Goal: Task Accomplishment & Management: Use online tool/utility

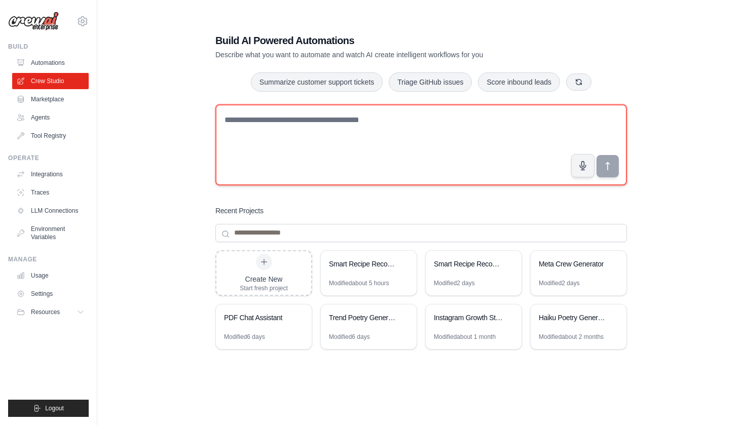
click at [256, 134] on textarea at bounding box center [420, 144] width 411 height 81
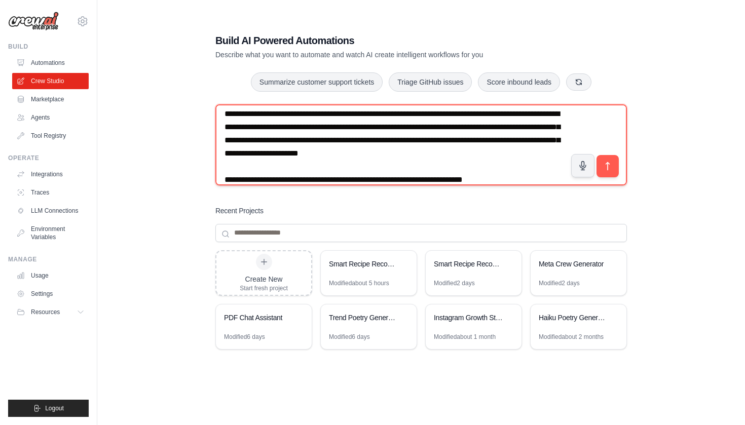
scroll to position [32, 0]
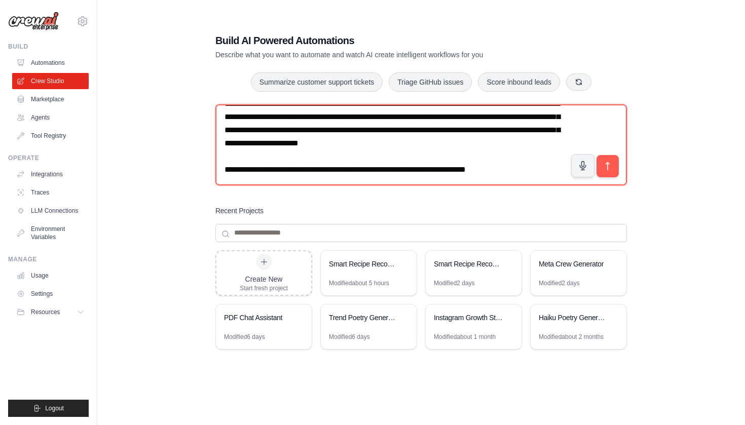
paste textarea "**********"
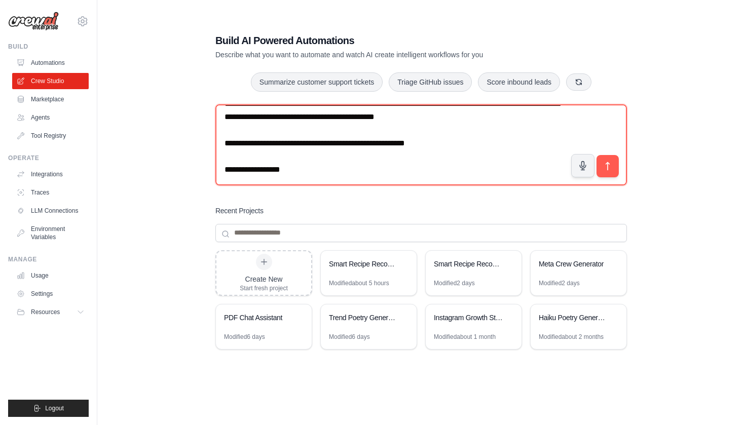
scroll to position [388, 0]
paste textarea "**********"
type textarea "**********"
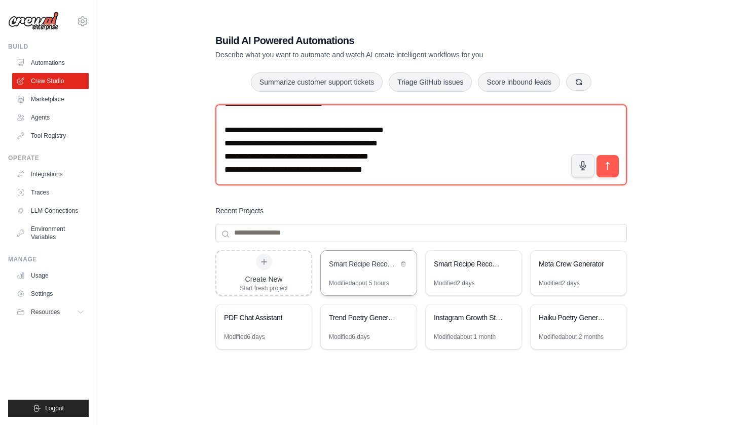
scroll to position [0, 0]
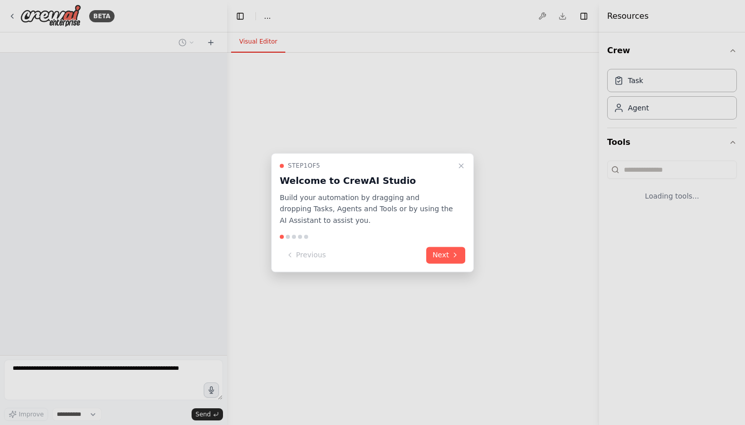
select select "****"
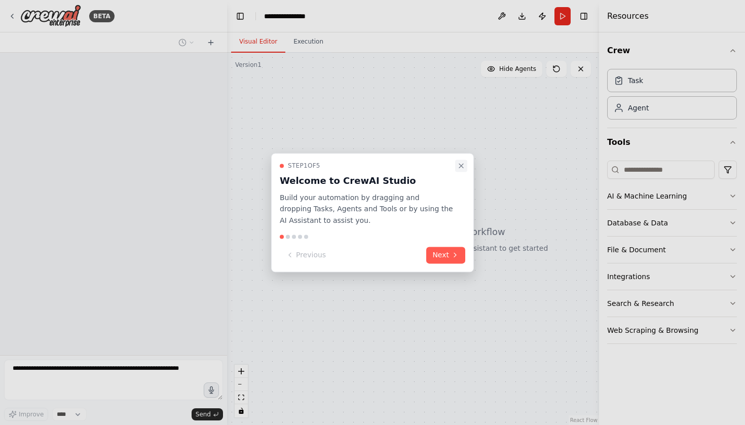
scroll to position [88, 0]
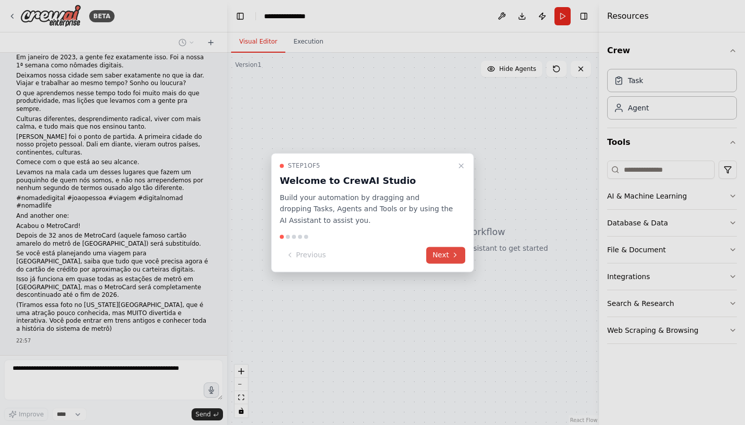
click at [451, 261] on button "Next" at bounding box center [445, 255] width 39 height 17
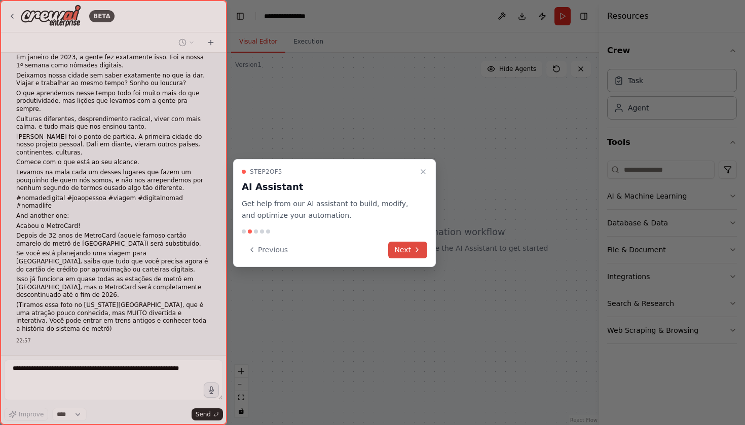
click at [409, 248] on button "Next" at bounding box center [407, 250] width 39 height 17
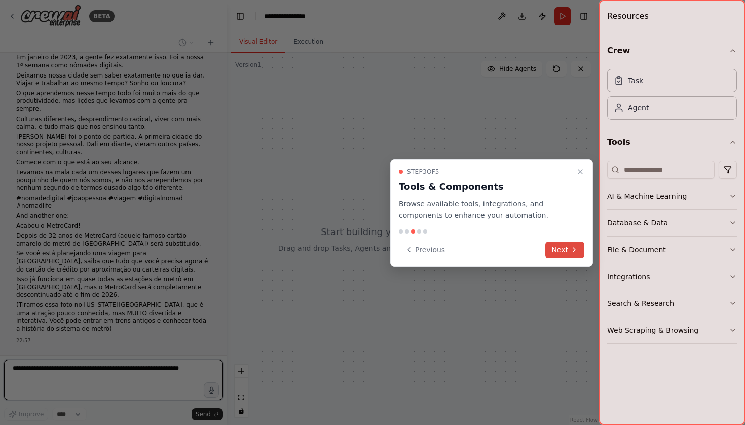
click at [560, 248] on button "Next" at bounding box center [564, 250] width 39 height 17
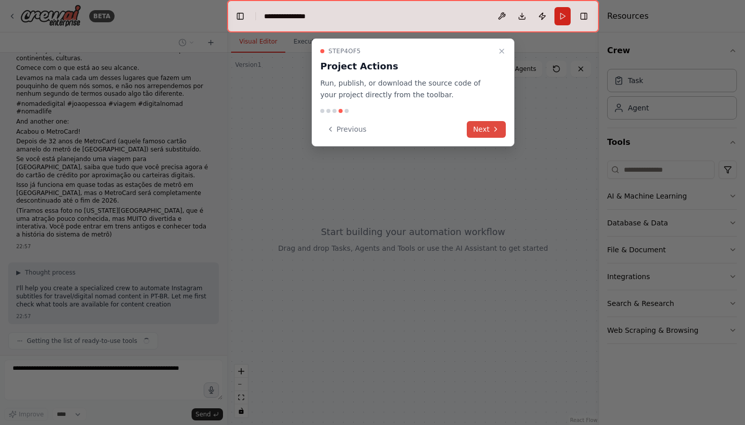
click at [477, 130] on button "Next" at bounding box center [485, 129] width 39 height 17
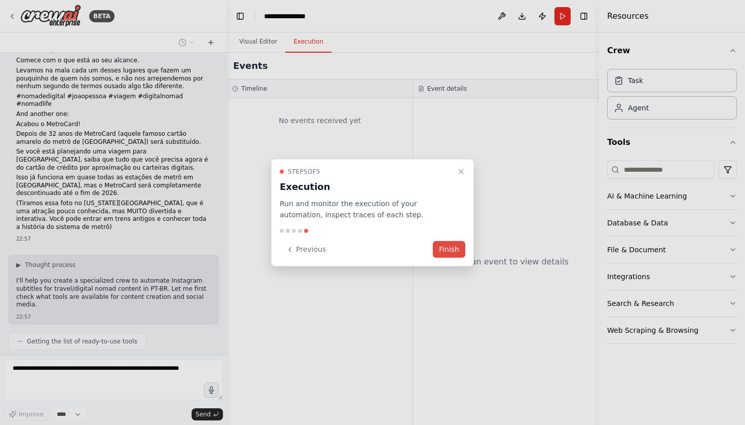
click at [447, 250] on button "Finish" at bounding box center [449, 249] width 32 height 17
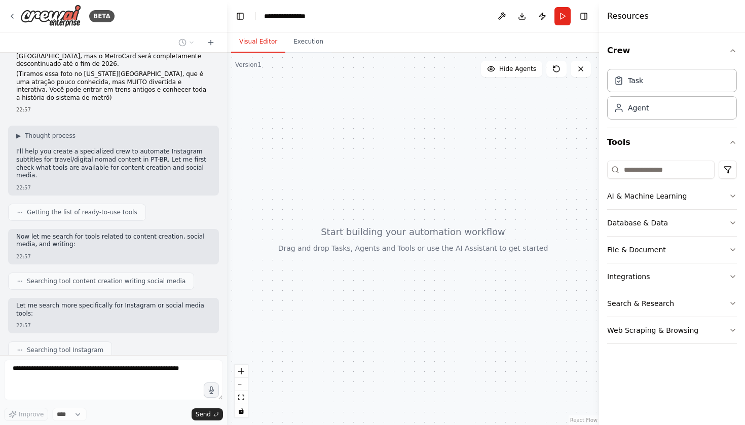
scroll to position [380, 0]
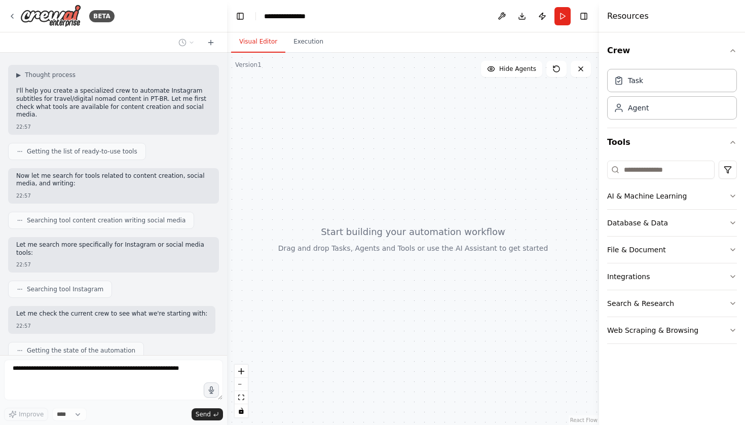
click at [81, 241] on p "Let me search more specifically for Instagram or social media tools:" at bounding box center [113, 249] width 194 height 16
click at [101, 241] on div "Let me search more specifically for Instagram or social media tools:" at bounding box center [113, 250] width 194 height 18
click at [77, 172] on div "Now let me search for tools related to content creation, social media, and writ…" at bounding box center [113, 181] width 194 height 18
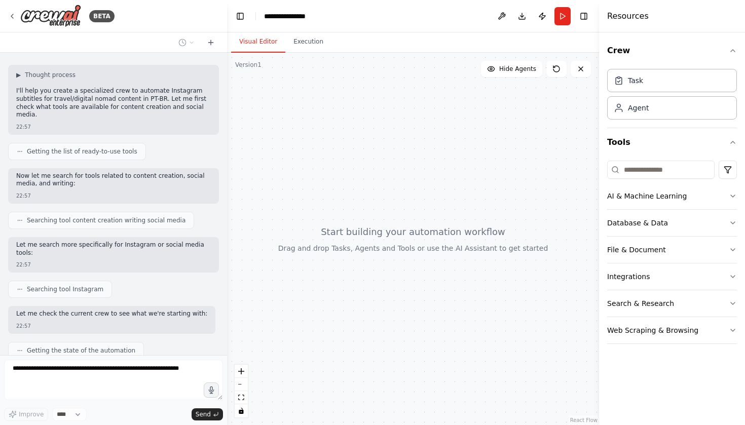
click at [77, 172] on div "Now let me search for tools related to content creation, social media, and writ…" at bounding box center [113, 181] width 194 height 18
click at [81, 172] on p "Now let me search for tools related to content creation, social media, and writ…" at bounding box center [113, 180] width 194 height 16
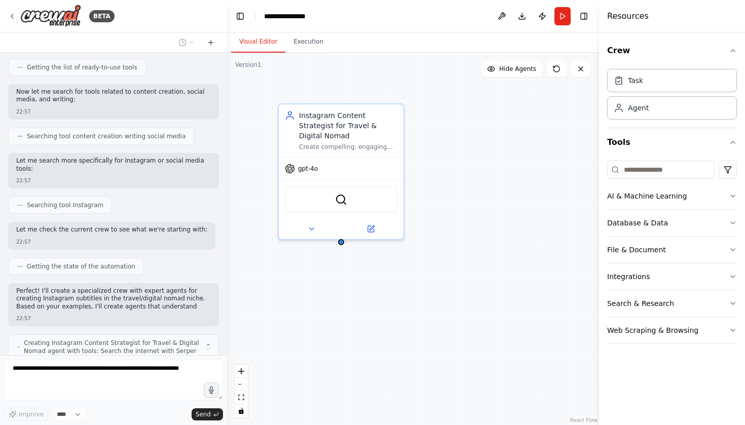
scroll to position [472, 0]
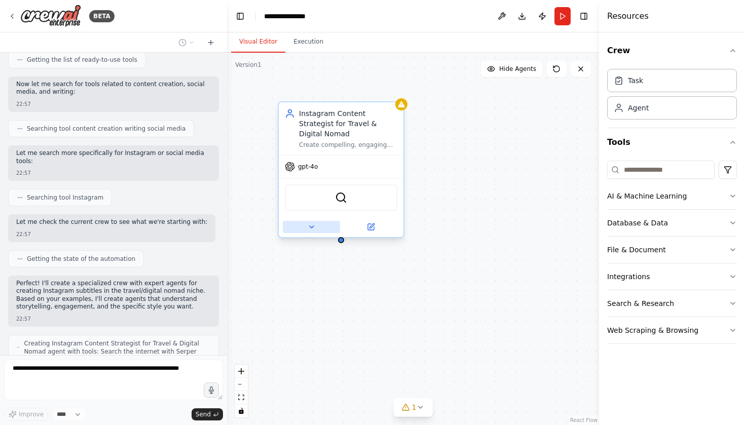
click at [319, 221] on button at bounding box center [311, 227] width 57 height 12
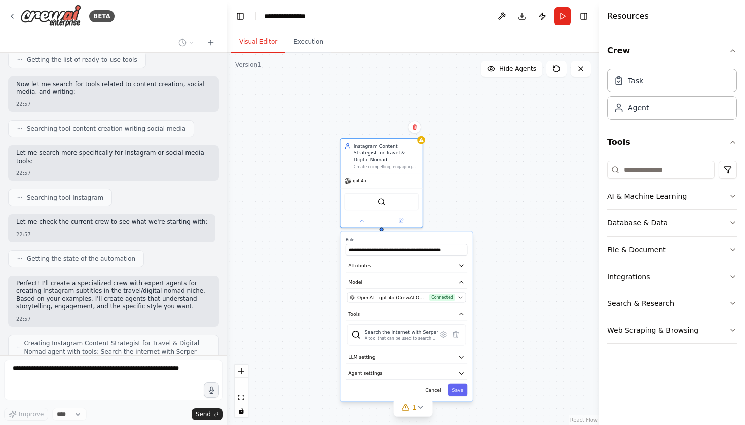
scroll to position [505, 0]
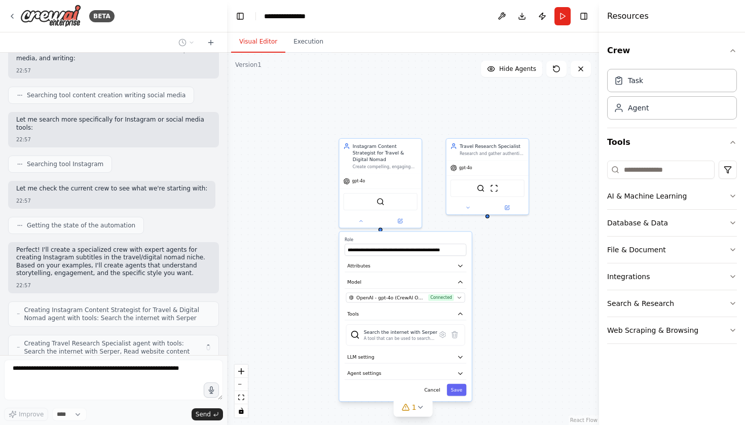
drag, startPoint x: 508, startPoint y: 274, endPoint x: 450, endPoint y: 242, distance: 66.0
click at [450, 243] on div "**********" at bounding box center [413, 239] width 372 height 372
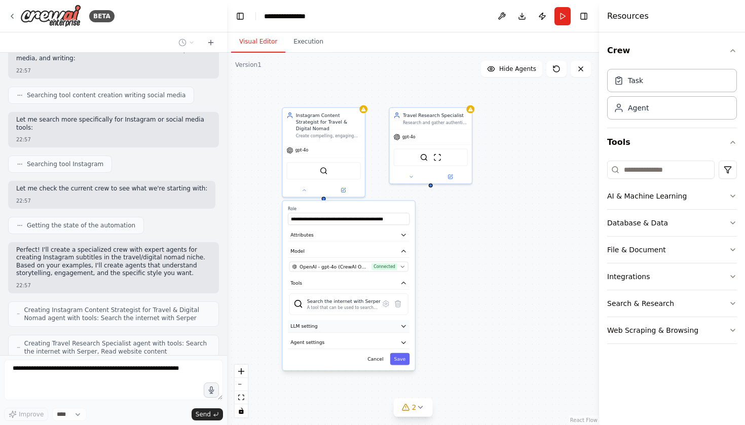
click at [353, 320] on button "LLM setting" at bounding box center [349, 326] width 122 height 12
click at [343, 339] on button "Agent settings" at bounding box center [349, 342] width 122 height 12
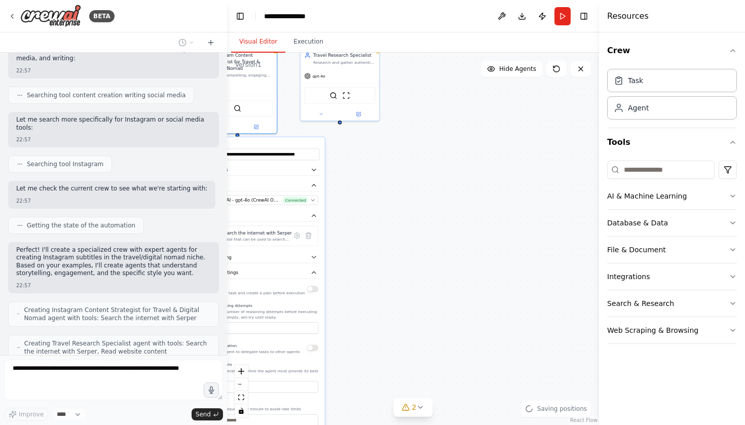
drag, startPoint x: 444, startPoint y: 352, endPoint x: 341, endPoint y: 270, distance: 131.2
click at [341, 270] on div "**********" at bounding box center [413, 239] width 372 height 372
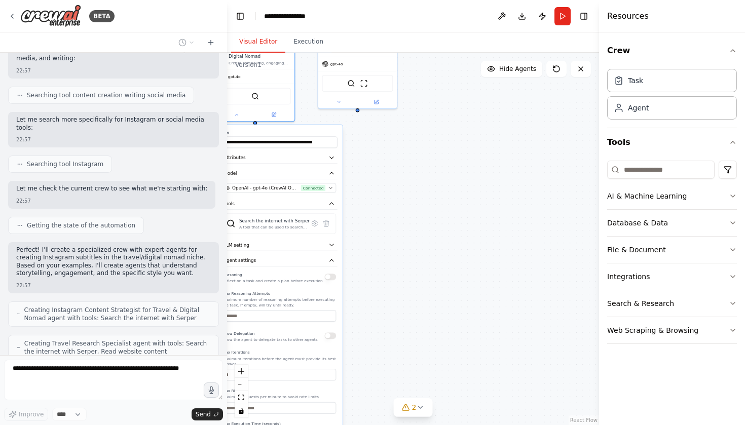
drag, startPoint x: 341, startPoint y: 270, endPoint x: 428, endPoint y: 270, distance: 87.1
click at [428, 270] on div "**********" at bounding box center [413, 239] width 372 height 372
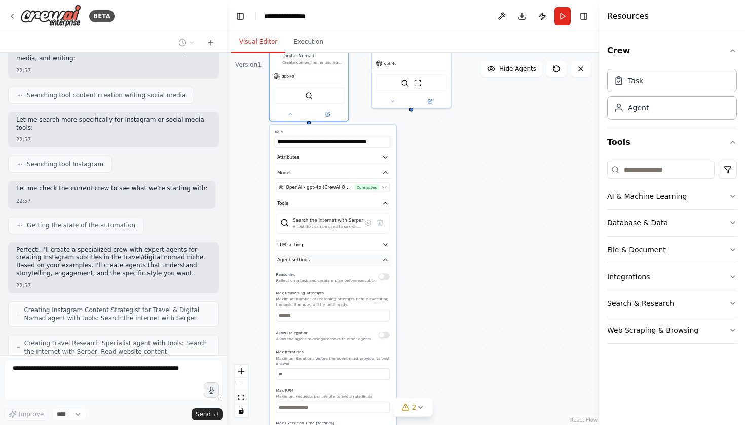
click at [330, 254] on button "Agent settings" at bounding box center [333, 260] width 116 height 12
click at [401, 144] on div "**********" at bounding box center [413, 239] width 372 height 372
click at [437, 146] on div "**********" at bounding box center [413, 239] width 372 height 372
click at [358, 270] on button "Cancel" at bounding box center [358, 276] width 23 height 12
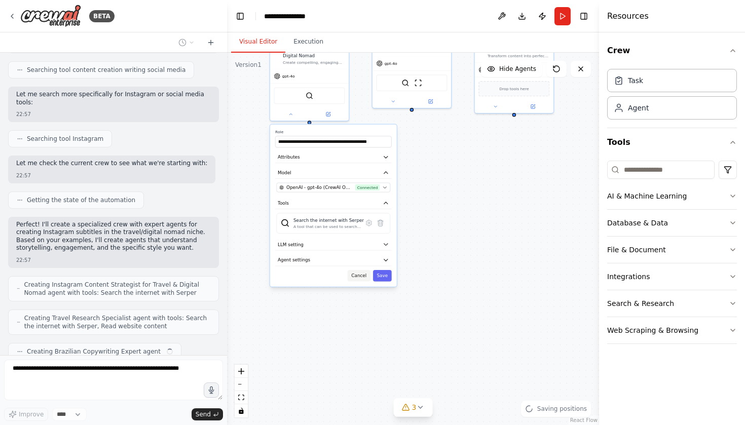
click at [358, 270] on button "Cancel" at bounding box center [358, 276] width 23 height 12
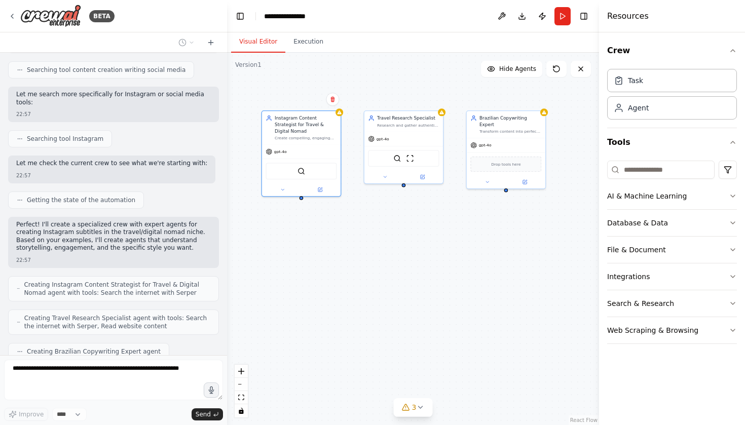
drag, startPoint x: 420, startPoint y: 225, endPoint x: 412, endPoint y: 301, distance: 76.0
click at [412, 301] on div "Instagram Content Strategist for Travel & Digital Nomad Create compelling, enga…" at bounding box center [413, 239] width 372 height 372
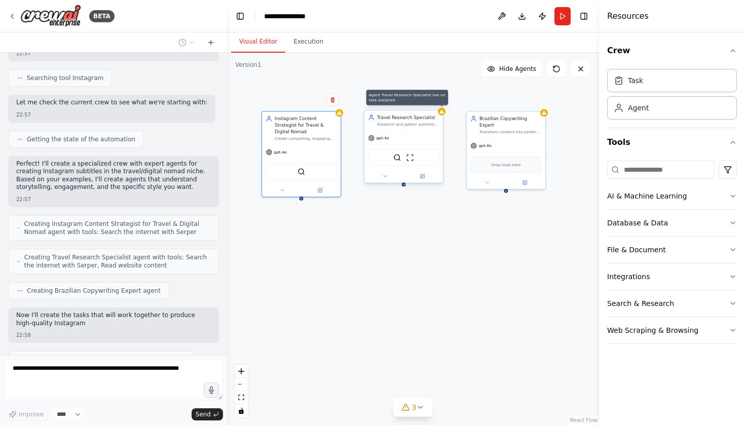
scroll to position [599, 0]
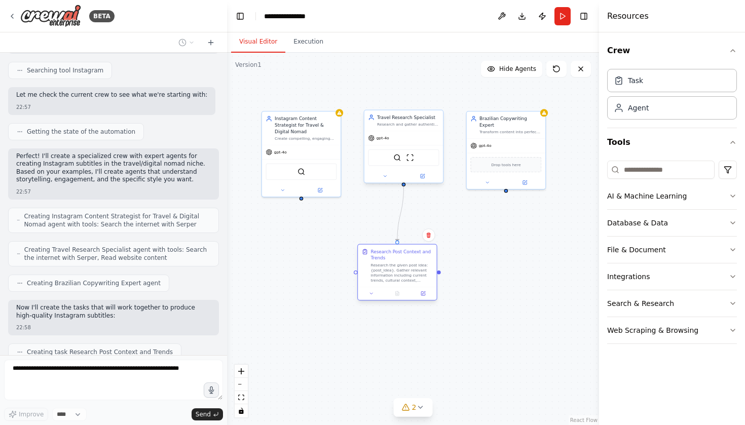
drag, startPoint x: 299, startPoint y: 277, endPoint x: 398, endPoint y: 281, distance: 98.9
click at [398, 281] on div "Research Post Context and Trends Research the given post idea: {post_idea}. Gat…" at bounding box center [397, 266] width 79 height 42
drag, startPoint x: 398, startPoint y: 273, endPoint x: 403, endPoint y: 266, distance: 9.0
click at [403, 266] on div "Research the given post idea: {post_idea}. Gather relevant information includin…" at bounding box center [408, 266] width 62 height 20
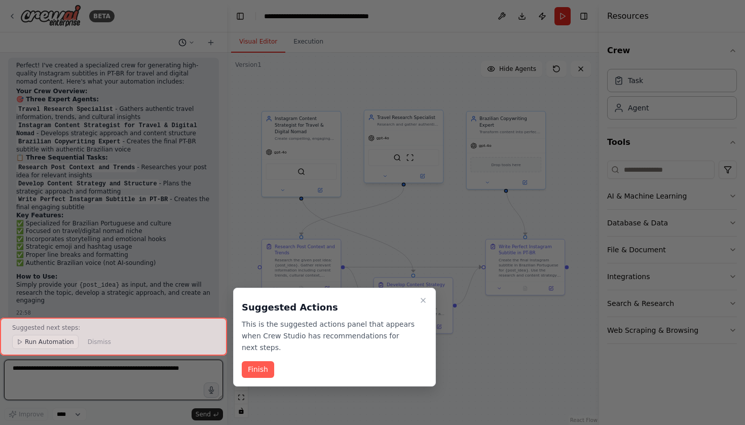
scroll to position [1070, 0]
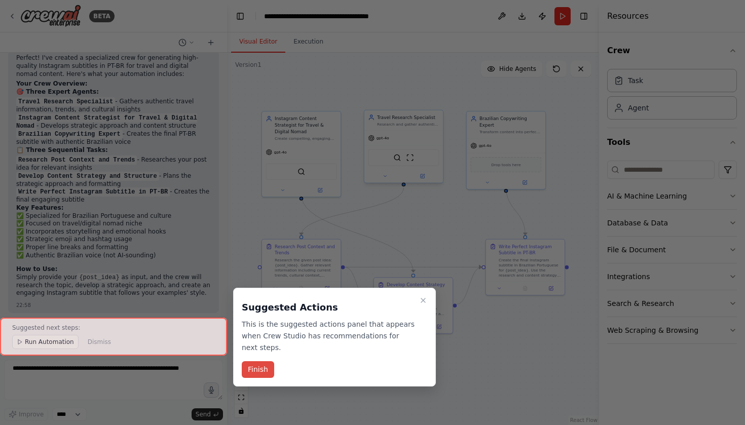
click at [261, 361] on button "Finish" at bounding box center [258, 369] width 32 height 17
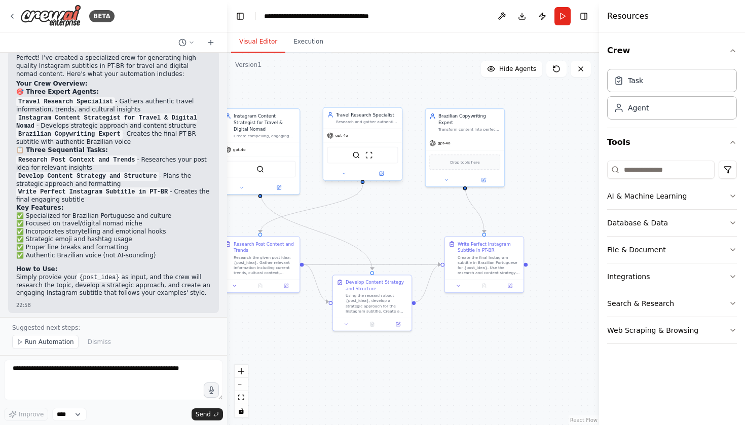
drag, startPoint x: 304, startPoint y: 335, endPoint x: 263, endPoint y: 333, distance: 41.1
click at [263, 333] on div ".deletable-edge-delete-btn { width: 20px; height: 20px; border: 0px solid #ffff…" at bounding box center [413, 239] width 372 height 372
click at [443, 175] on button at bounding box center [446, 179] width 36 height 8
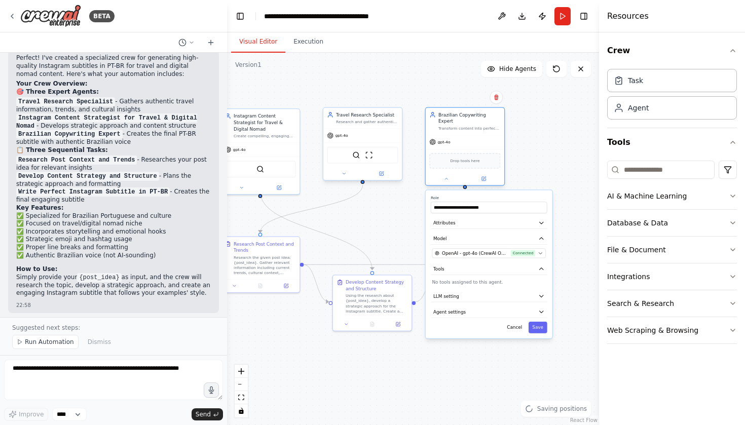
click at [462, 137] on div "gpt-4o" at bounding box center [464, 142] width 79 height 14
click at [463, 117] on div "Brazilian Copywriting Expert" at bounding box center [469, 117] width 62 height 13
click at [512, 324] on button "Cancel" at bounding box center [514, 328] width 23 height 12
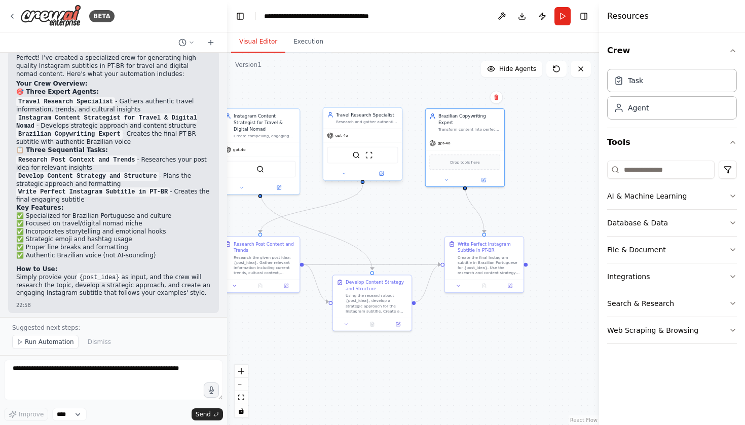
drag, startPoint x: 447, startPoint y: 212, endPoint x: 511, endPoint y: 212, distance: 64.3
click at [511, 212] on div ".deletable-edge-delete-btn { width: 20px; height: 20px; border: 0px solid #ffff…" at bounding box center [413, 239] width 372 height 372
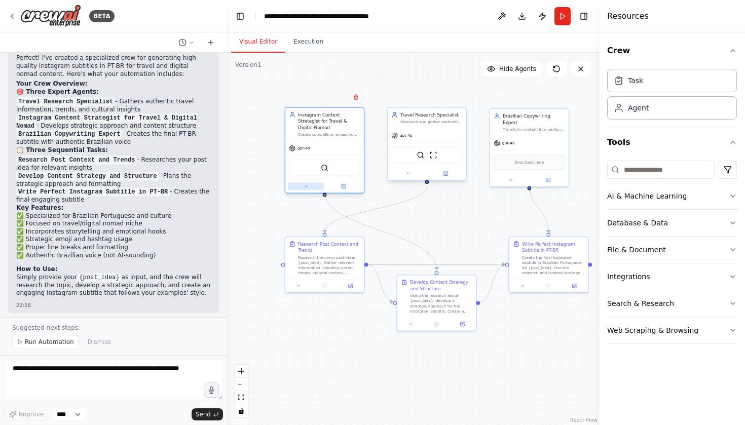
click at [303, 182] on button at bounding box center [306, 186] width 36 height 8
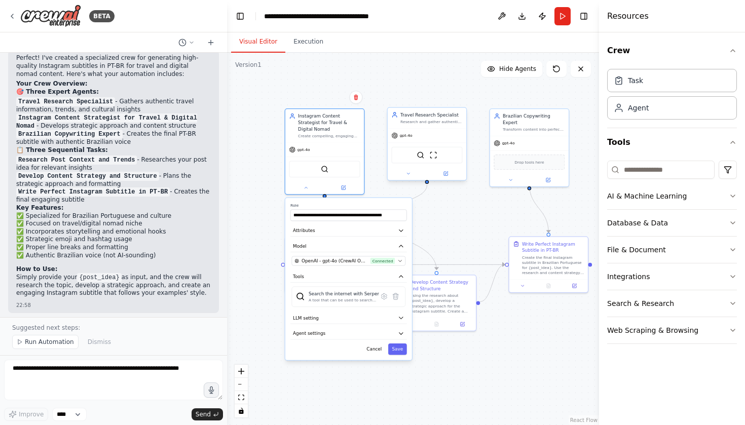
click at [332, 248] on div "**********" at bounding box center [348, 279] width 127 height 162
click at [330, 258] on span "OpenAI - gpt-4o (CrewAI OpenAI)" at bounding box center [334, 261] width 66 height 7
click at [338, 258] on span "OpenAI - gpt-4o (CrewAI OpenAI)" at bounding box center [334, 261] width 66 height 7
click at [336, 258] on span "OpenAI - gpt-4o (CrewAI OpenAI)" at bounding box center [334, 261] width 66 height 7
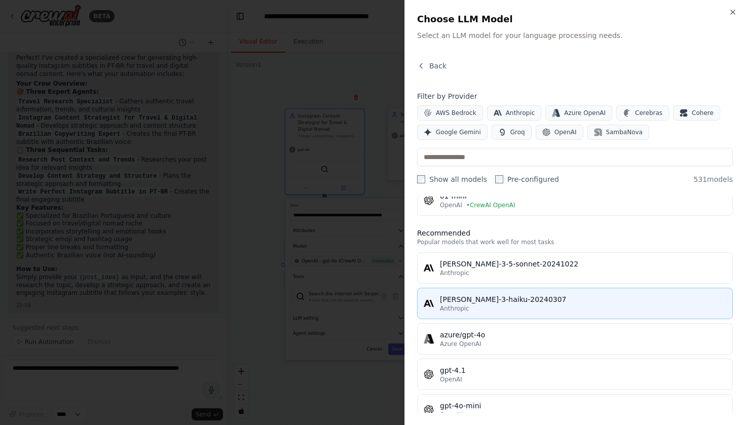
scroll to position [103, 0]
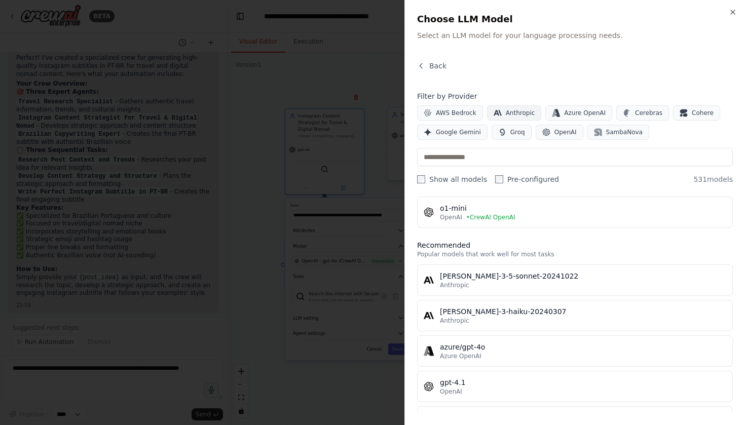
click at [516, 118] on button "Anthropic" at bounding box center [514, 112] width 55 height 15
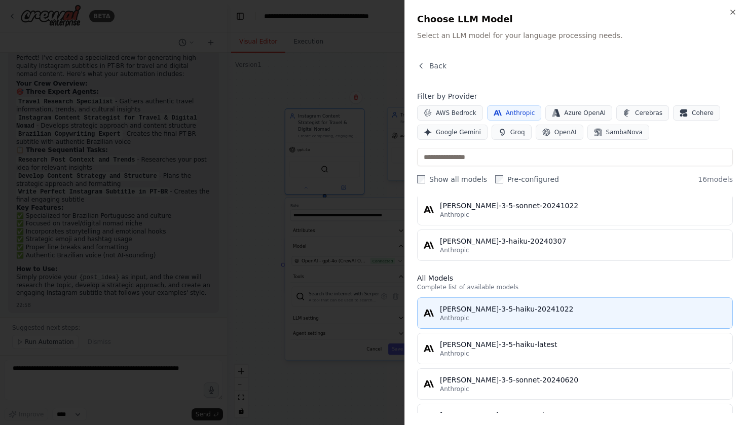
scroll to position [21, 0]
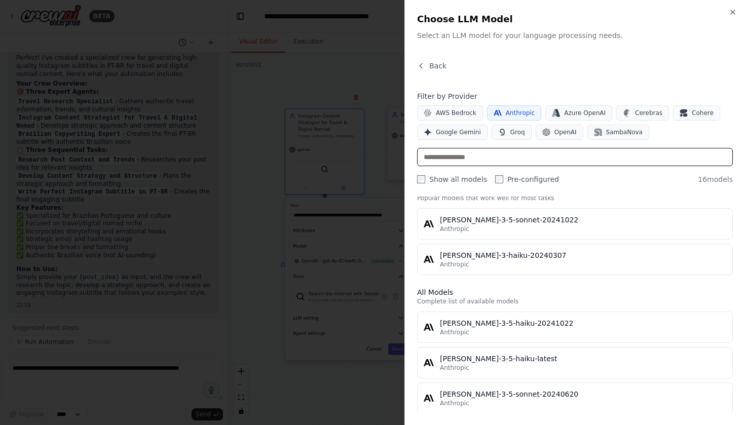
click at [523, 162] on input "text" at bounding box center [575, 157] width 316 height 18
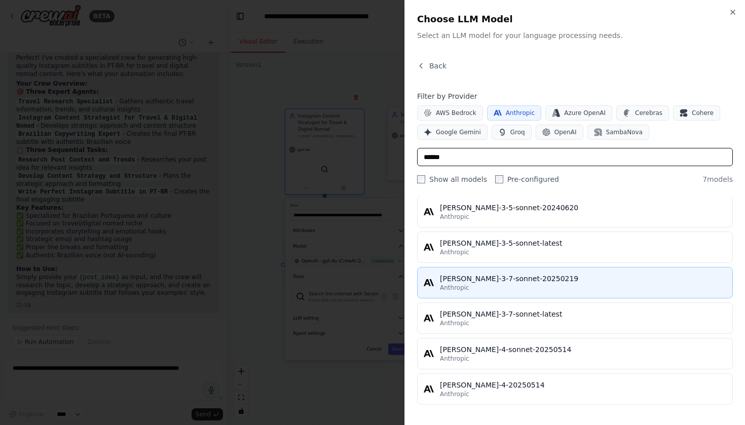
scroll to position [101, 0]
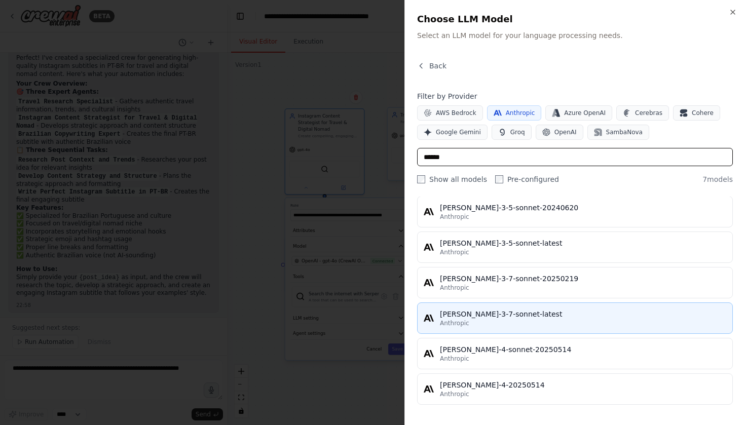
type input "******"
click at [501, 324] on div "Anthropic" at bounding box center [583, 323] width 286 height 8
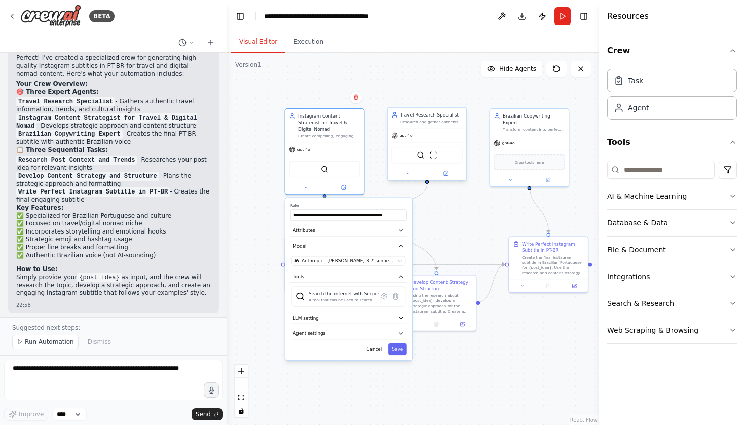
click at [376, 337] on div "**********" at bounding box center [348, 279] width 127 height 162
click at [377, 343] on button "Cancel" at bounding box center [374, 349] width 23 height 12
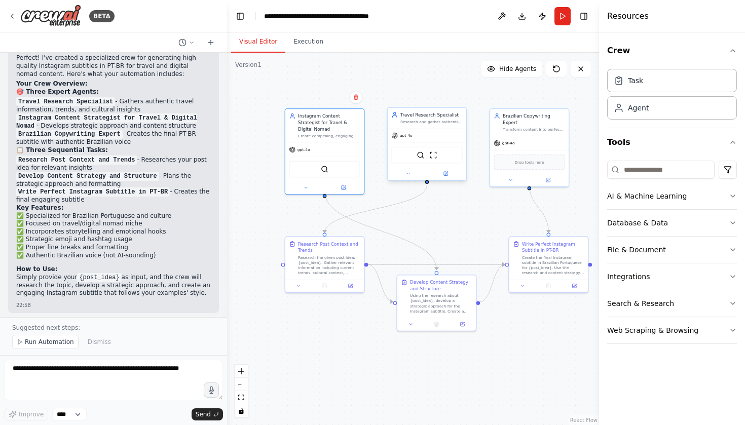
click at [385, 370] on div ".deletable-edge-delete-btn { width: 20px; height: 20px; border: 0px solid #ffff…" at bounding box center [413, 239] width 372 height 372
click at [67, 336] on button "Run Automation" at bounding box center [45, 342] width 66 height 14
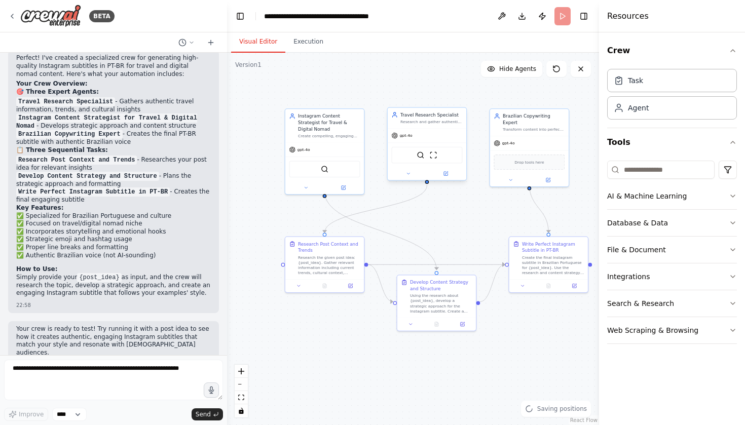
scroll to position [1032, 0]
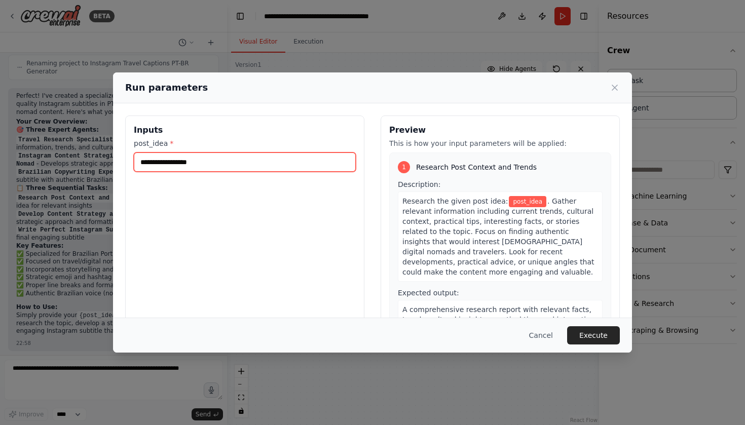
click at [257, 157] on input "post_idea *" at bounding box center [245, 161] width 222 height 19
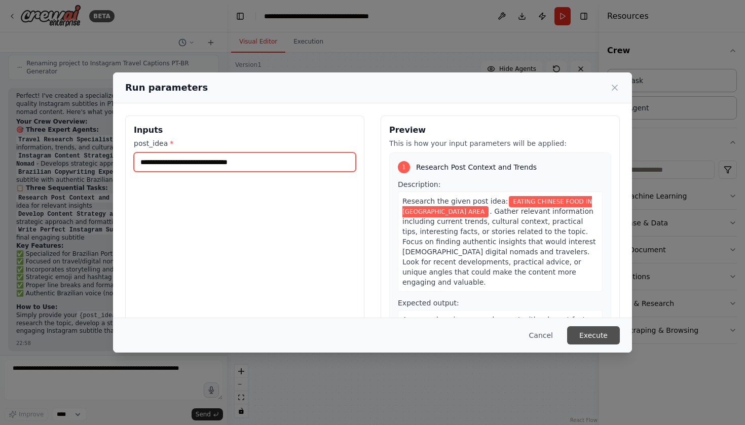
type input "**********"
click at [599, 331] on button "Execute" at bounding box center [593, 335] width 53 height 18
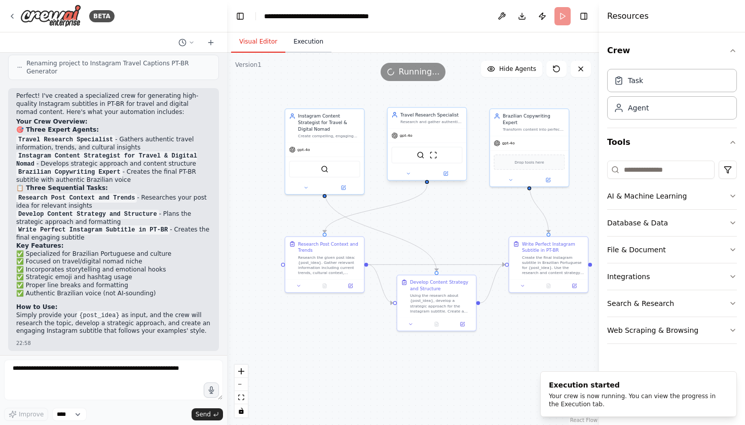
click at [311, 43] on button "Execution" at bounding box center [308, 41] width 46 height 21
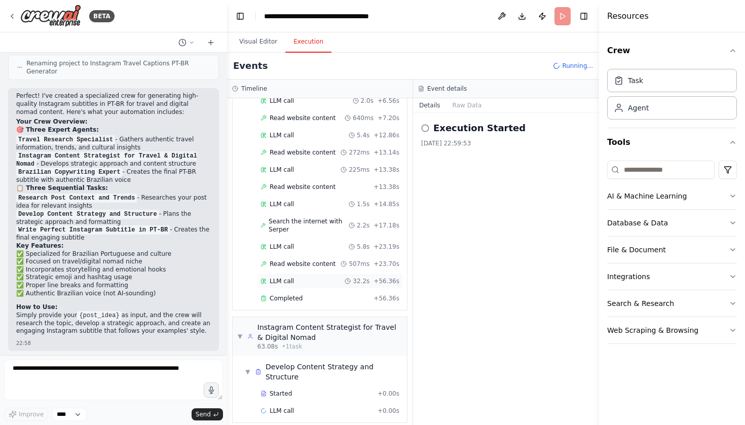
scroll to position [128, 0]
click at [303, 247] on div "LLM call 5.8s + 23.19s" at bounding box center [329, 248] width 139 height 8
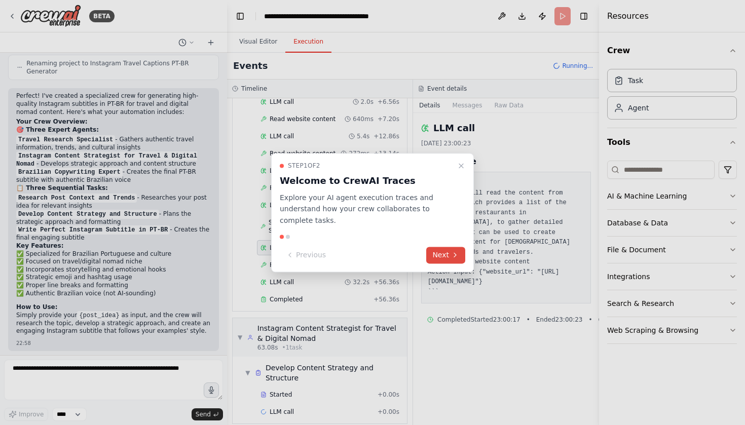
click at [445, 251] on button "Next" at bounding box center [445, 255] width 39 height 17
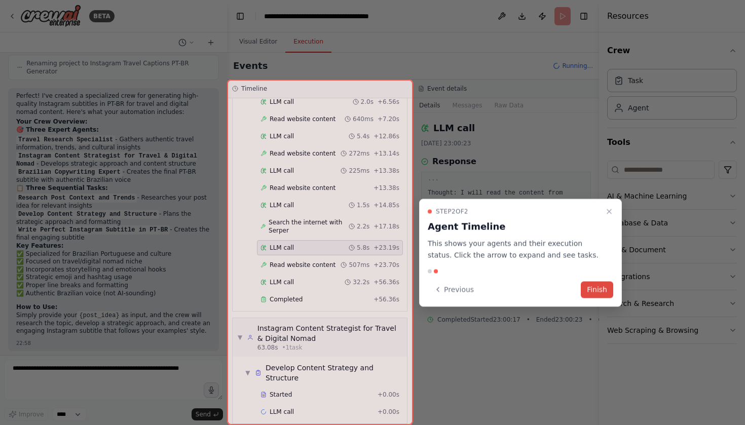
click at [610, 288] on button "Finish" at bounding box center [596, 289] width 32 height 17
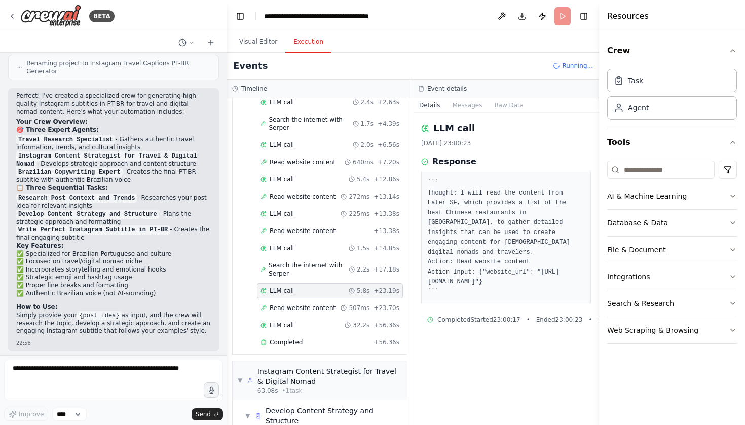
scroll to position [75, 0]
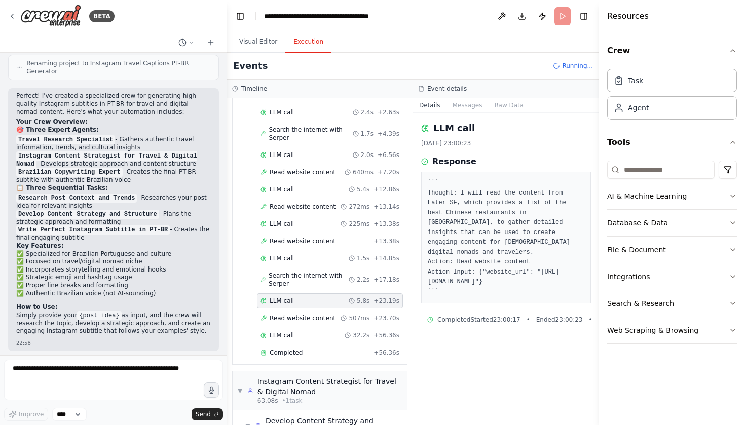
click at [326, 253] on div "LLM call 1.5s + 14.85s" at bounding box center [330, 258] width 146 height 15
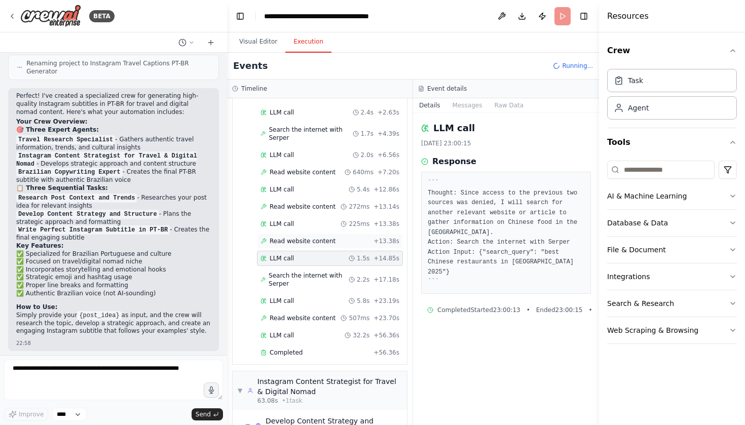
click at [326, 233] on div "Read website content + 13.38s" at bounding box center [330, 240] width 146 height 15
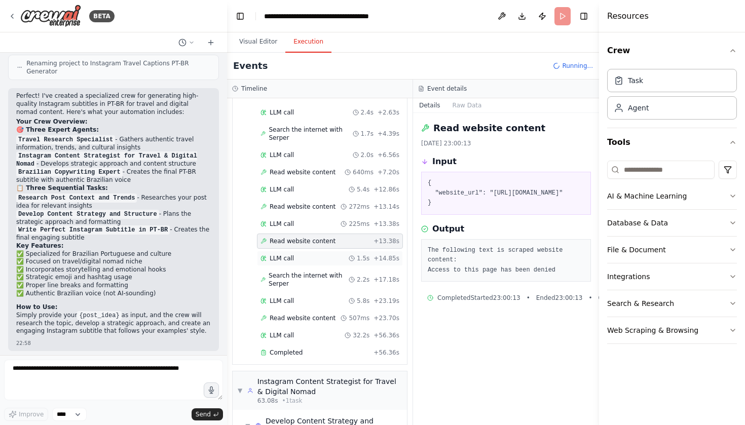
click at [326, 261] on div "LLM call 1.5s + 14.85s" at bounding box center [329, 258] width 139 height 8
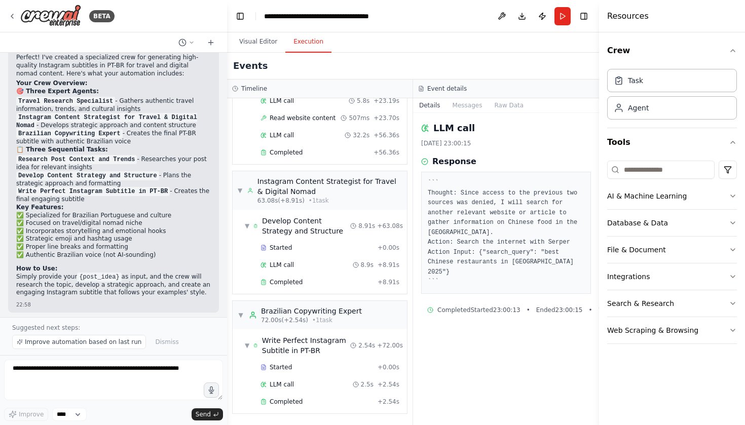
scroll to position [1070, 0]
click at [297, 401] on span "Completed" at bounding box center [285, 402] width 33 height 8
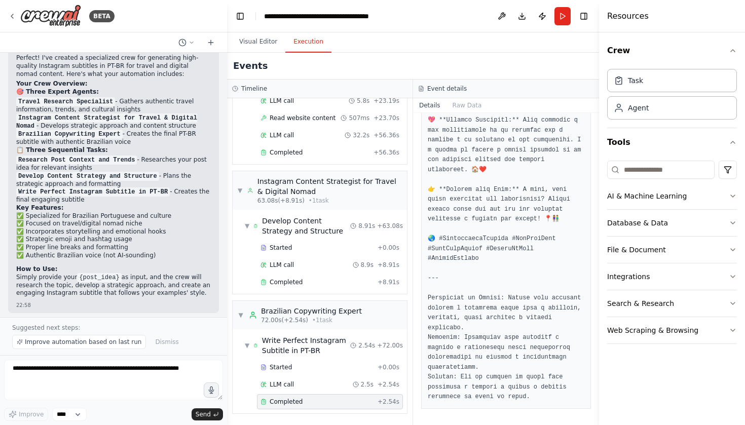
scroll to position [495, 0]
click at [101, 380] on textarea at bounding box center [113, 380] width 219 height 41
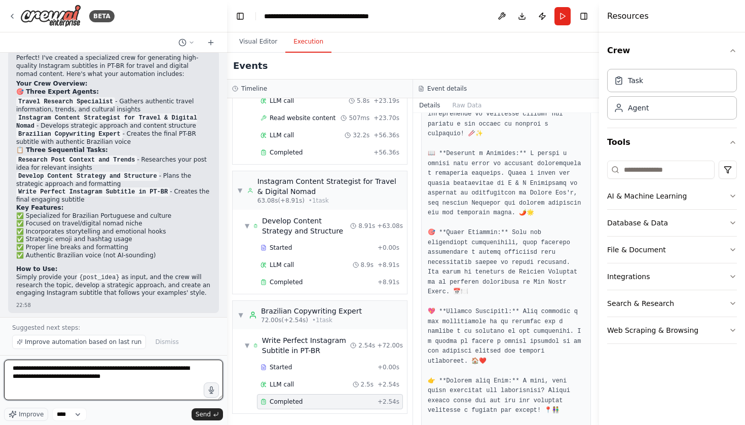
scroll to position [299, 0]
type textarea "**********"
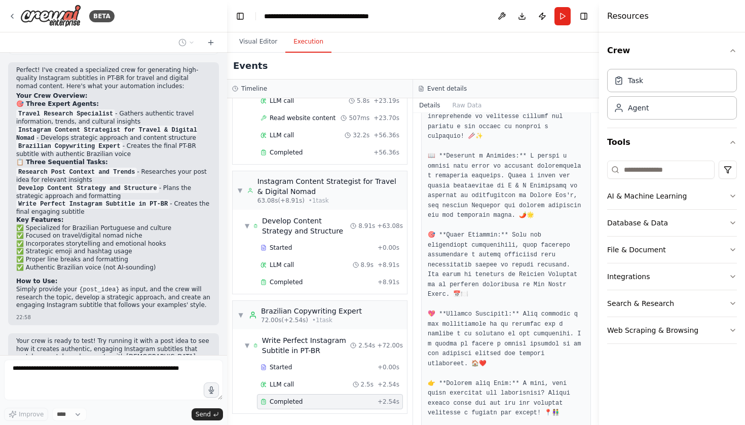
scroll to position [1102, 0]
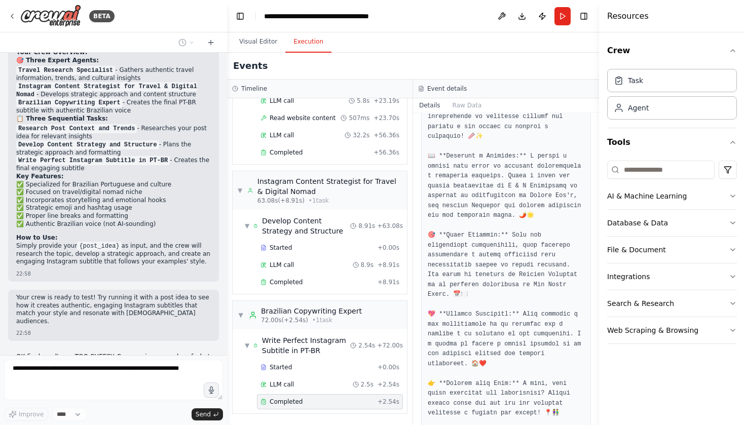
click at [252, 29] on header "**********" at bounding box center [413, 16] width 372 height 32
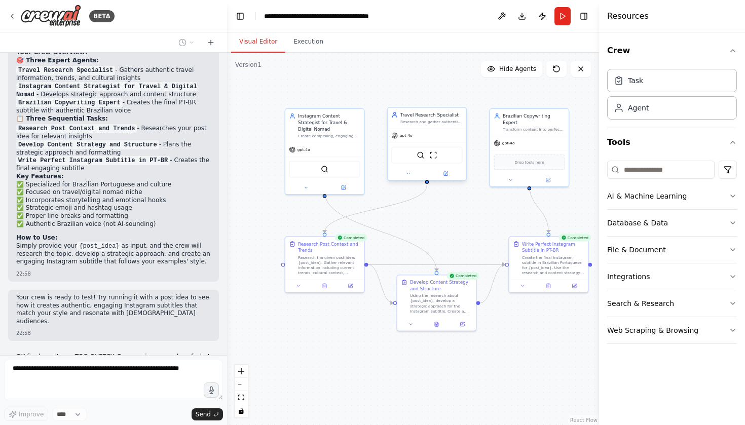
click at [252, 40] on button "Visual Editor" at bounding box center [258, 41] width 54 height 21
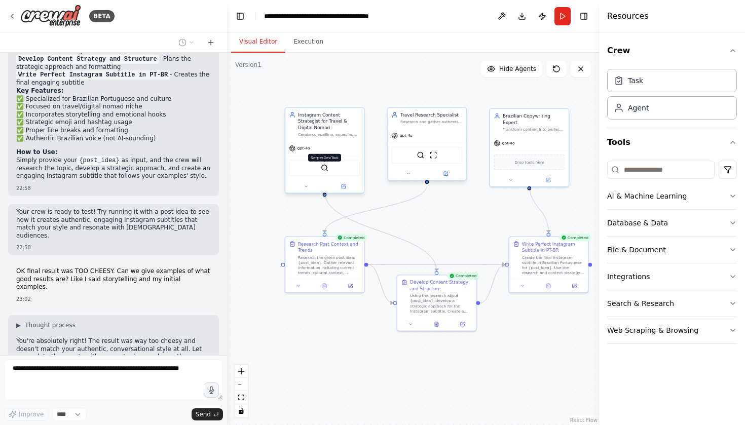
scroll to position [1239, 0]
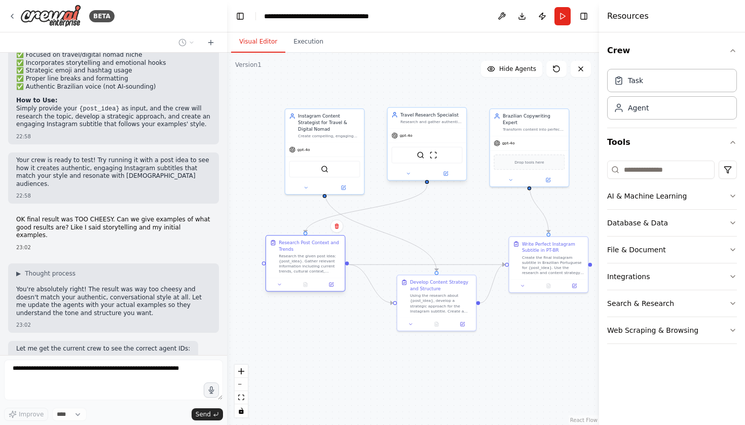
drag, startPoint x: 301, startPoint y: 266, endPoint x: 284, endPoint y: 268, distance: 17.3
click at [284, 268] on div "Research the given post idea: {post_idea}. Gather relevant information includin…" at bounding box center [310, 264] width 62 height 20
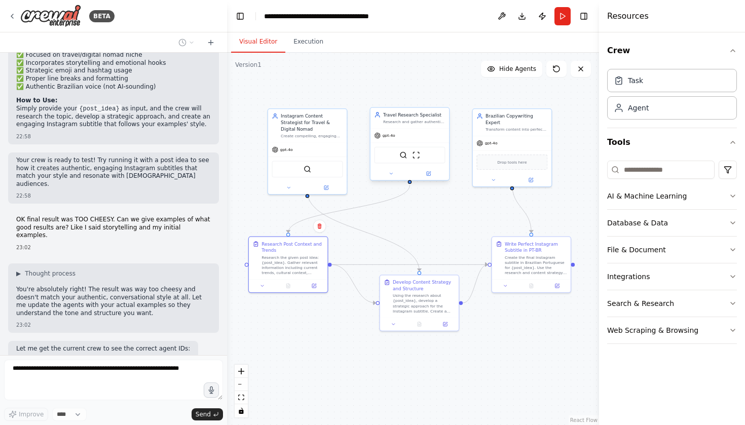
drag, startPoint x: 334, startPoint y: 334, endPoint x: 309, endPoint y: 334, distance: 25.3
click at [309, 334] on div ".deletable-edge-delete-btn { width: 20px; height: 20px; border: 0px solid #ffff…" at bounding box center [413, 239] width 372 height 372
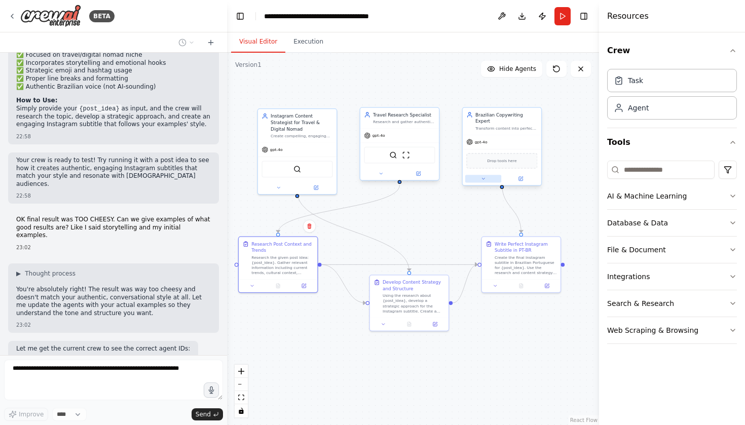
click at [479, 175] on button at bounding box center [483, 179] width 36 height 8
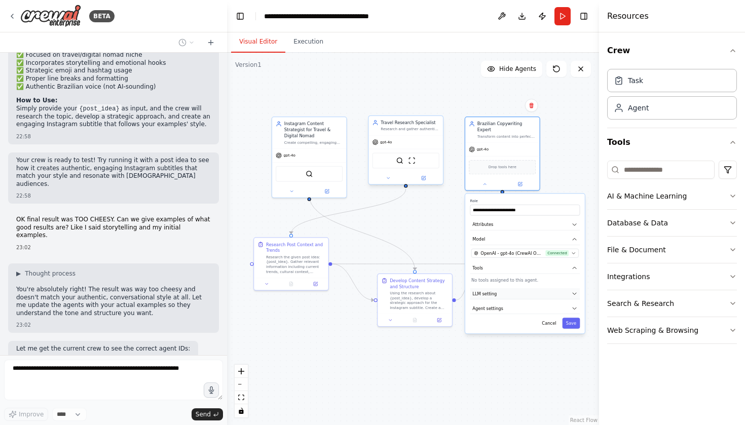
click at [501, 288] on button "LLM setting" at bounding box center [525, 293] width 110 height 11
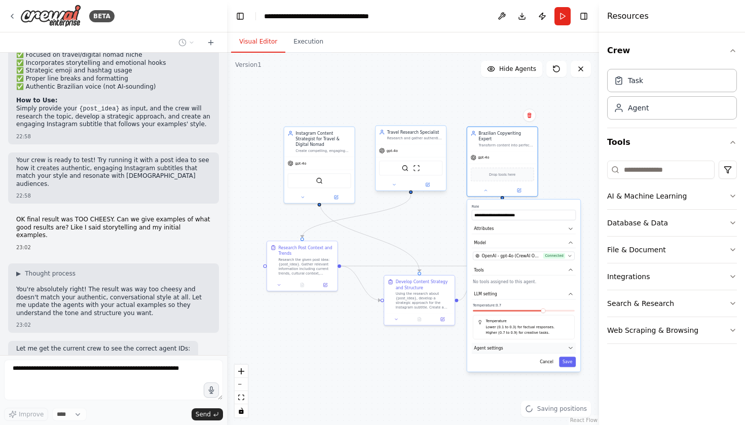
click at [497, 345] on span "Agent settings" at bounding box center [488, 348] width 29 height 6
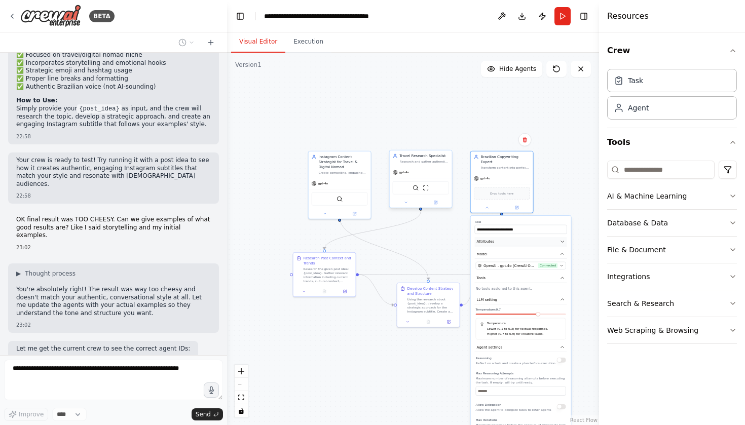
click at [523, 240] on button "Attributes" at bounding box center [521, 242] width 92 height 10
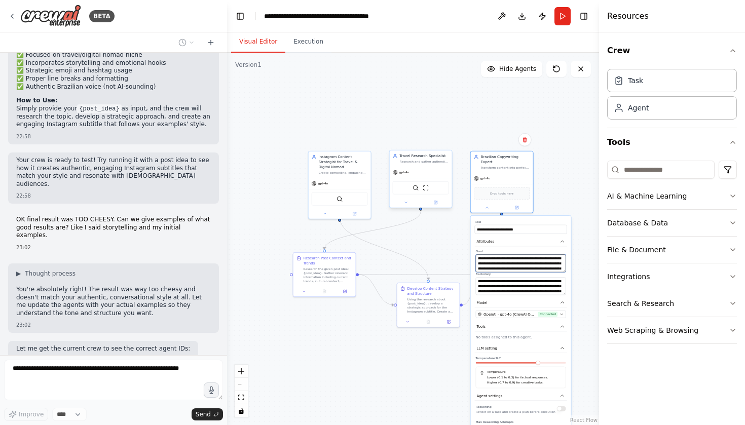
scroll to position [20, 0]
drag, startPoint x: 518, startPoint y: 261, endPoint x: 520, endPoint y: 281, distance: 20.4
click at [520, 281] on div "**********" at bounding box center [521, 272] width 92 height 46
drag, startPoint x: 520, startPoint y: 281, endPoint x: 526, endPoint y: 294, distance: 13.8
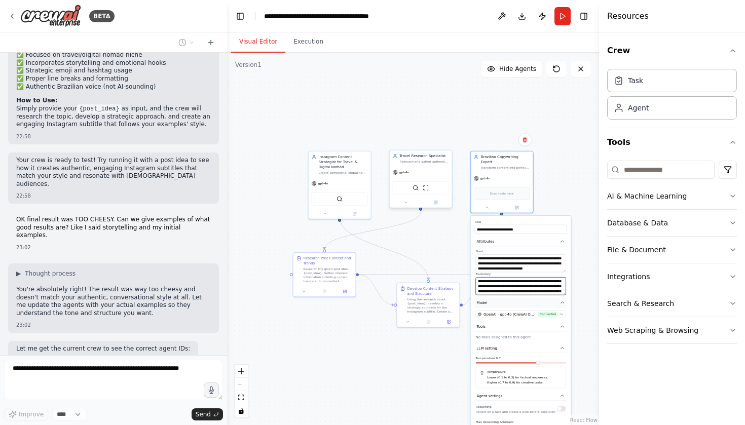
click at [526, 294] on div "**********" at bounding box center [521, 388] width 100 height 344
click at [527, 278] on textarea "**********" at bounding box center [521, 286] width 90 height 18
drag, startPoint x: 505, startPoint y: 278, endPoint x: 537, endPoint y: 303, distance: 40.4
click at [537, 303] on div "**********" at bounding box center [521, 388] width 100 height 344
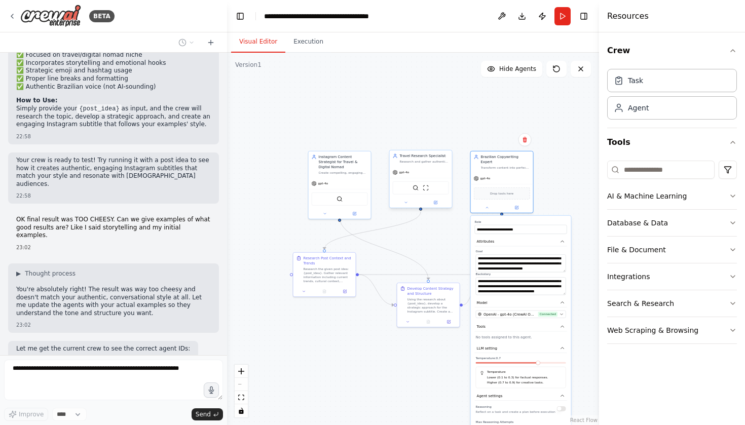
click at [558, 139] on div ".deletable-edge-delete-btn { width: 20px; height: 20px; border: 0px solid #ffff…" at bounding box center [413, 239] width 372 height 372
click at [489, 204] on button at bounding box center [487, 207] width 29 height 6
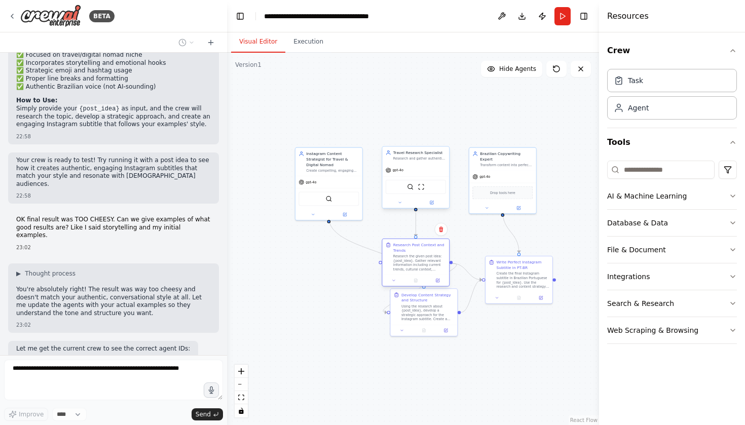
drag, startPoint x: 321, startPoint y: 275, endPoint x: 424, endPoint y: 256, distance: 105.5
click at [424, 256] on div "Research the given post idea: {post_idea}. Gather relevant information includin…" at bounding box center [419, 262] width 53 height 17
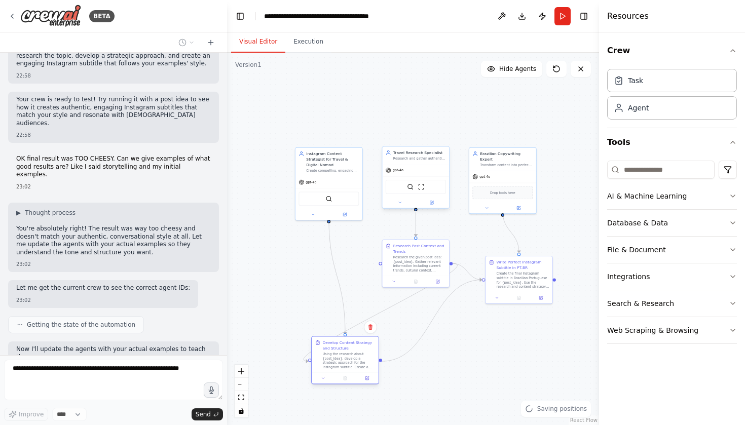
scroll to position [1307, 0]
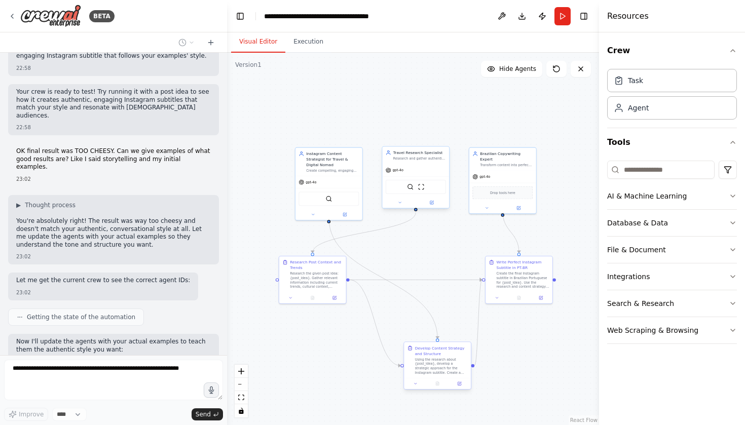
drag, startPoint x: 440, startPoint y: 325, endPoint x: 453, endPoint y: 378, distance: 54.3
click at [453, 378] on div "Develop Content Strategy and Structure Using the research about {post_idea}, de…" at bounding box center [437, 365] width 68 height 48
click at [164, 382] on button at bounding box center [170, 388] width 12 height 12
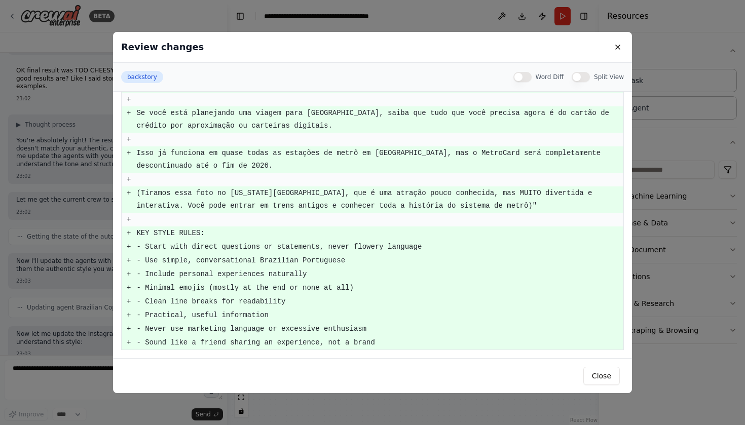
scroll to position [551, 0]
click at [601, 380] on button "Close" at bounding box center [601, 376] width 36 height 18
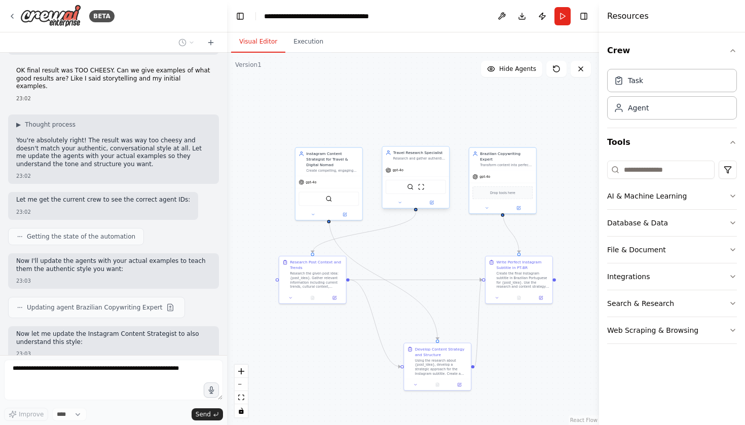
click at [199, 376] on button at bounding box center [204, 382] width 12 height 12
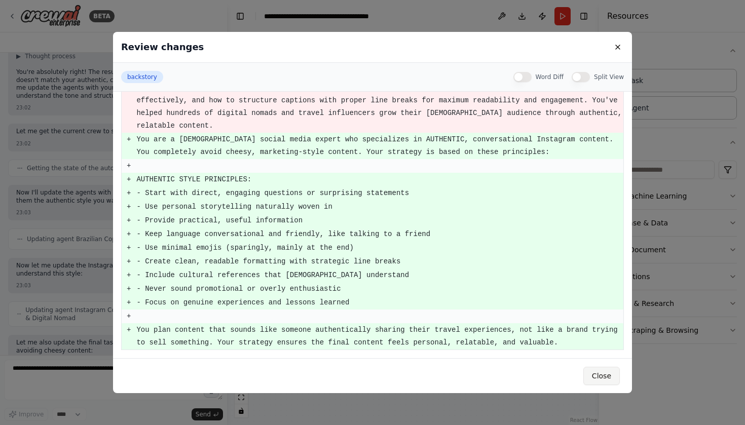
scroll to position [1486, 0]
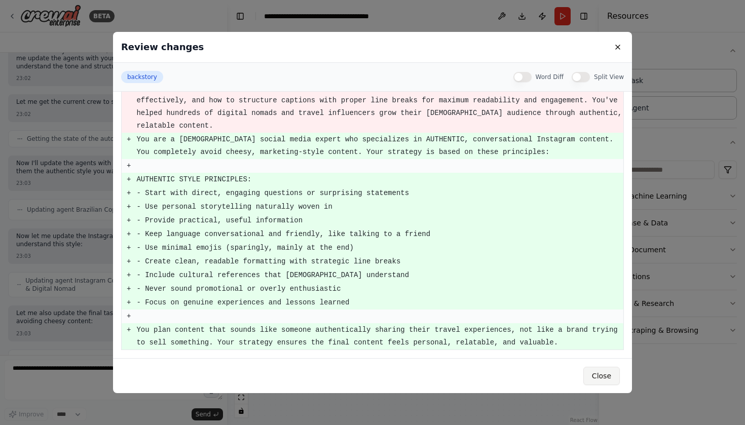
click at [594, 378] on button "Close" at bounding box center [601, 376] width 36 height 18
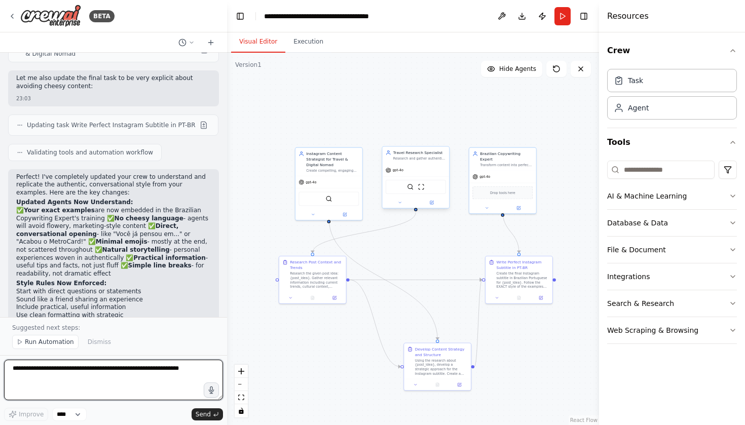
scroll to position [1728, 0]
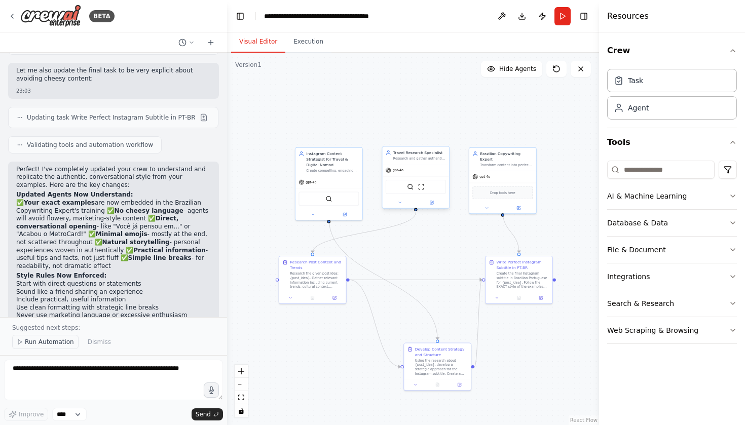
click at [58, 349] on div "Suggested next steps: Run Automation Dismiss" at bounding box center [113, 336] width 227 height 38
click at [55, 343] on span "Run Automation" at bounding box center [49, 342] width 49 height 8
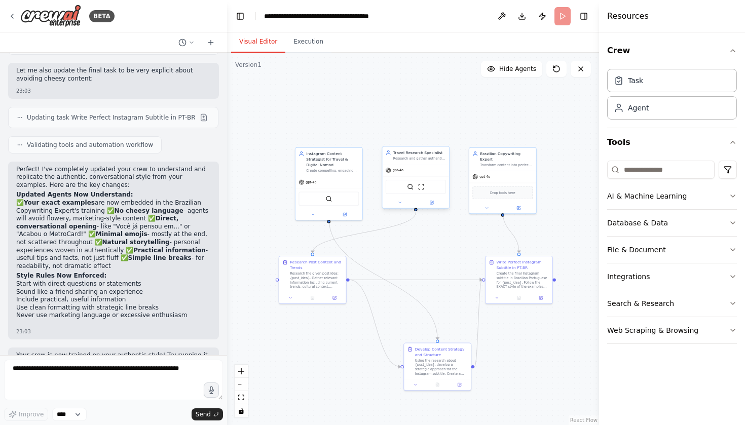
scroll to position [1690, 0]
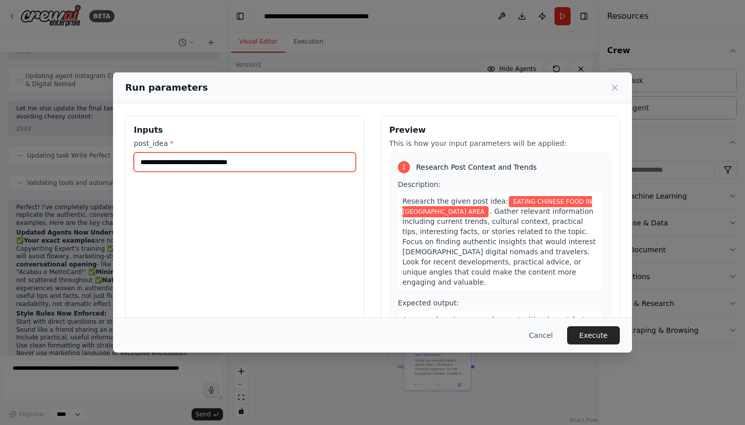
click at [282, 163] on input "**********" at bounding box center [245, 161] width 222 height 19
paste input "**********"
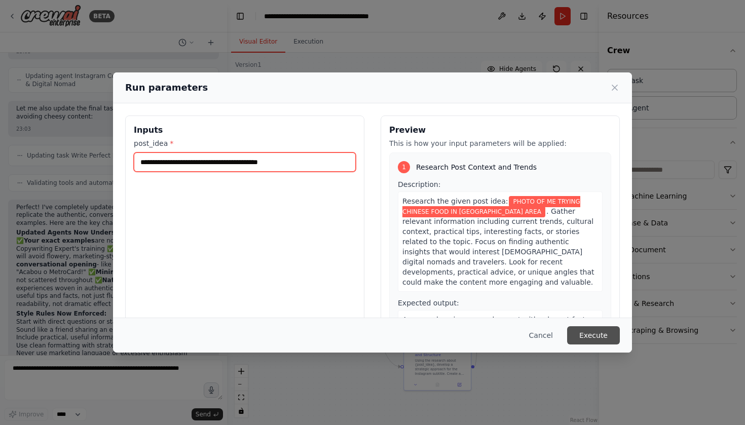
type input "**********"
click at [609, 337] on button "Execute" at bounding box center [593, 335] width 53 height 18
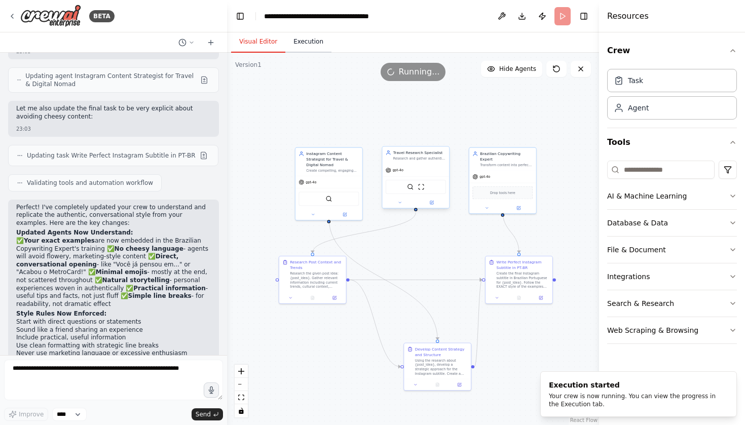
click at [299, 39] on button "Execution" at bounding box center [308, 41] width 46 height 21
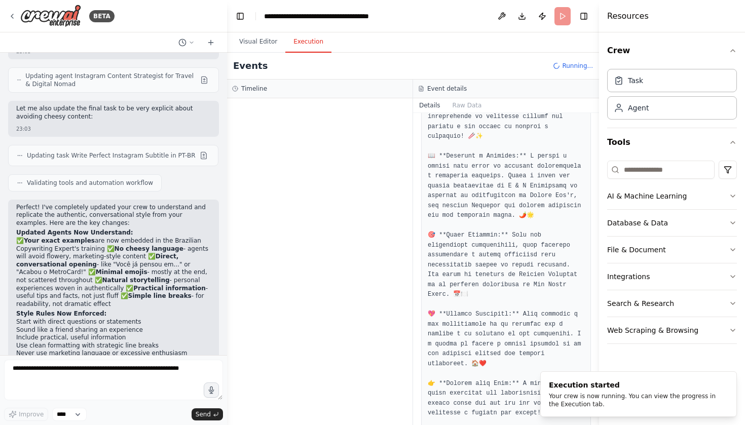
scroll to position [209, 0]
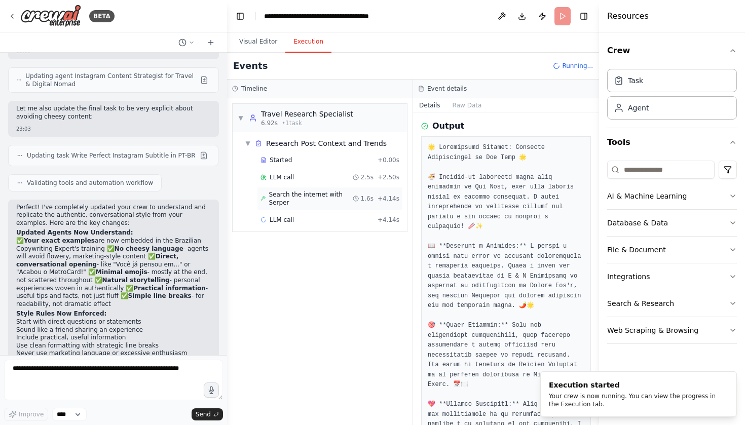
click at [348, 196] on span "Search the internet with Serper" at bounding box center [310, 198] width 84 height 16
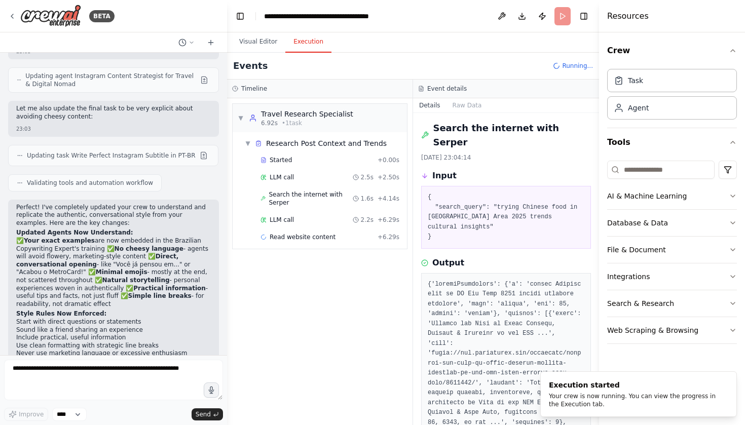
scroll to position [11, 0]
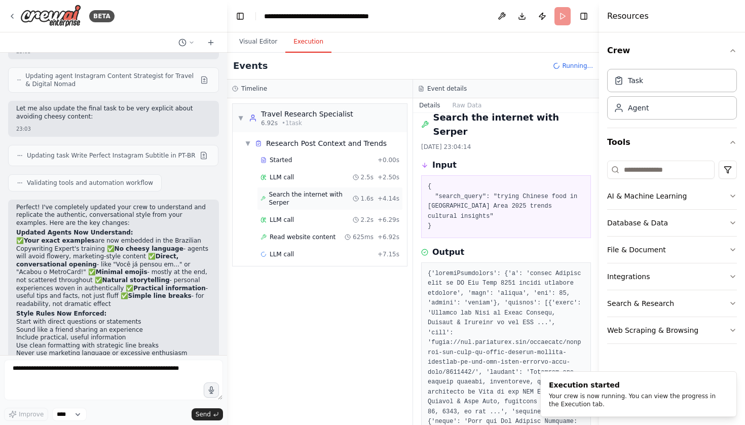
click at [335, 206] on span "Search the internet with Serper" at bounding box center [310, 198] width 84 height 16
click at [326, 218] on div "LLM call 2.2s + 6.29s" at bounding box center [329, 220] width 139 height 8
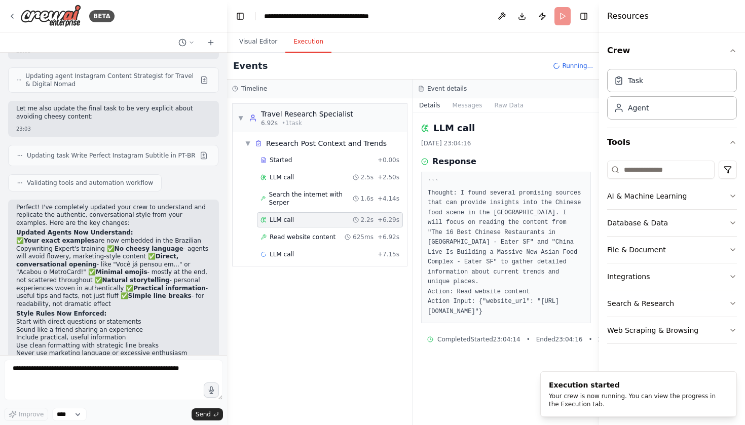
click at [322, 227] on div "Started + 0.00s LLM call 2.5s + 2.50s Search the internet with Serper 1.6s + 4.…" at bounding box center [324, 207] width 166 height 111
click at [322, 231] on div "Read website content 625ms + 6.92s" at bounding box center [330, 236] width 146 height 15
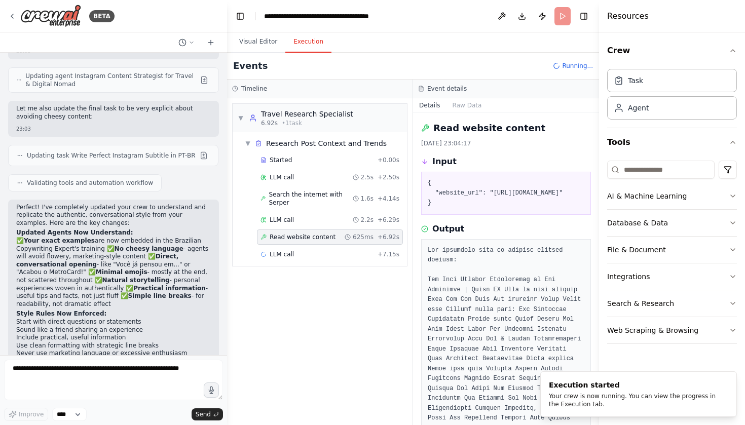
scroll to position [63, 0]
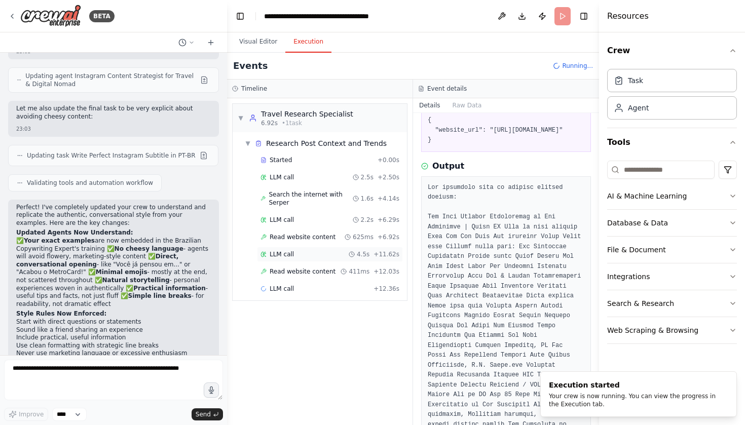
click at [321, 250] on div "LLM call 4.5s + 11.62s" at bounding box center [330, 254] width 146 height 15
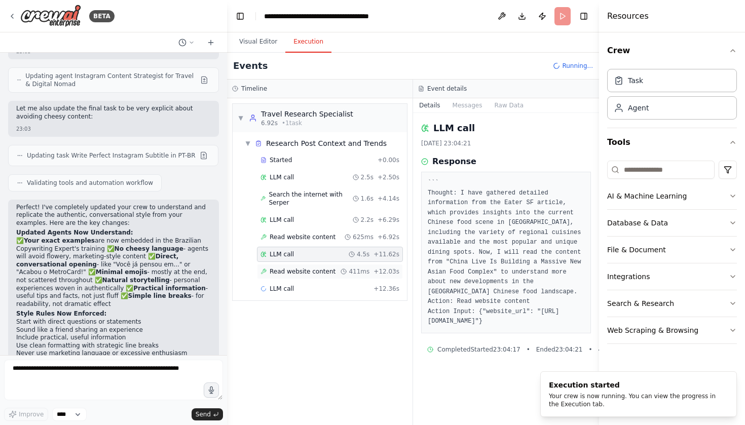
click at [316, 265] on div "Read website content 411ms + 12.03s" at bounding box center [330, 271] width 146 height 15
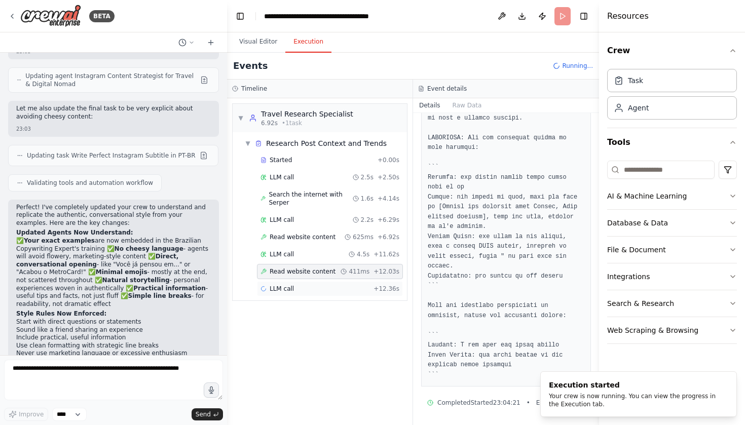
scroll to position [2423, 0]
click at [320, 284] on div "LLM call + 12.36s" at bounding box center [330, 288] width 146 height 15
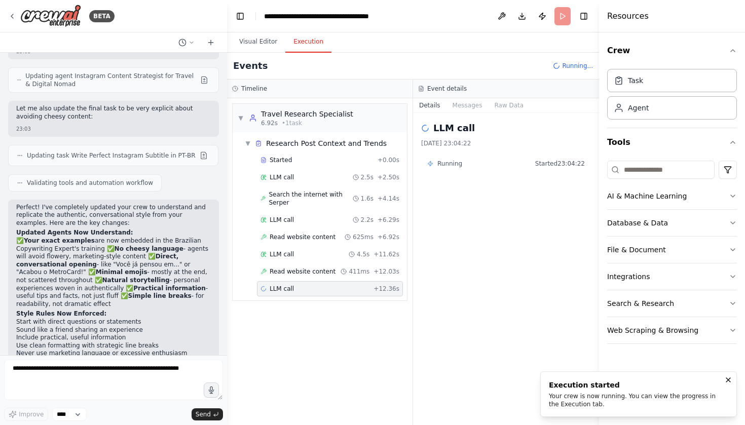
click at [727, 374] on button "Notifications (F8)" at bounding box center [728, 380] width 12 height 12
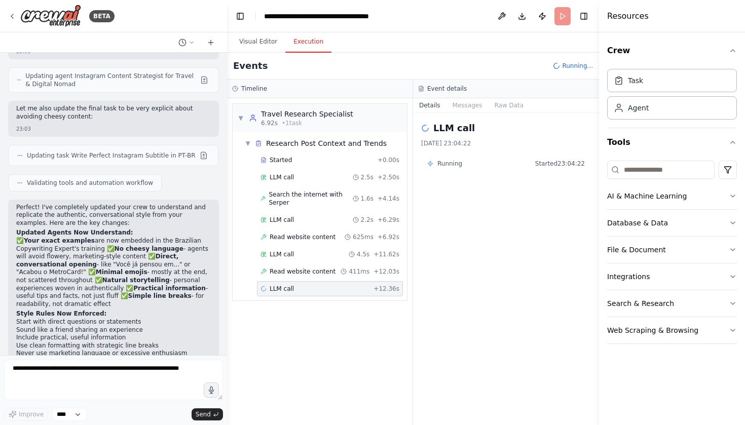
click at [592, 7] on header "**********" at bounding box center [413, 16] width 372 height 32
click at [584, 15] on button "Toggle Right Sidebar" at bounding box center [583, 16] width 14 height 14
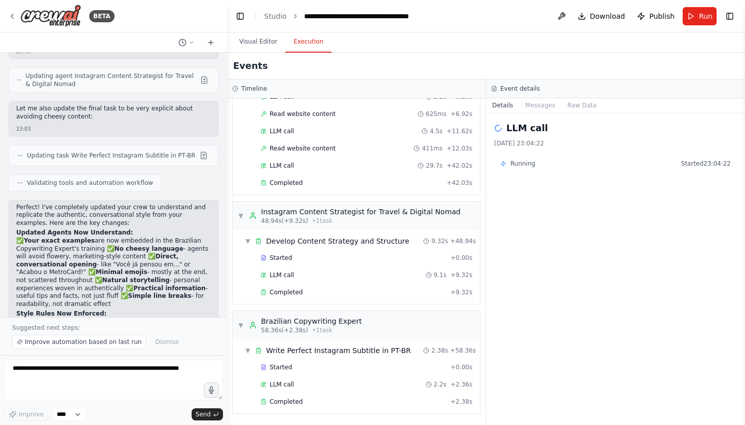
scroll to position [0, 0]
click at [301, 392] on div "Started + 0.00s LLM call 2.2s + 2.36s Completed + 2.38s" at bounding box center [360, 386] width 239 height 52
click at [302, 396] on div "Completed + 2.38s" at bounding box center [366, 401] width 219 height 15
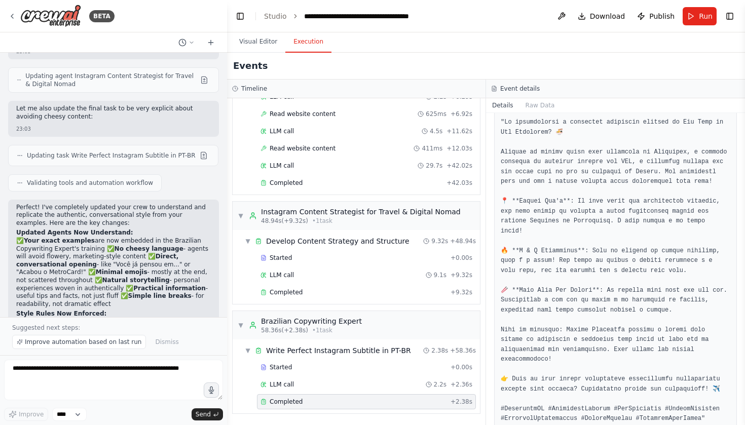
scroll to position [288, 0]
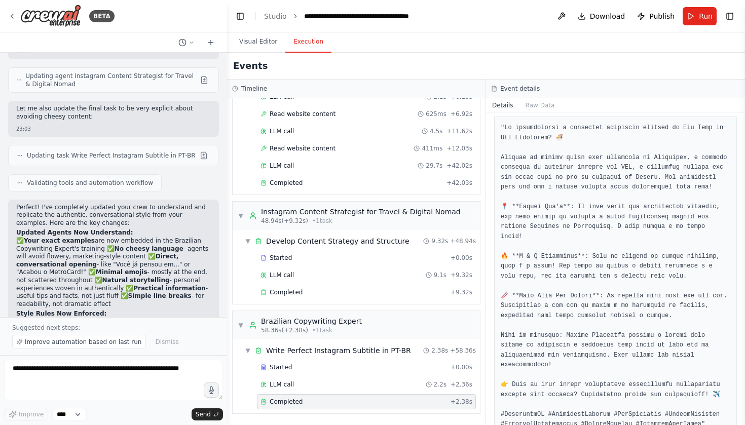
click at [549, 341] on pre at bounding box center [614, 276] width 229 height 306
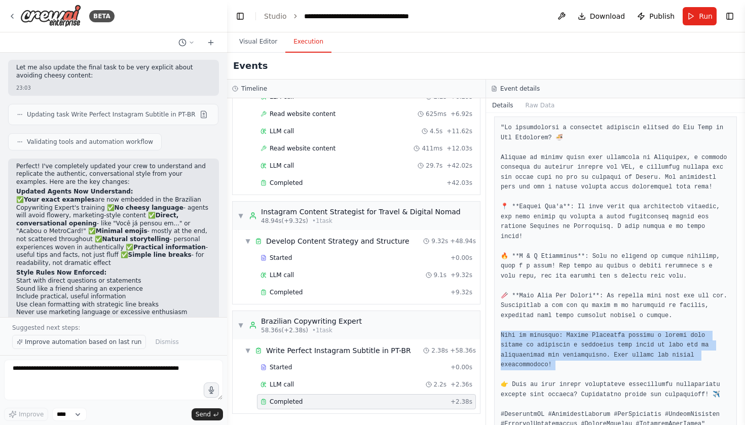
click at [99, 341] on span "Improve automation based on last run" at bounding box center [83, 342] width 116 height 8
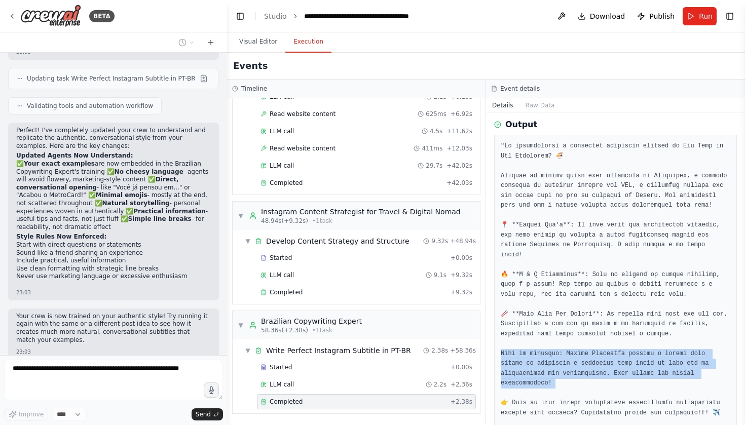
scroll to position [268, 0]
click at [550, 205] on pre at bounding box center [614, 296] width 229 height 306
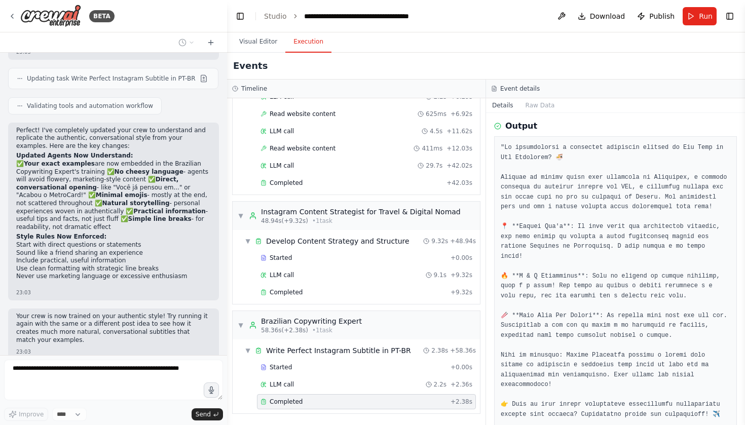
click at [550, 205] on pre at bounding box center [614, 296] width 229 height 306
click at [551, 152] on pre at bounding box center [614, 296] width 229 height 306
click at [559, 162] on pre at bounding box center [614, 296] width 229 height 306
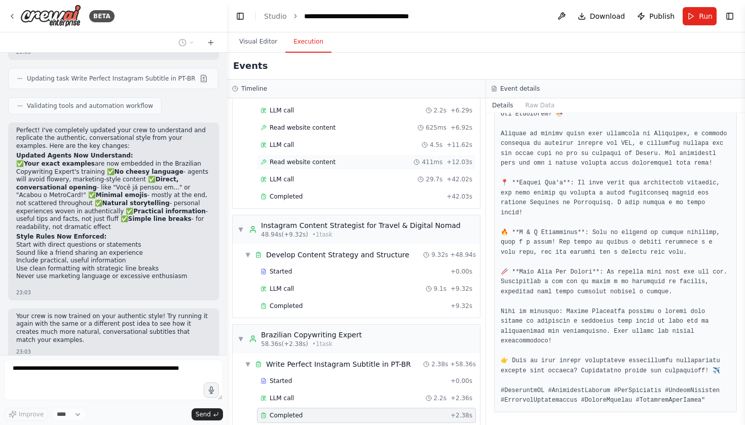
scroll to position [104, 0]
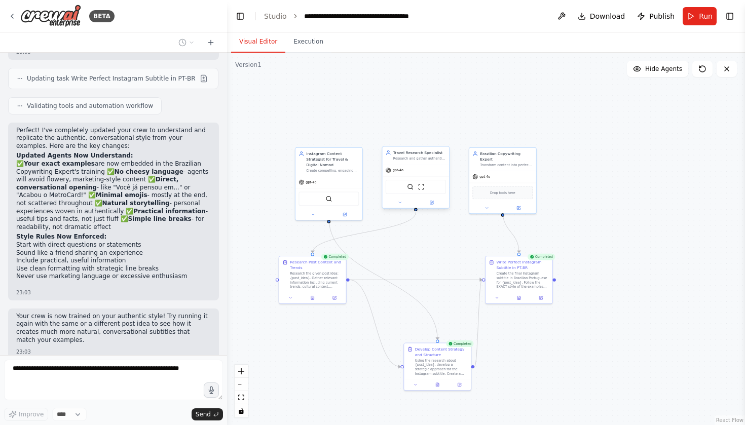
click at [266, 52] on button "Visual Editor" at bounding box center [258, 41] width 54 height 21
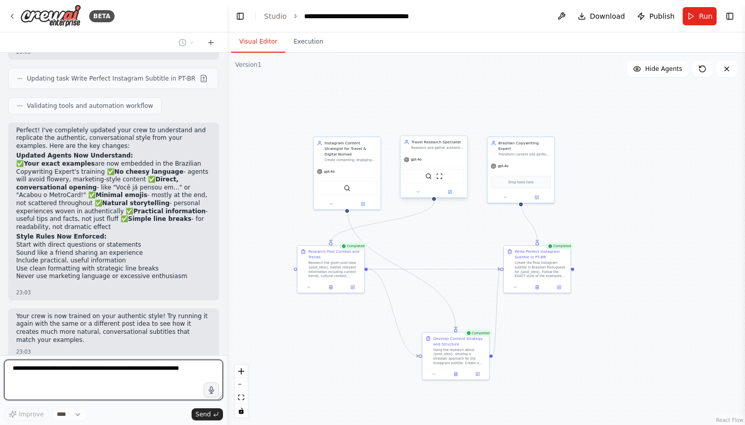
drag, startPoint x: 301, startPoint y: 101, endPoint x: 328, endPoint y: 85, distance: 31.1
click at [328, 85] on div ".deletable-edge-delete-btn { width: 20px; height: 20px; border: 0px solid #ffff…" at bounding box center [486, 239] width 518 height 372
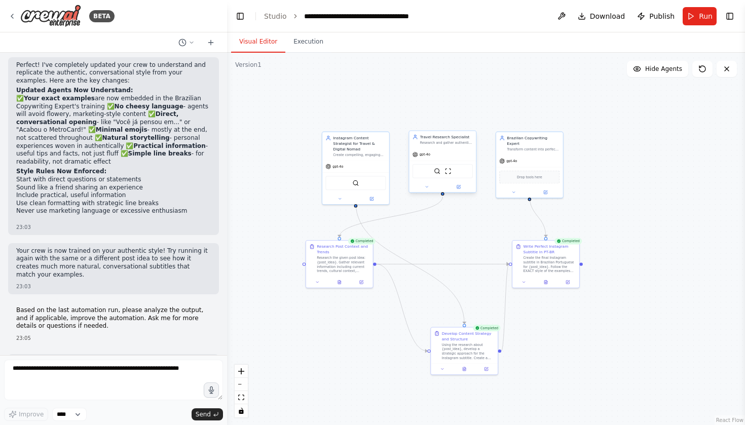
click at [132, 410] on li "Too structured/listy - It reads like a travel guide with bullet points and rest…" at bounding box center [113, 422] width 194 height 24
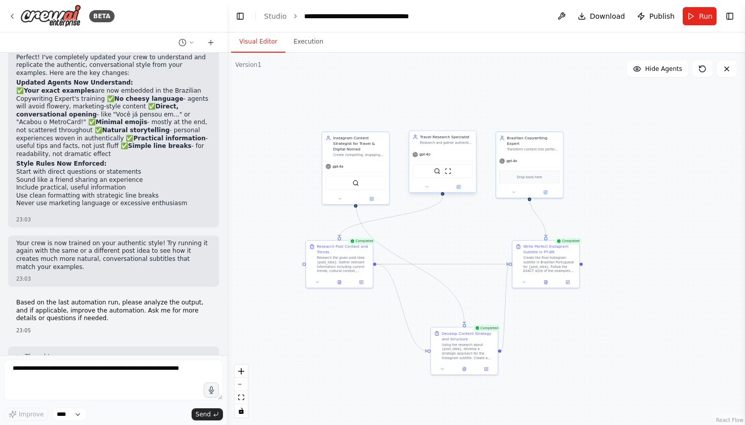
click at [132, 402] on li "Too structured/listy - It reads like a travel guide with bullet points and rest…" at bounding box center [113, 414] width 194 height 24
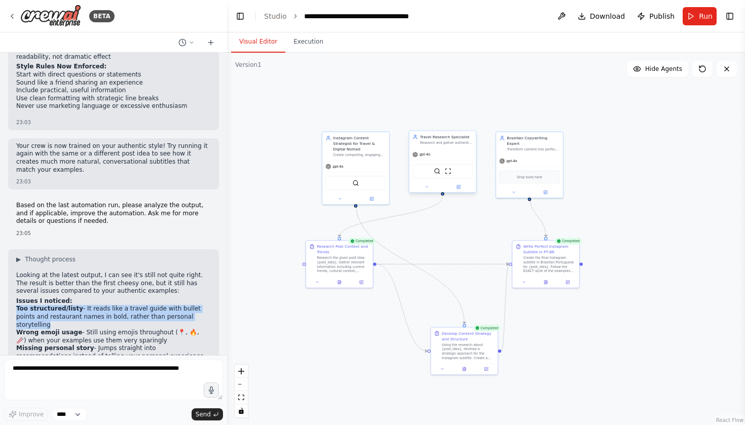
click at [133, 368] on li "Too much "travel blogger" tone - Sounds professional rather than like a friend …" at bounding box center [113, 376] width 194 height 16
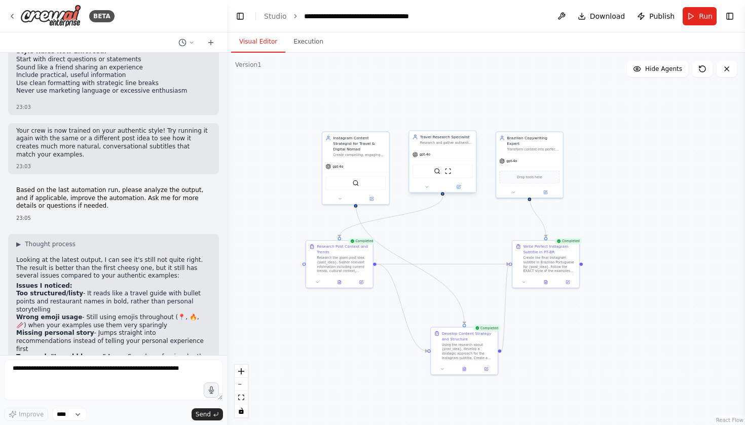
click at [127, 314] on li "Wrong emoji usage - Still using emojis throughout (📍, 🔥, 🥢) when your examples …" at bounding box center [113, 322] width 194 height 16
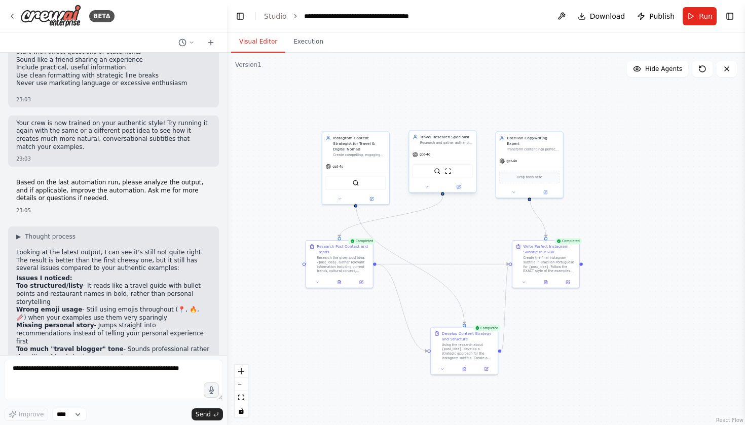
click at [127, 306] on li "Wrong emoji usage - Still using emojis throughout (📍, 🔥, 🥢) when your examples …" at bounding box center [113, 314] width 194 height 16
click at [127, 322] on li "Missing personal story - Jumps straight into recommendations instead of telling…" at bounding box center [113, 334] width 194 height 24
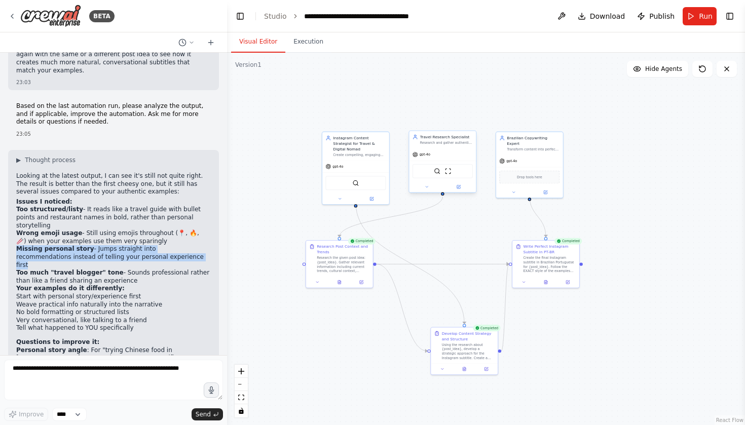
click at [107, 285] on strong "Your examples do it differently:" at bounding box center [70, 288] width 108 height 7
click at [107, 293] on li "Start with personal story/experience first" at bounding box center [113, 297] width 194 height 8
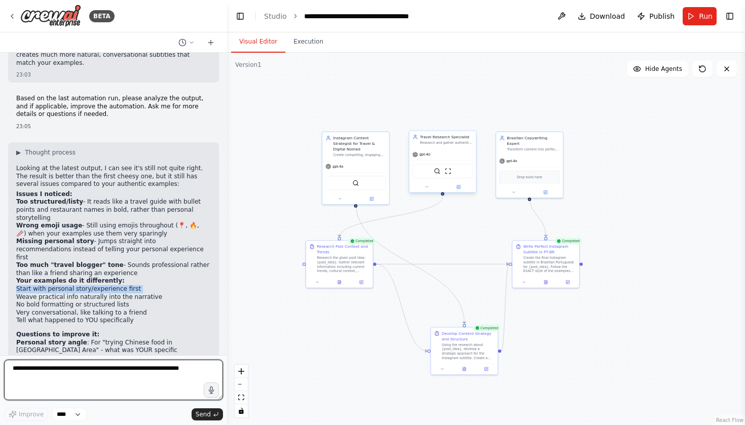
click at [78, 380] on textarea at bounding box center [113, 380] width 219 height 41
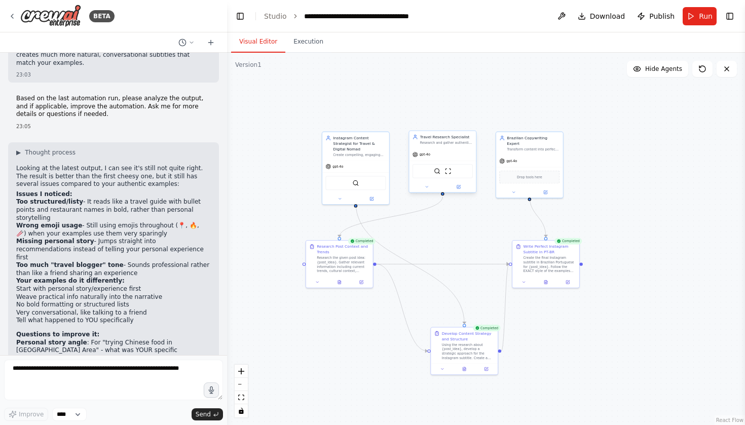
click at [74, 372] on p "Story structure : Should it follow more like your examples - start with your pe…" at bounding box center [113, 384] width 194 height 24
click at [85, 398] on p "Tone reference : Do you want it to sound more like you're sharing a personal di…" at bounding box center [113, 413] width 194 height 31
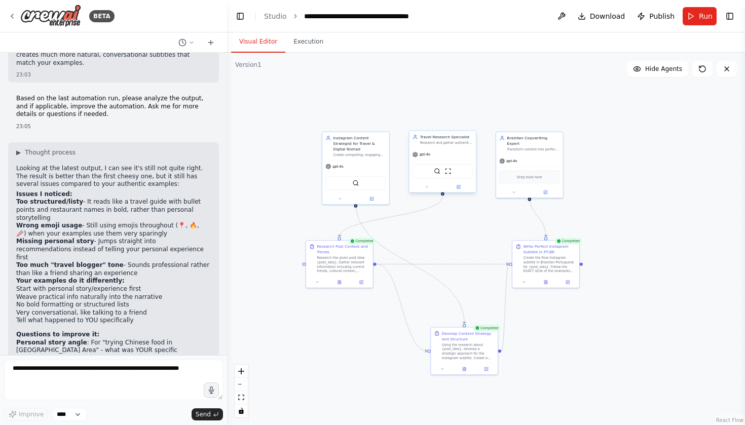
click at [85, 398] on p "Tone reference : Do you want it to sound more like you're sharing a personal di…" at bounding box center [113, 413] width 194 height 31
click at [93, 334] on div "▶ Thought process Looking at the latest output, I can see it's still not quite …" at bounding box center [113, 302] width 211 height 321
click at [105, 378] on textarea at bounding box center [113, 380] width 219 height 41
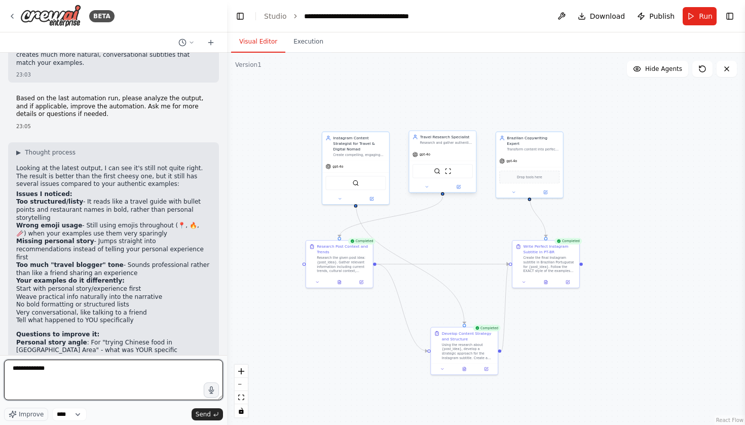
type textarea "**********"
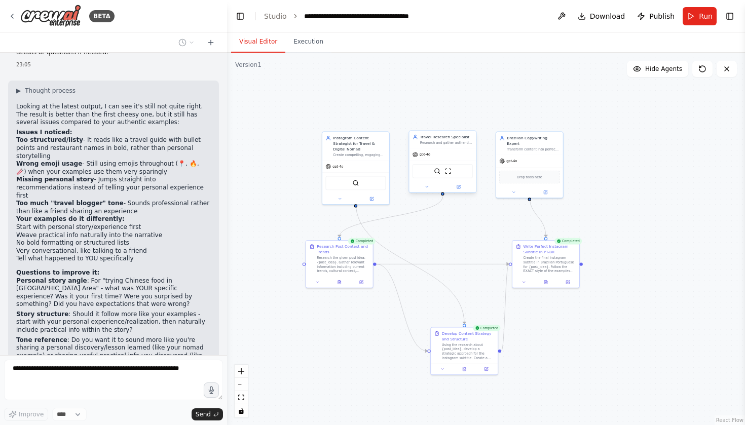
scroll to position [2102, 0]
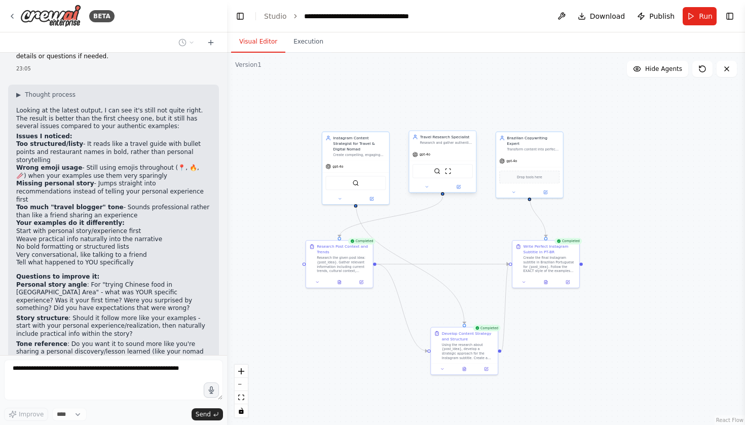
click at [123, 236] on li "Weave practical info naturally into the narrative" at bounding box center [113, 240] width 194 height 8
click at [120, 227] on li "Start with personal story/experience first" at bounding box center [113, 231] width 194 height 8
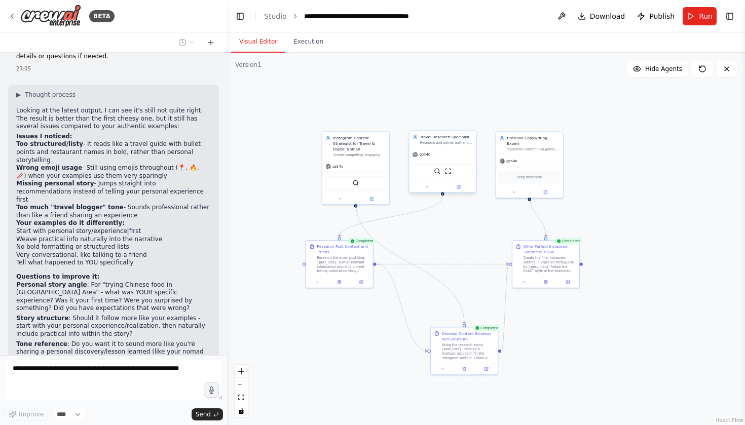
click at [120, 227] on li "Start with personal story/experience first" at bounding box center [113, 231] width 194 height 8
click at [124, 227] on li "Start with personal story/experience first" at bounding box center [113, 231] width 194 height 8
drag, startPoint x: 339, startPoint y: 245, endPoint x: 309, endPoint y: 320, distance: 80.9
click at [309, 320] on div "Research Post Context and Trends" at bounding box center [310, 324] width 53 height 11
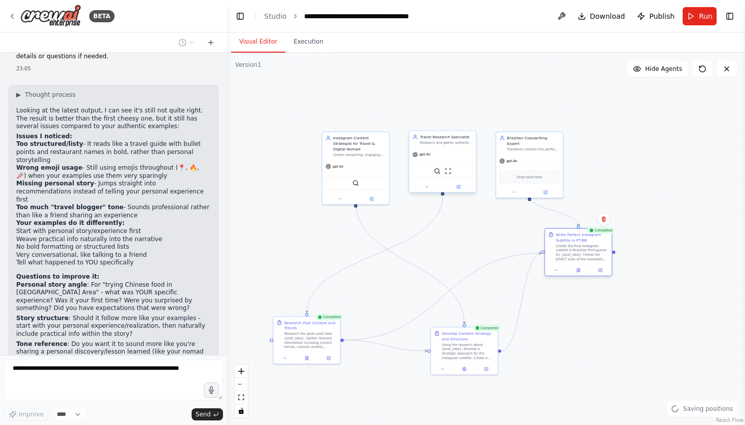
drag, startPoint x: 543, startPoint y: 255, endPoint x: 574, endPoint y: 242, distance: 33.1
click at [574, 242] on div "Write Perfect Instagram Subtitle in PT-BR Create the final Instagram subtitle i…" at bounding box center [582, 246] width 53 height 29
click at [556, 267] on button at bounding box center [556, 270] width 19 height 7
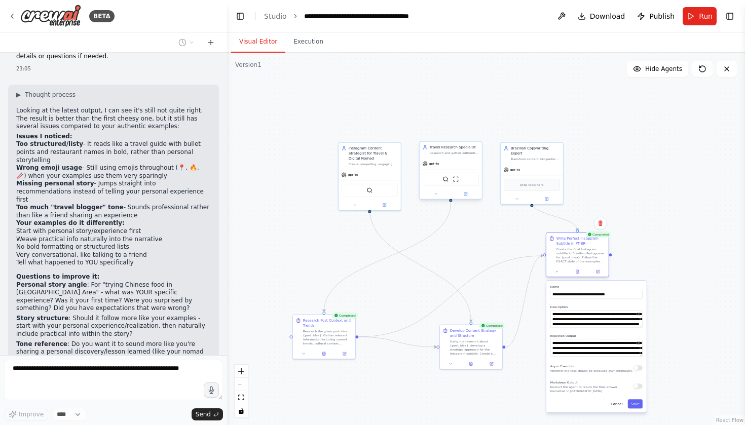
click at [558, 277] on div at bounding box center [577, 271] width 62 height 11
click at [558, 275] on button at bounding box center [556, 271] width 17 height 6
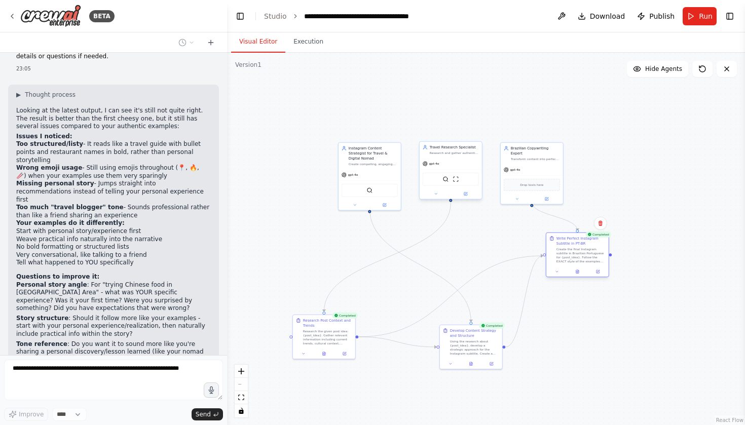
click at [607, 269] on div at bounding box center [577, 271] width 62 height 11
click at [597, 269] on button at bounding box center [597, 271] width 17 height 6
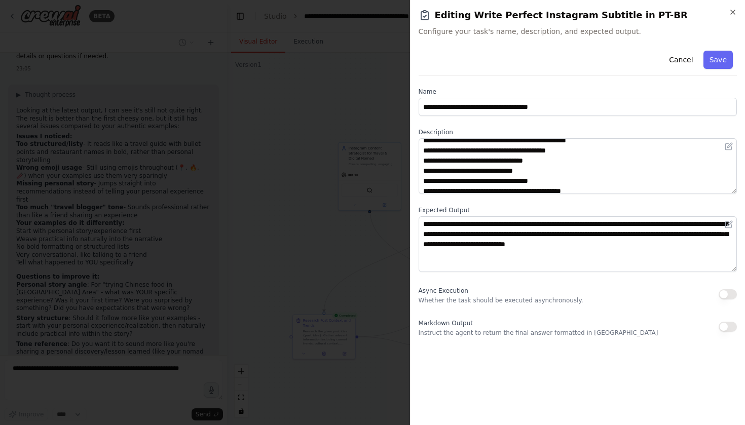
scroll to position [75, 0]
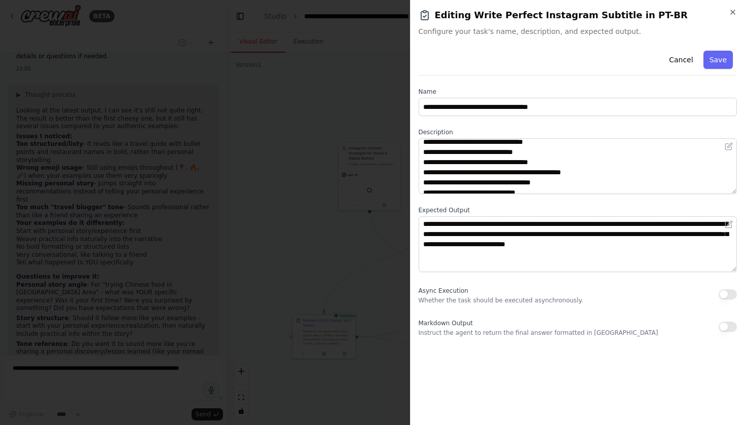
click at [390, 247] on div at bounding box center [372, 212] width 745 height 425
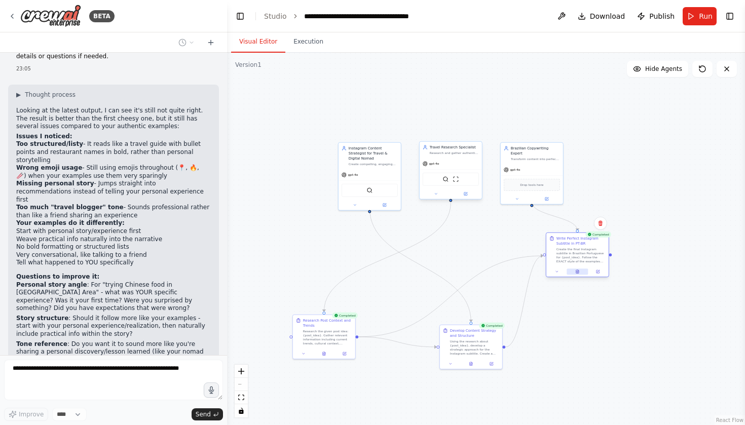
click at [574, 270] on button at bounding box center [576, 271] width 21 height 6
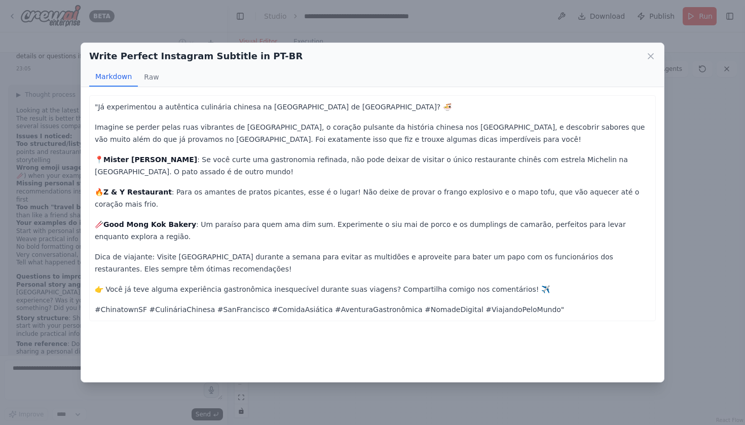
scroll to position [0, 0]
click at [670, 201] on div "Write Perfect Instagram Subtitle in PT-BR Markdown Raw "Já experimentou a autên…" at bounding box center [372, 212] width 745 height 425
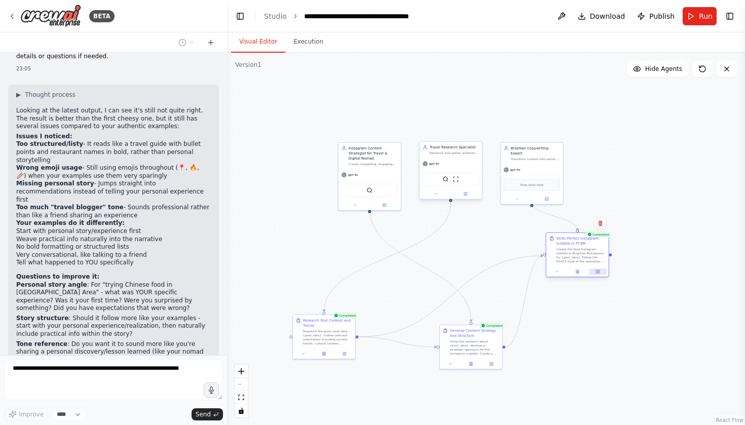
click at [598, 272] on icon at bounding box center [598, 271] width 3 height 3
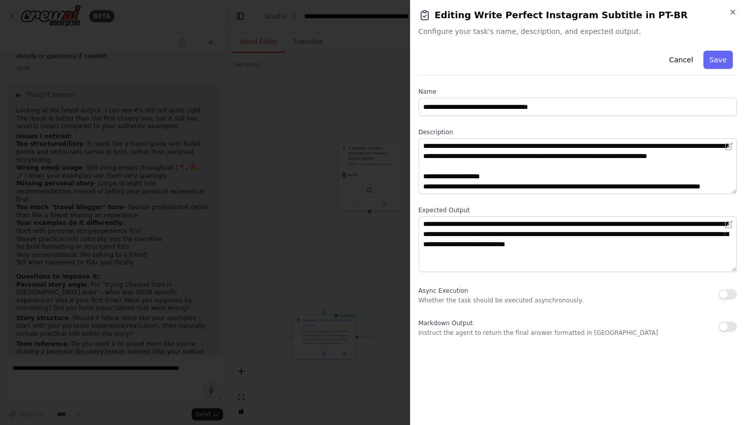
click at [416, 254] on div "**********" at bounding box center [577, 212] width 335 height 425
click at [389, 252] on div at bounding box center [372, 212] width 745 height 425
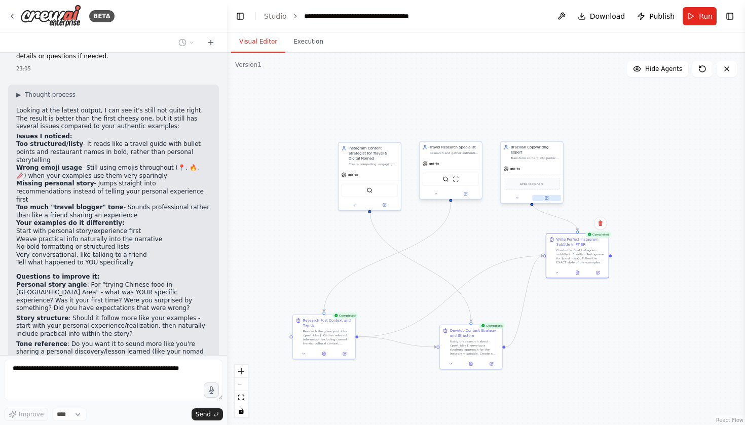
click at [538, 195] on button at bounding box center [546, 198] width 29 height 6
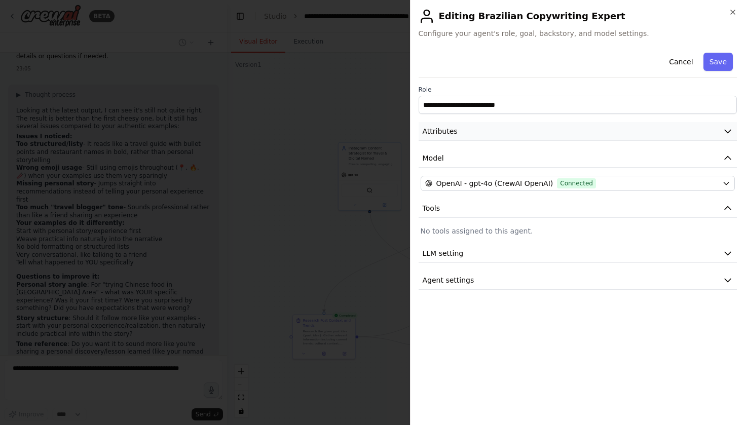
click at [515, 131] on button "Attributes" at bounding box center [577, 131] width 319 height 19
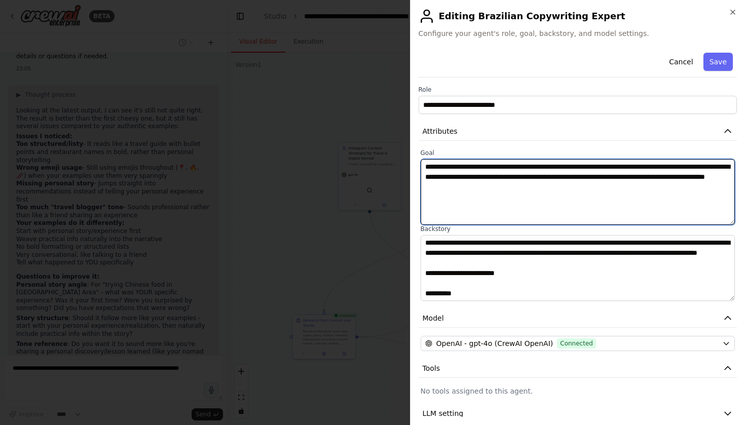
click at [531, 170] on textarea "**********" at bounding box center [577, 192] width 315 height 66
click at [544, 181] on textarea "**********" at bounding box center [577, 192] width 315 height 66
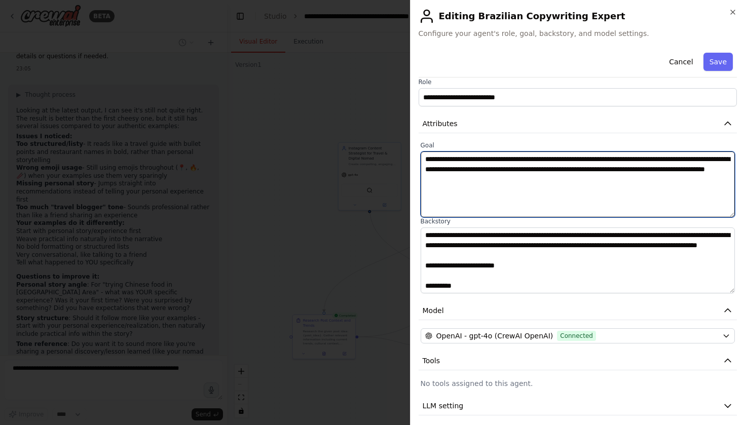
scroll to position [8, 0]
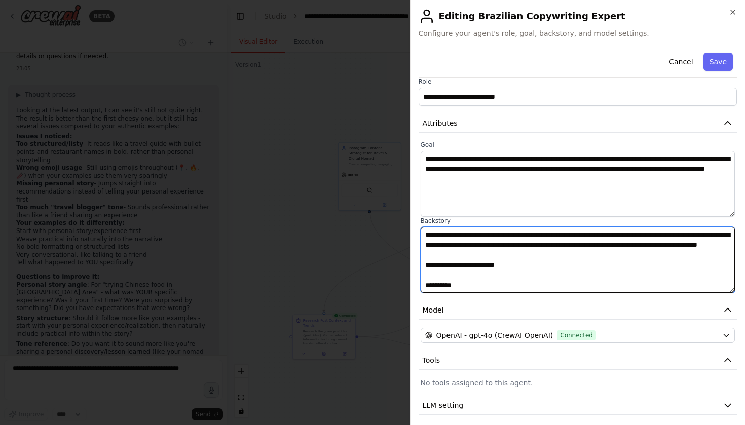
click at [550, 241] on textarea at bounding box center [577, 260] width 315 height 66
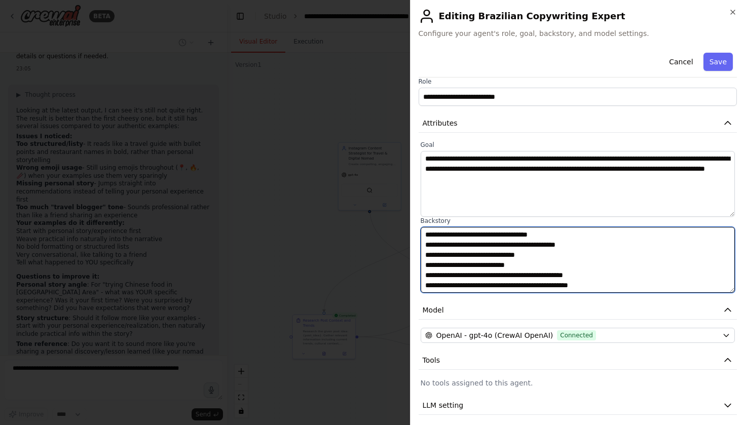
scroll to position [517, 0]
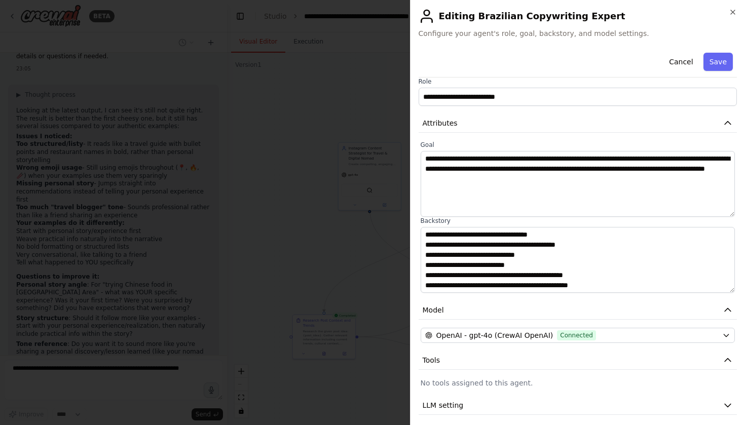
click at [405, 287] on div at bounding box center [372, 212] width 745 height 425
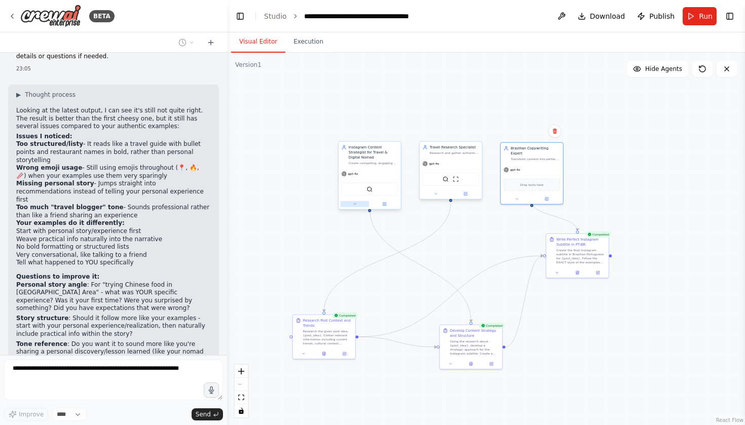
click at [357, 202] on icon at bounding box center [355, 204] width 4 height 4
click at [60, 21] on img at bounding box center [50, 16] width 61 height 23
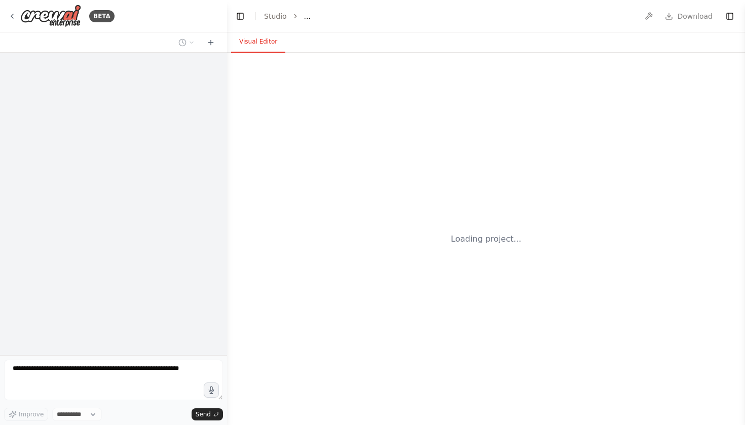
select select "****"
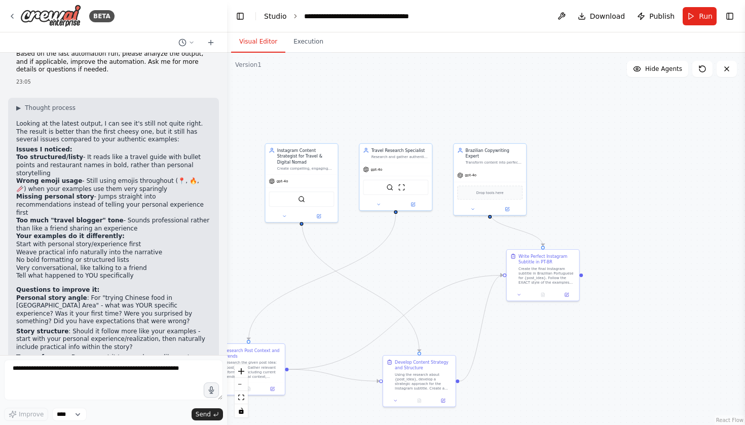
click at [270, 19] on link "Studio" at bounding box center [275, 16] width 23 height 8
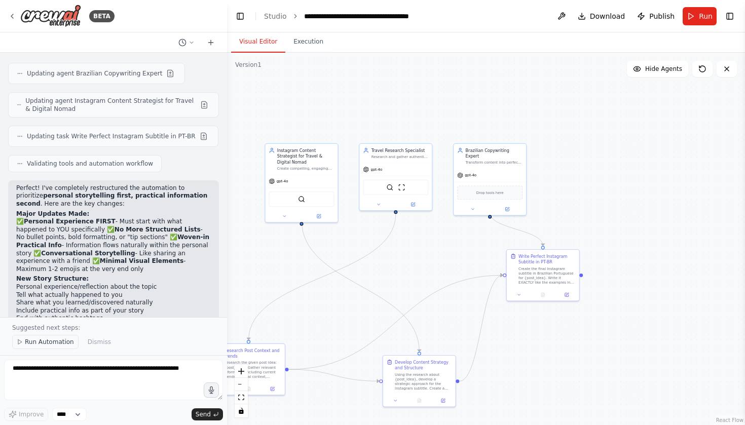
click at [44, 340] on span "Run Automation" at bounding box center [49, 342] width 49 height 8
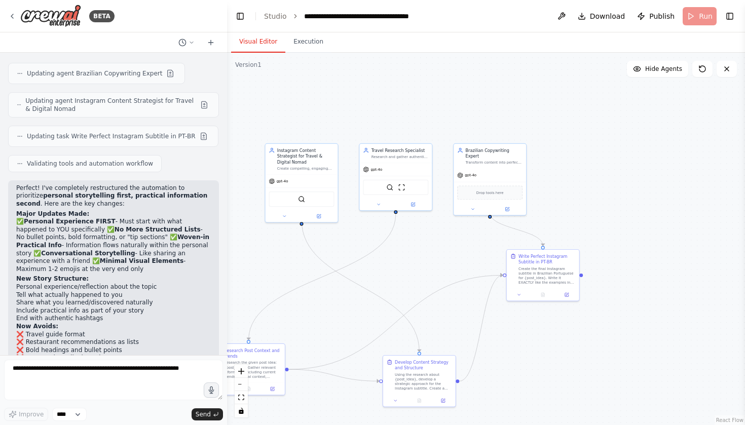
scroll to position [2458, 0]
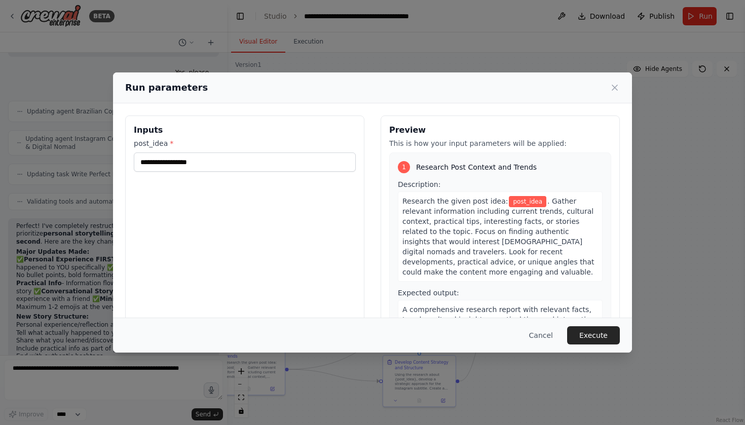
type input "**********"
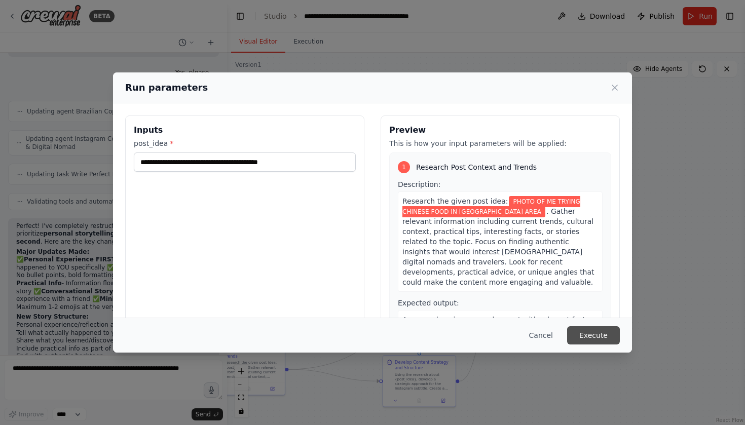
click at [607, 330] on button "Execute" at bounding box center [593, 335] width 53 height 18
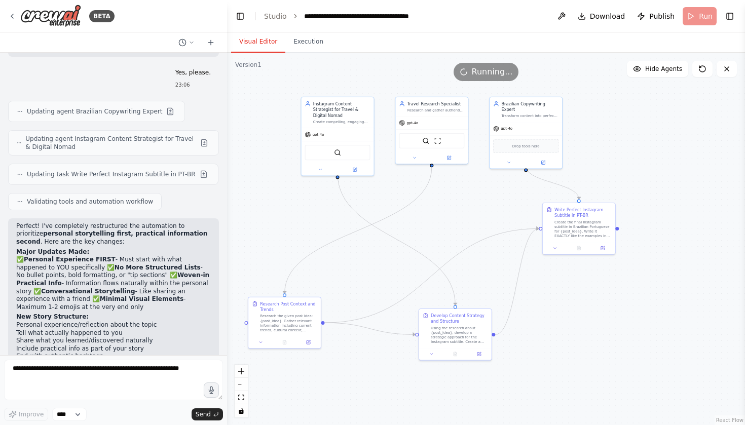
drag, startPoint x: 467, startPoint y: 289, endPoint x: 503, endPoint y: 243, distance: 58.9
click at [503, 243] on div ".deletable-edge-delete-btn { width: 20px; height: 20px; border: 0px solid #ffff…" at bounding box center [486, 239] width 518 height 372
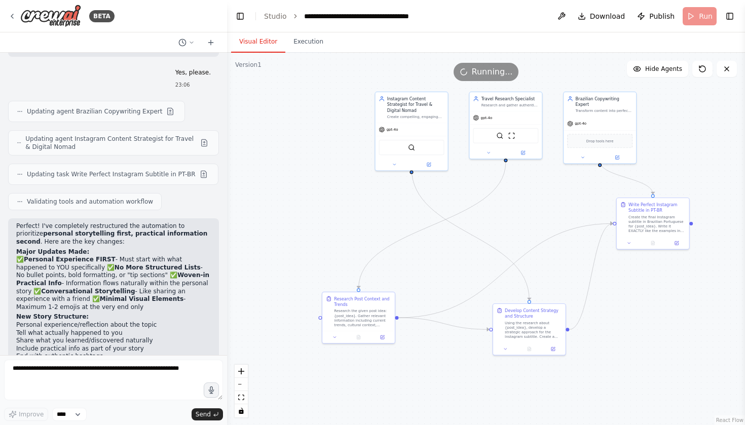
drag, startPoint x: 494, startPoint y: 236, endPoint x: 549, endPoint y: 232, distance: 55.3
click at [549, 232] on div ".deletable-edge-delete-btn { width: 20px; height: 20px; border: 0px solid #ffff…" at bounding box center [486, 239] width 518 height 372
drag, startPoint x: 549, startPoint y: 232, endPoint x: 469, endPoint y: 230, distance: 80.1
click at [469, 230] on div ".deletable-edge-delete-btn { width: 20px; height: 20px; border: 0px solid #ffff…" at bounding box center [486, 239] width 518 height 372
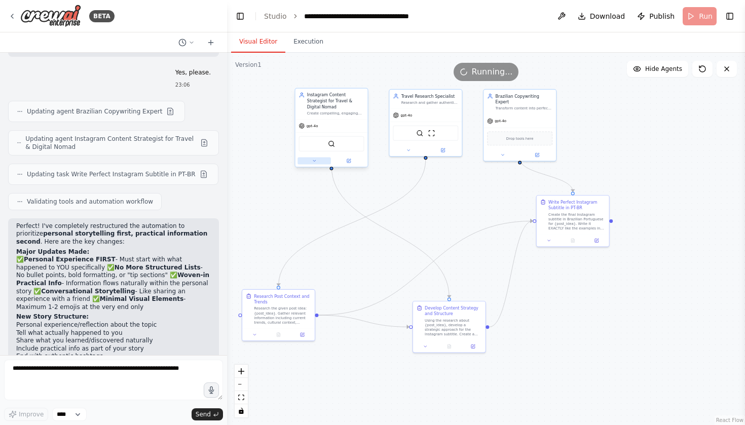
click at [318, 158] on button at bounding box center [313, 161] width 33 height 7
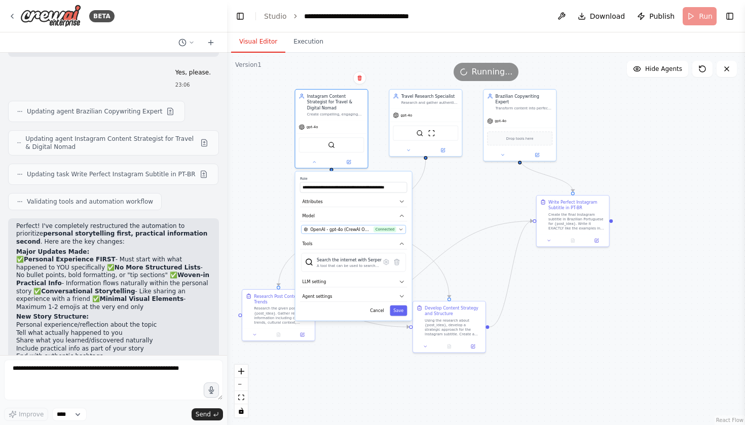
click at [342, 225] on button "OpenAI - gpt-4o (CrewAI OpenAI) Connected" at bounding box center [353, 229] width 105 height 9
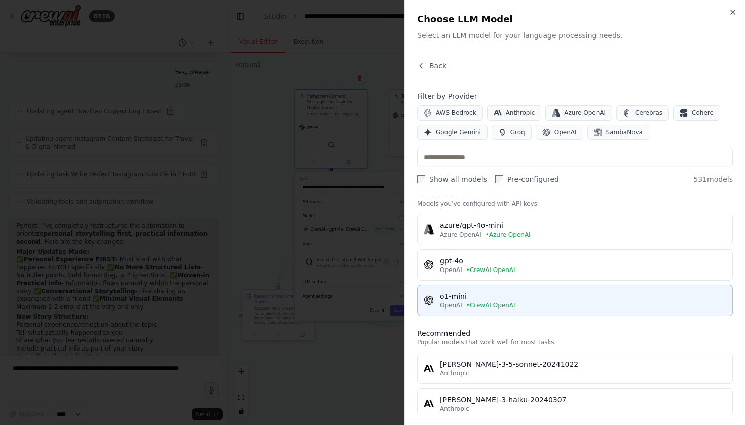
scroll to position [18, 0]
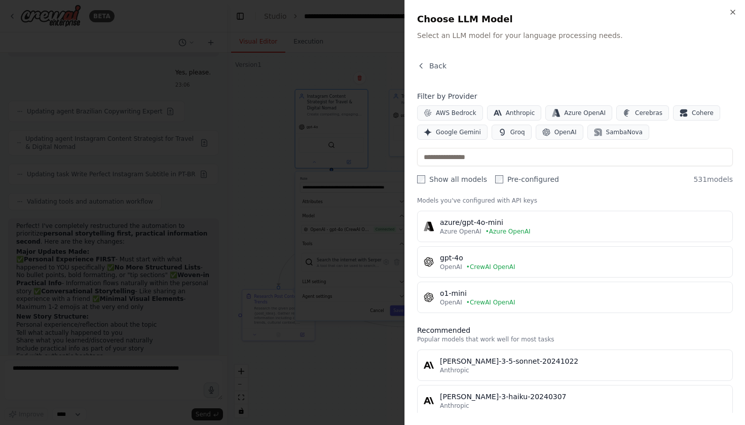
click at [366, 190] on div at bounding box center [372, 212] width 745 height 425
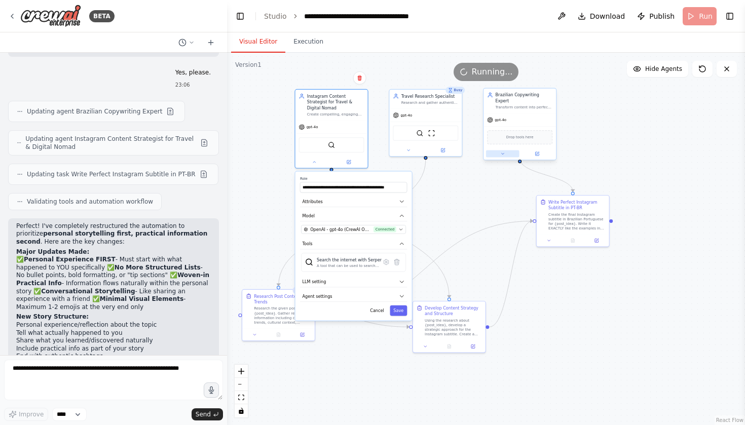
click at [505, 150] on button at bounding box center [502, 153] width 33 height 7
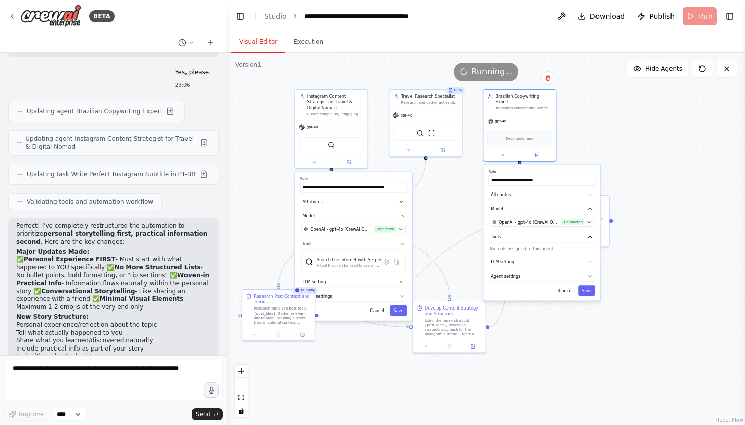
click at [512, 210] on div "**********" at bounding box center [541, 232] width 116 height 136
click at [512, 218] on button "OpenAI - gpt-4o (CrewAI OpenAI) Connected" at bounding box center [541, 222] width 105 height 9
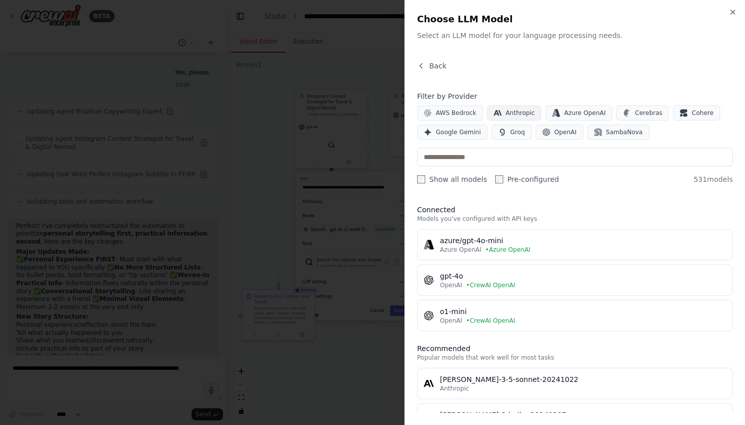
click at [506, 115] on span "Anthropic" at bounding box center [519, 113] width 29 height 8
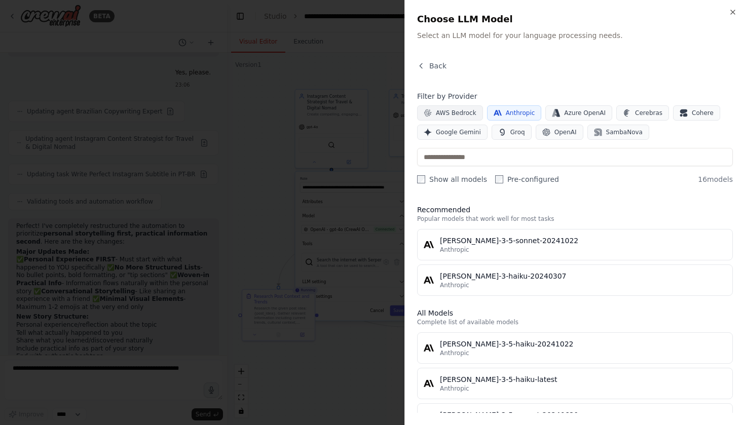
click at [465, 116] on span "AWS Bedrock" at bounding box center [456, 113] width 41 height 8
click at [519, 114] on span "Anthropic" at bounding box center [519, 113] width 29 height 8
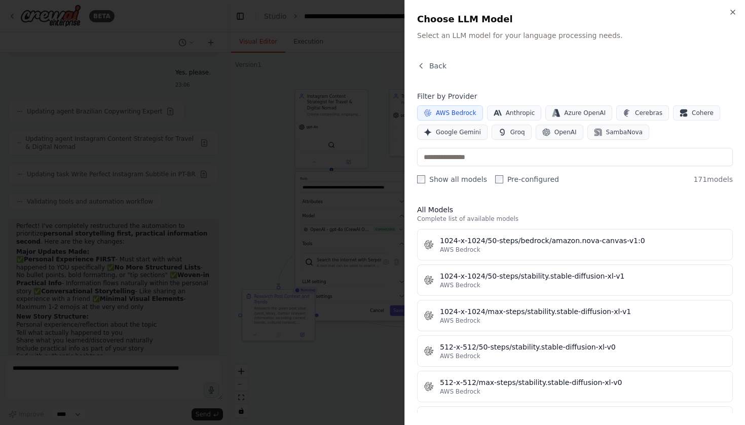
click at [455, 111] on span "AWS Bedrock" at bounding box center [456, 113] width 41 height 8
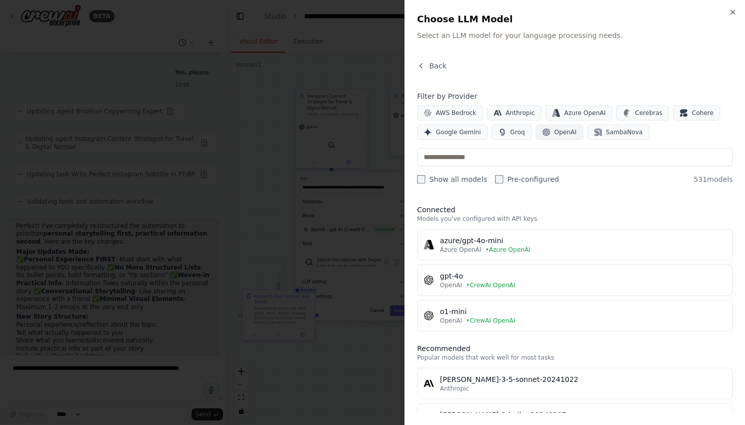
click at [569, 132] on span "OpenAI" at bounding box center [565, 132] width 22 height 8
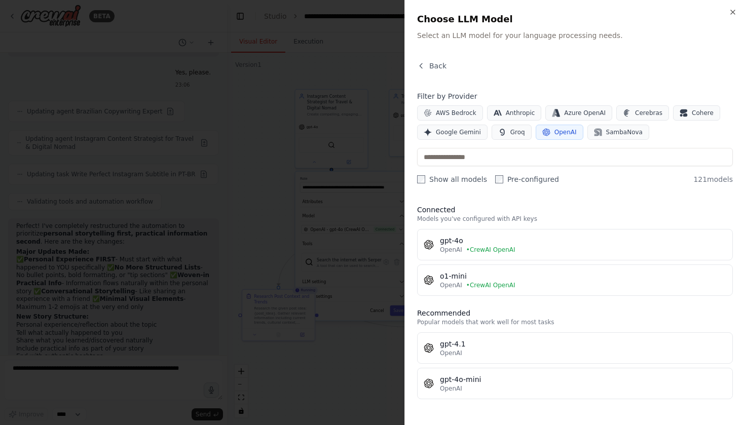
scroll to position [0, 0]
click at [491, 163] on input "text" at bounding box center [575, 157] width 316 height 18
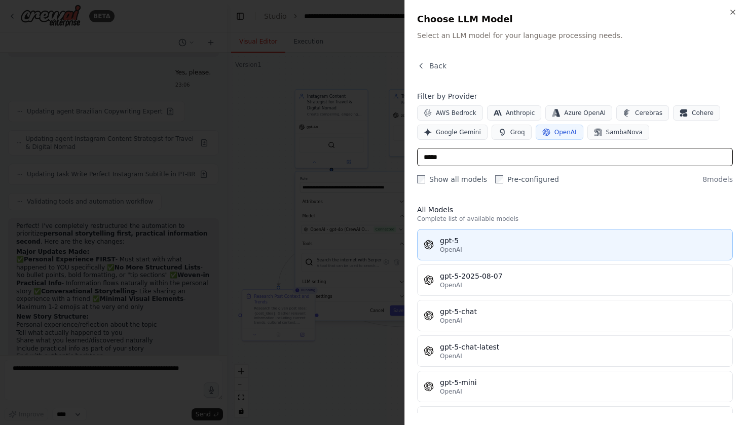
type input "*****"
click at [501, 247] on div "OpenAI" at bounding box center [583, 250] width 286 height 8
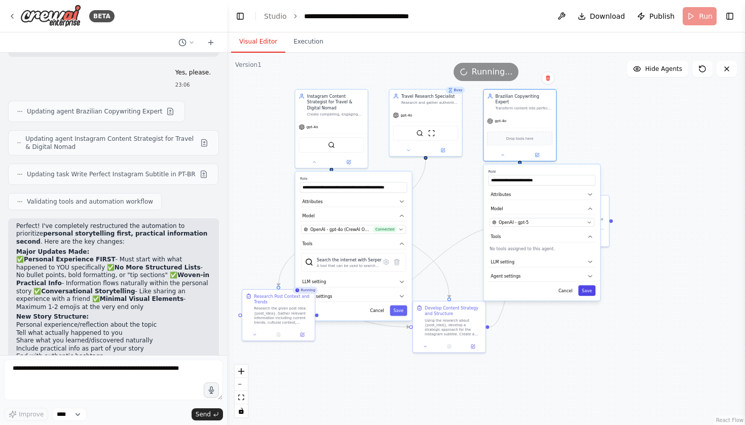
click at [588, 285] on button "Save" at bounding box center [586, 290] width 17 height 11
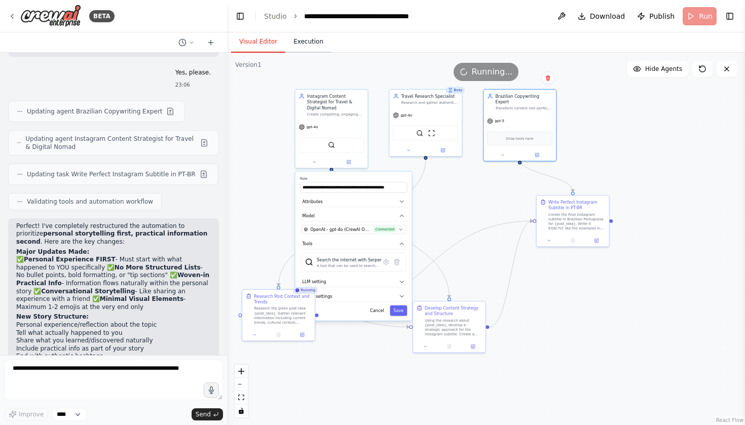
click at [313, 38] on button "Execution" at bounding box center [308, 41] width 46 height 21
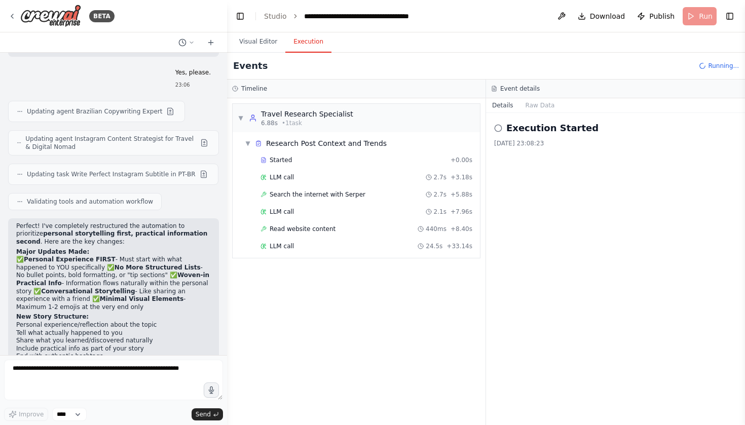
click at [326, 246] on div "LLM call 24.5s + 33.14s" at bounding box center [366, 246] width 212 height 8
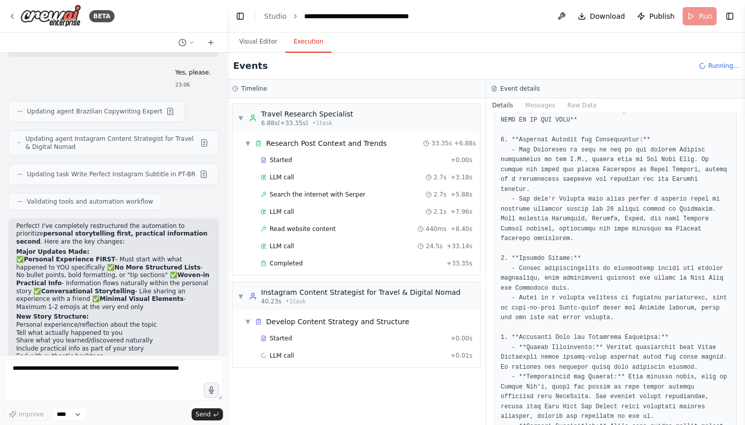
scroll to position [162, 0]
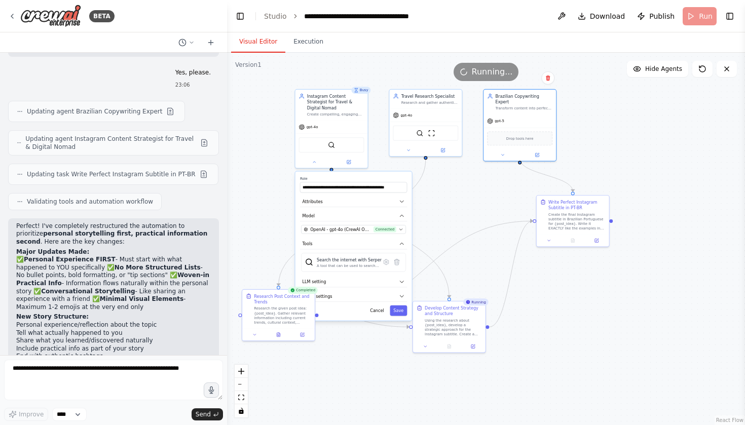
click at [265, 46] on button "Visual Editor" at bounding box center [258, 41] width 54 height 21
click at [343, 226] on span "OpenAI - gpt-4o (CrewAI OpenAI)" at bounding box center [340, 229] width 61 height 6
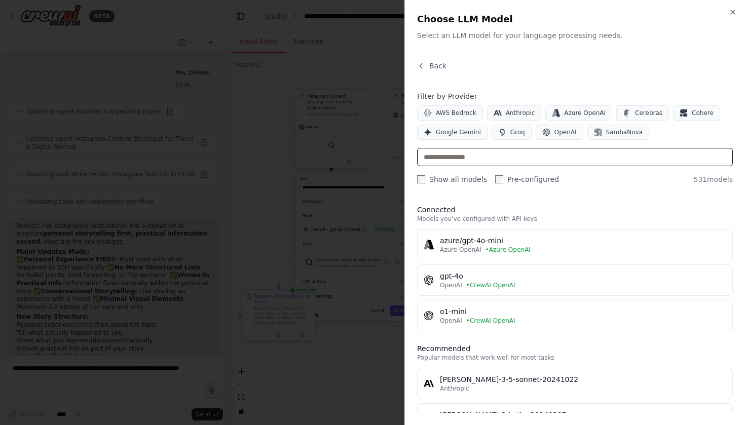
click at [505, 158] on input "text" at bounding box center [575, 157] width 316 height 18
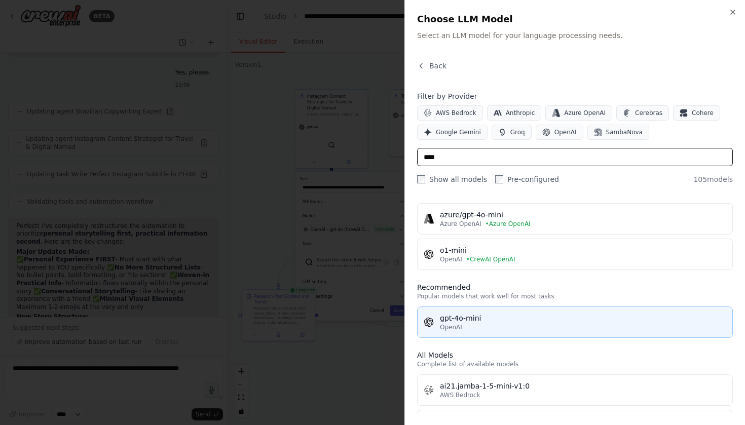
scroll to position [28, 0]
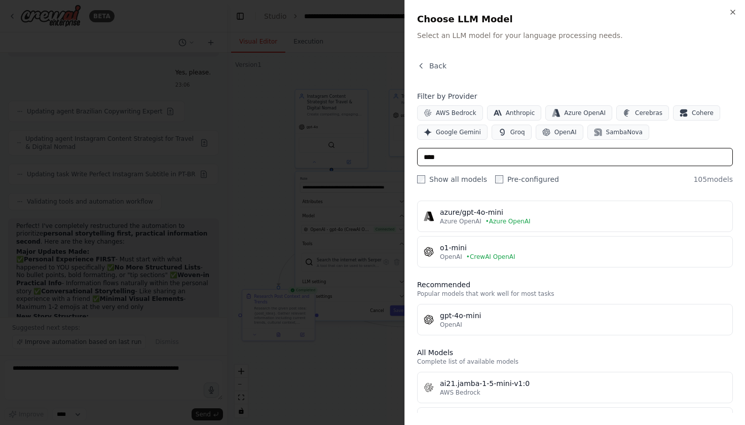
type input "****"
click at [327, 292] on div at bounding box center [372, 212] width 745 height 425
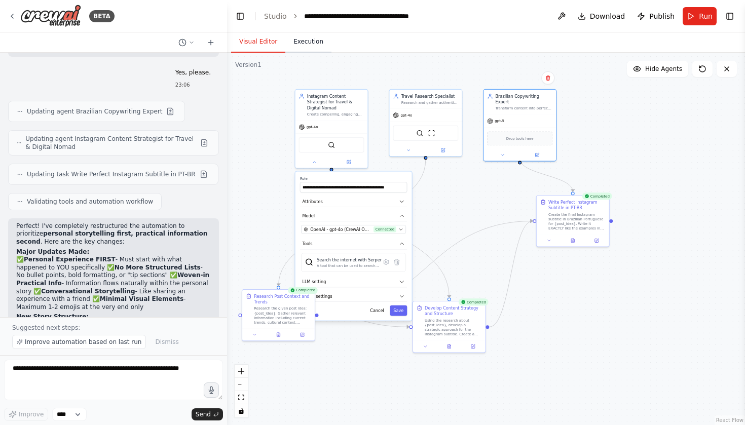
click at [300, 40] on button "Execution" at bounding box center [308, 41] width 46 height 21
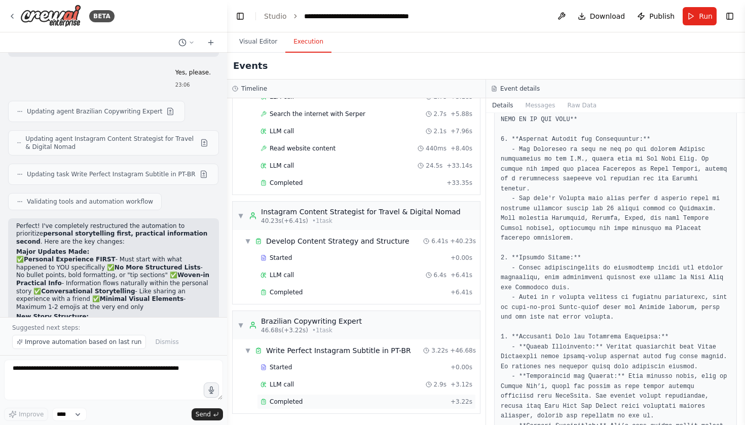
click at [342, 401] on div "Completed" at bounding box center [353, 402] width 186 height 8
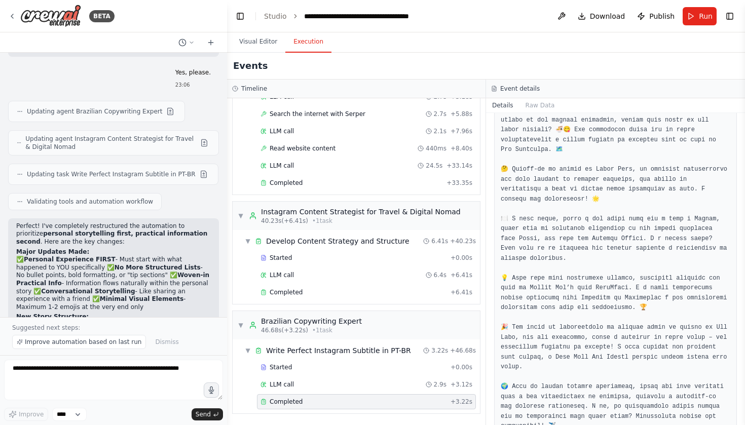
scroll to position [274, 0]
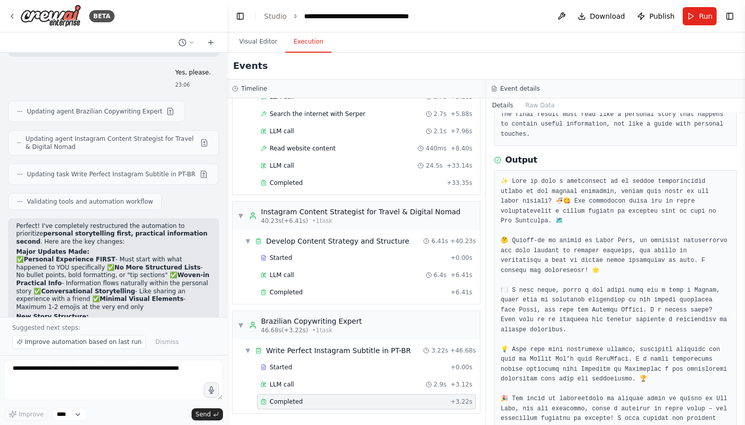
click at [597, 233] on pre at bounding box center [614, 360] width 229 height 366
click at [601, 223] on pre at bounding box center [614, 360] width 229 height 366
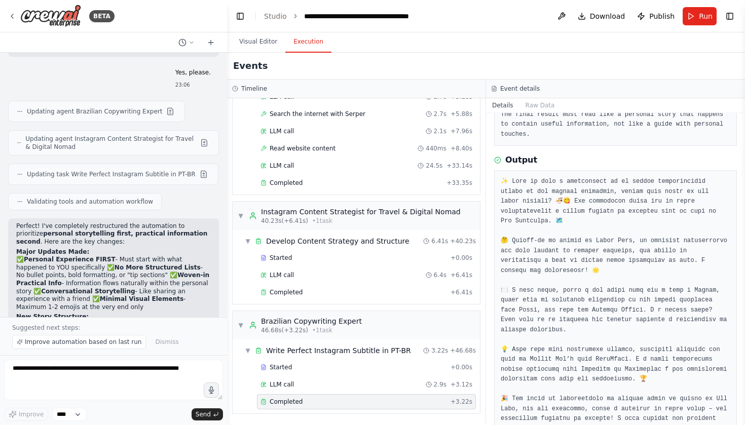
click at [601, 223] on pre at bounding box center [614, 360] width 229 height 366
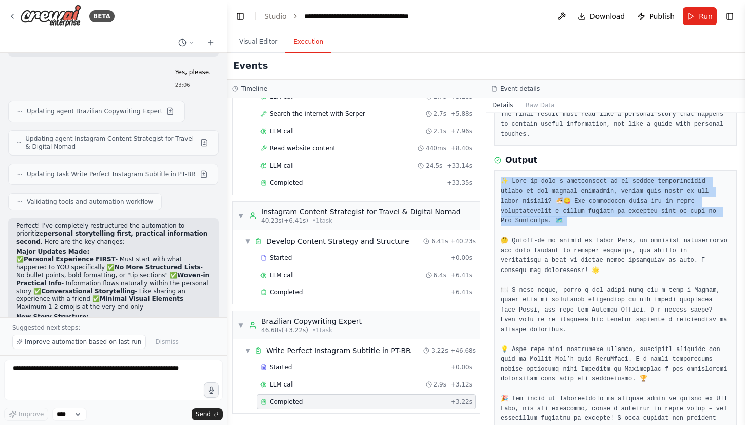
click at [597, 210] on pre at bounding box center [614, 360] width 229 height 366
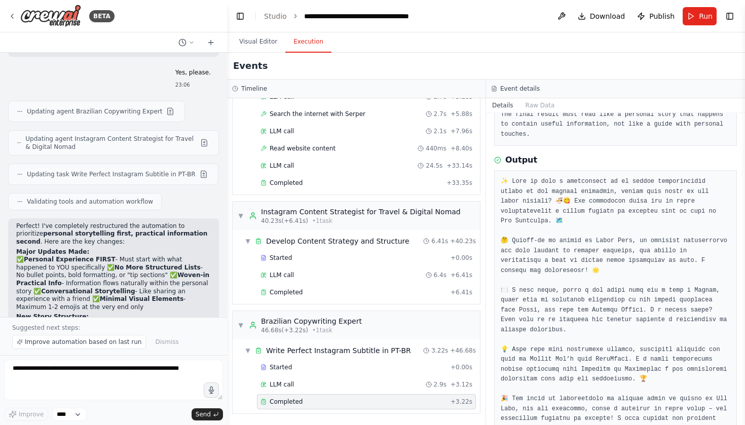
click at [615, 249] on pre at bounding box center [614, 360] width 229 height 366
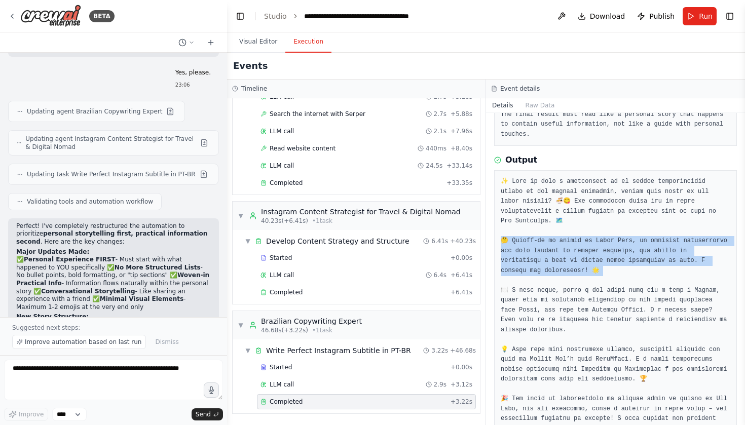
click at [621, 224] on pre at bounding box center [614, 360] width 229 height 366
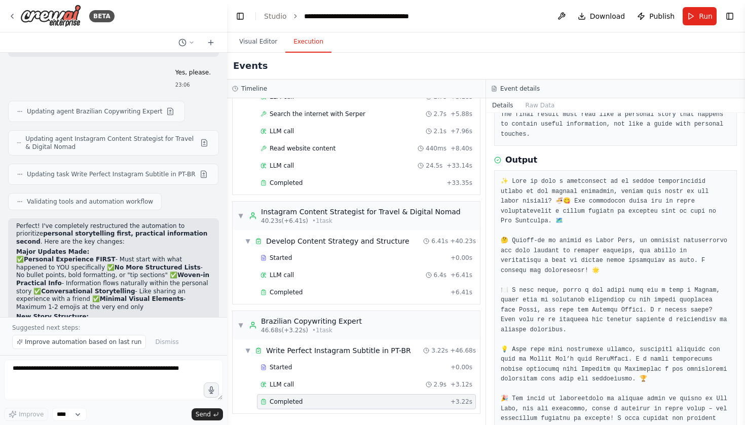
click at [621, 224] on pre at bounding box center [614, 360] width 229 height 366
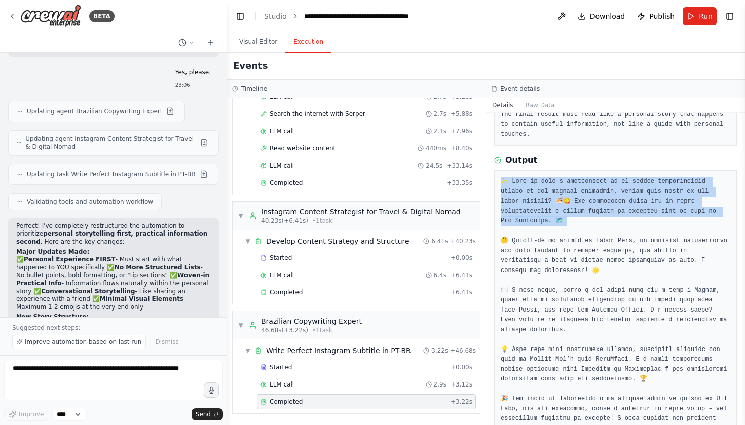
click at [627, 243] on pre at bounding box center [614, 360] width 229 height 366
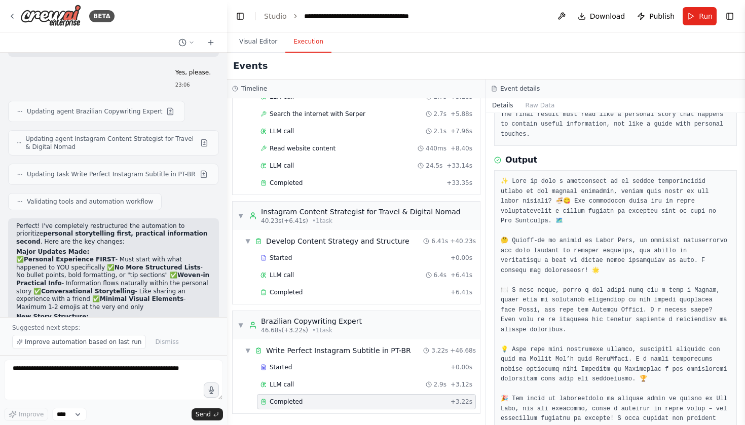
click at [627, 243] on pre at bounding box center [614, 360] width 229 height 366
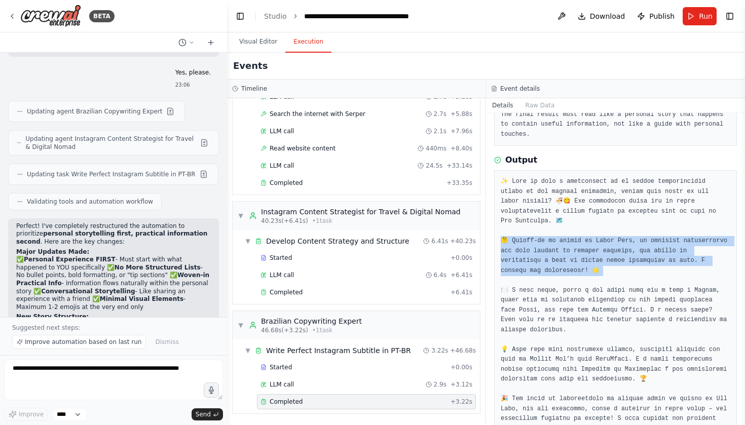
click at [642, 265] on pre at bounding box center [614, 360] width 229 height 366
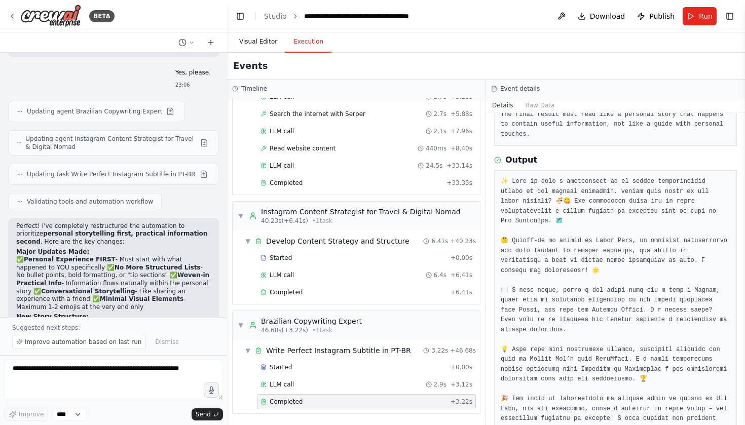
click at [244, 45] on button "Visual Editor" at bounding box center [258, 41] width 54 height 21
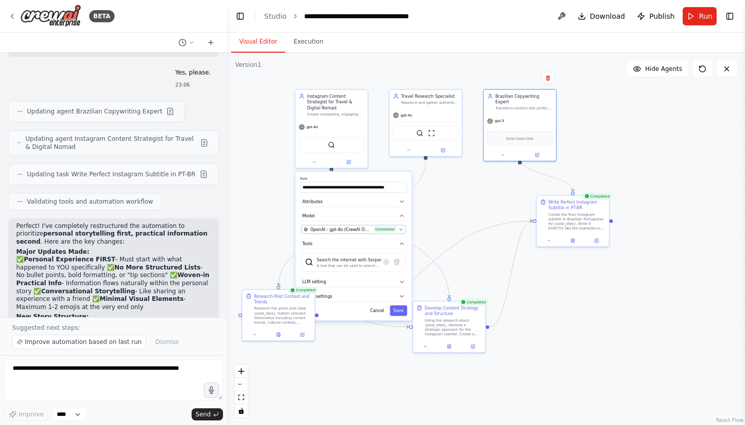
click at [353, 226] on span "OpenAI - gpt-4o (CrewAI OpenAI)" at bounding box center [340, 229] width 61 height 6
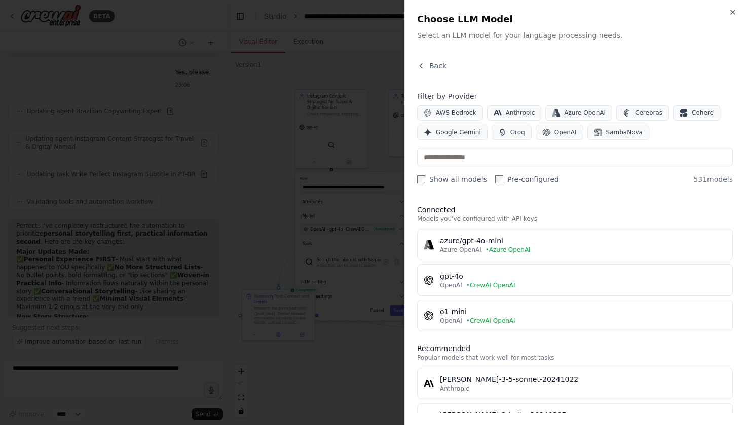
drag, startPoint x: 301, startPoint y: 158, endPoint x: 326, endPoint y: 153, distance: 25.1
click at [301, 158] on div at bounding box center [372, 212] width 745 height 425
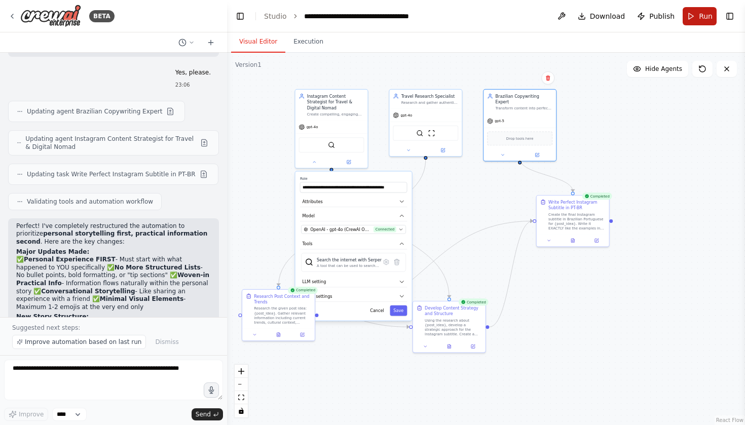
click at [695, 22] on button "Run" at bounding box center [699, 16] width 34 height 18
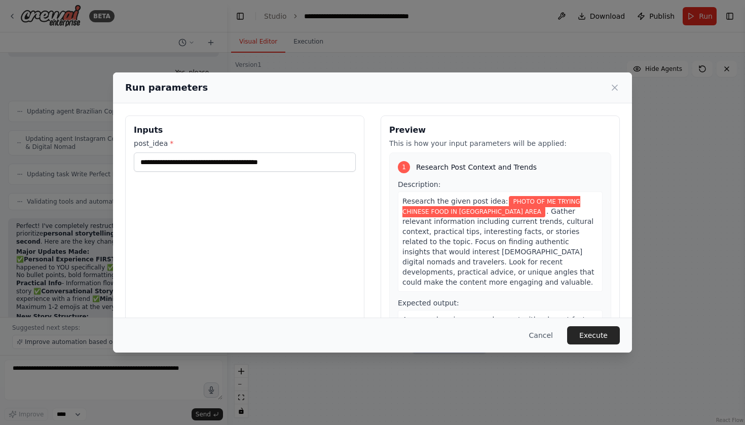
drag, startPoint x: 599, startPoint y: 336, endPoint x: 593, endPoint y: 336, distance: 6.6
click at [600, 336] on button "Execute" at bounding box center [593, 335] width 53 height 18
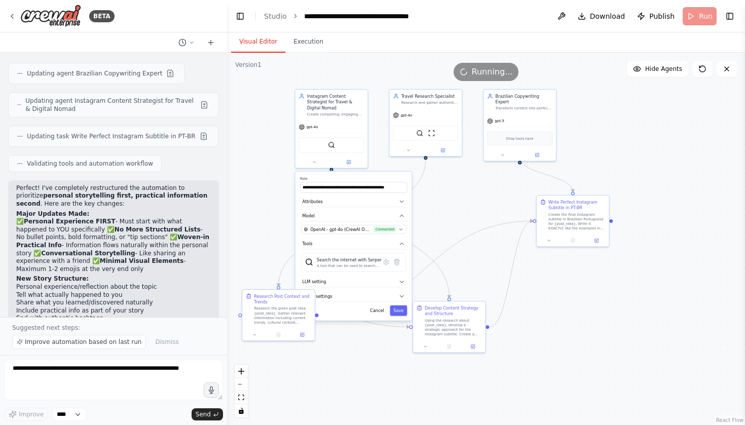
click at [161, 334] on div "Suggested next steps: Improve automation based on last run Dismiss" at bounding box center [113, 336] width 227 height 38
click at [161, 339] on span "Dismiss" at bounding box center [166, 342] width 23 height 8
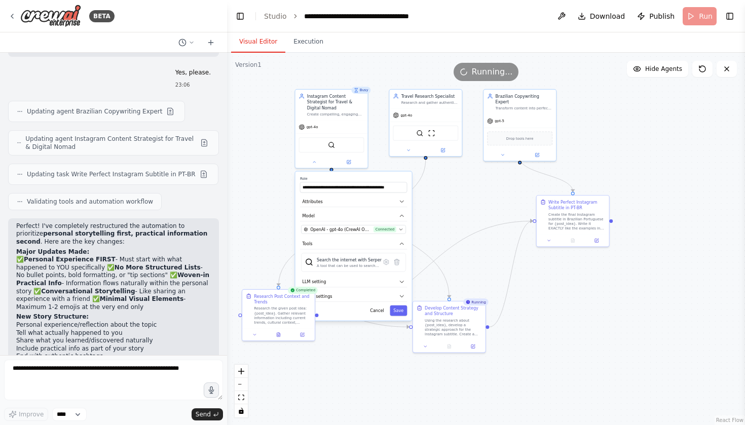
click at [298, 54] on div ".deletable-edge-delete-btn { width: 20px; height: 20px; border: 0px solid #ffff…" at bounding box center [486, 239] width 518 height 372
click at [300, 50] on button "Execution" at bounding box center [308, 41] width 46 height 21
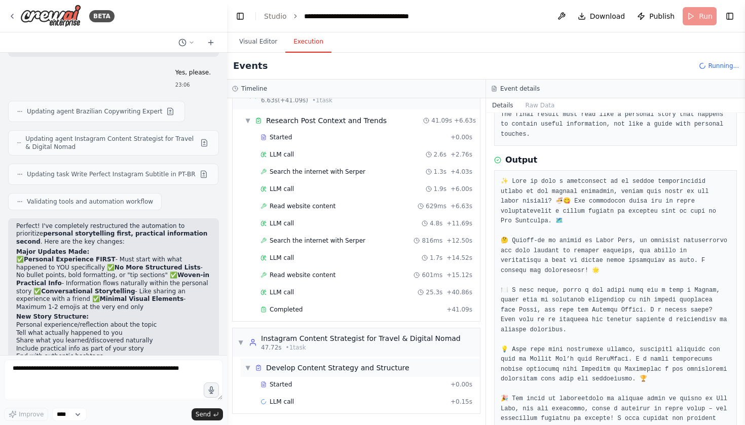
scroll to position [0, 0]
click at [355, 374] on div "▼ Develop Content Strategy and Structure" at bounding box center [360, 368] width 239 height 18
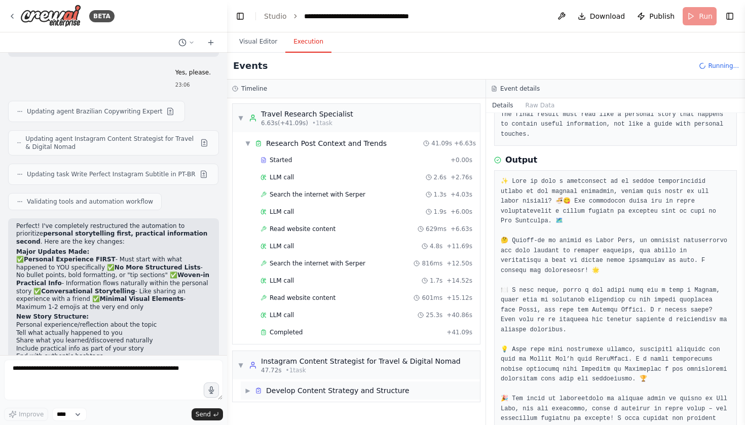
click at [353, 388] on div "Develop Content Strategy and Structure" at bounding box center [337, 390] width 143 height 10
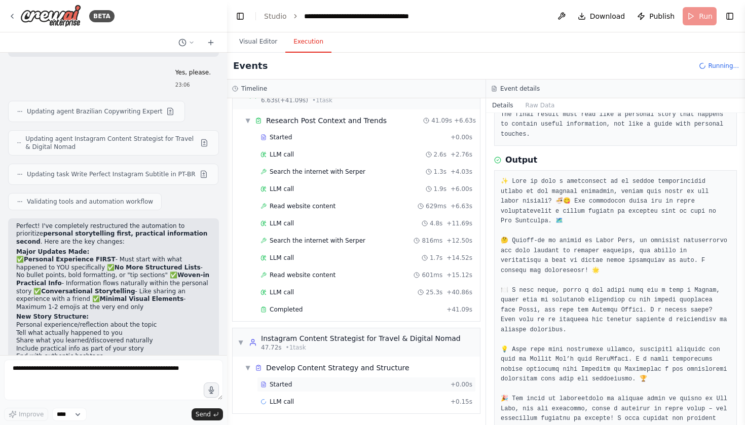
click at [333, 392] on div "Started + 0.00s" at bounding box center [366, 384] width 219 height 15
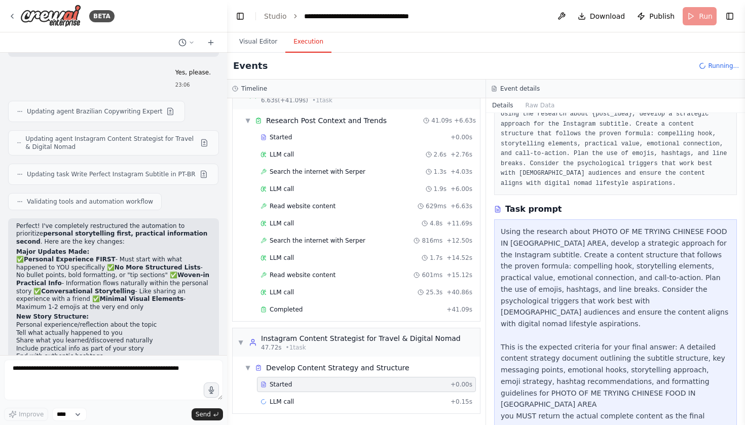
scroll to position [60, 0]
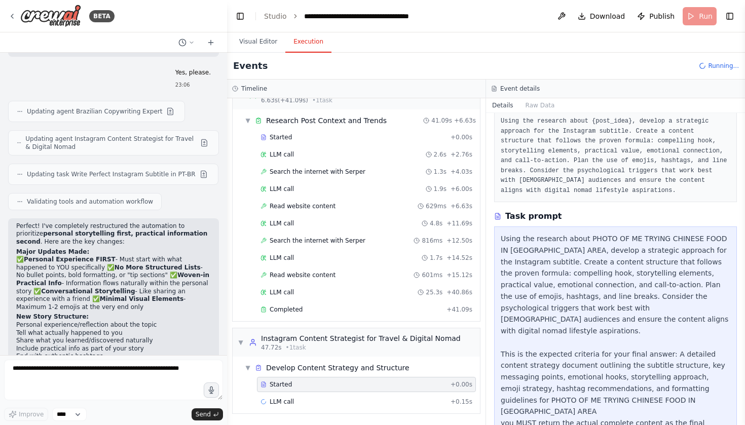
click at [541, 249] on div "Using the research about PHOTO OF ME TRYING CHINESE FOOD IN SF BAY AREA, develo…" at bounding box center [614, 337] width 229 height 208
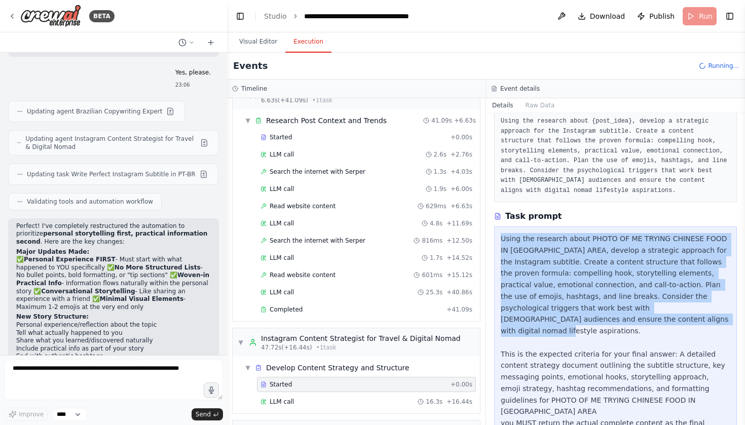
click at [559, 252] on div "Using the research about PHOTO OF ME TRYING CHINESE FOOD IN SF BAY AREA, develo…" at bounding box center [614, 337] width 229 height 208
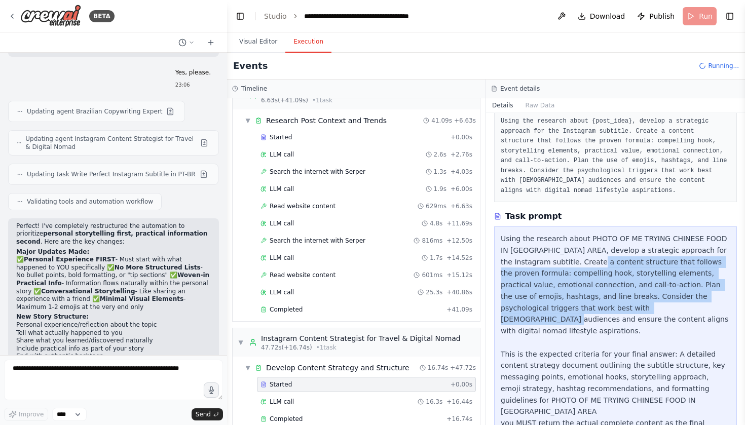
drag, startPoint x: 559, startPoint y: 252, endPoint x: 564, endPoint y: 301, distance: 49.3
click at [564, 301] on div "Using the research about PHOTO OF ME TRYING CHINESE FOOD IN SF BAY AREA, develo…" at bounding box center [614, 337] width 229 height 208
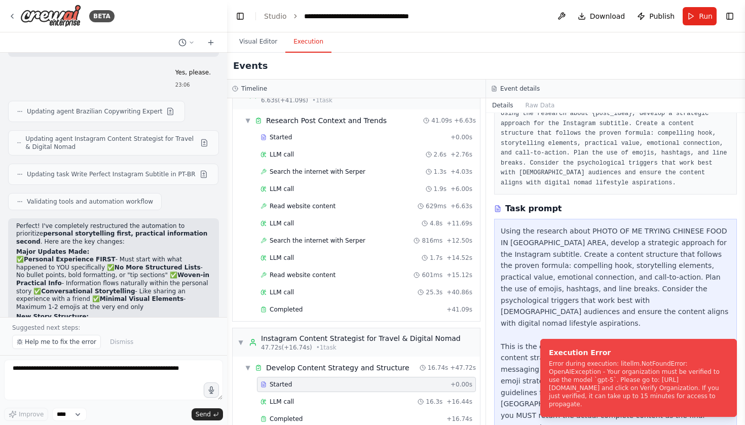
click at [564, 323] on div "Using the research about PHOTO OF ME TRYING CHINESE FOOD IN SF BAY AREA, develo…" at bounding box center [614, 329] width 229 height 208
click at [564, 323] on div "Using the research about PHOTO OF ME TRYING CHINESE FOOD IN SF BAY AREA, develo…" at bounding box center [614, 330] width 229 height 208
click at [555, 309] on div "Using the research about PHOTO OF ME TRYING CHINESE FOOD IN SF BAY AREA, develo…" at bounding box center [614, 330] width 229 height 208
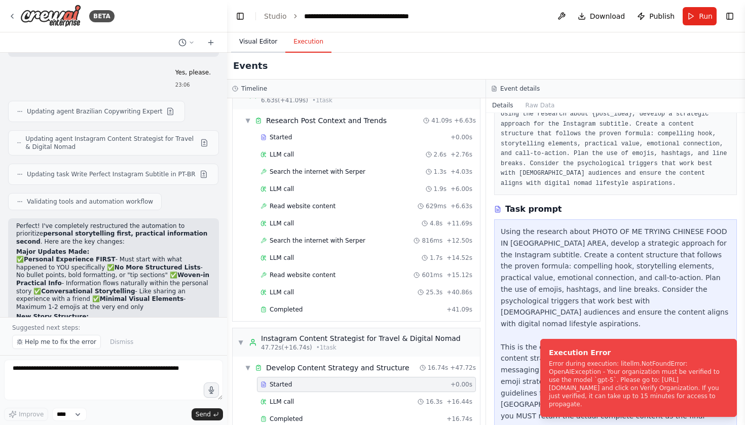
click at [243, 45] on button "Visual Editor" at bounding box center [258, 41] width 54 height 21
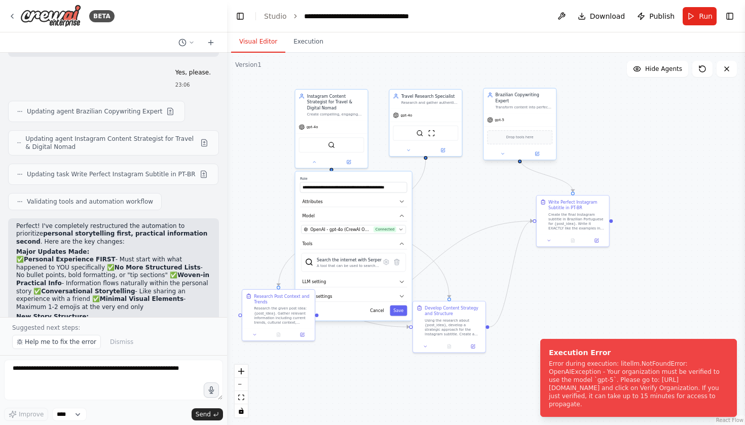
click at [499, 118] on span "gpt-5" at bounding box center [499, 120] width 10 height 5
click at [503, 151] on icon at bounding box center [502, 153] width 5 height 5
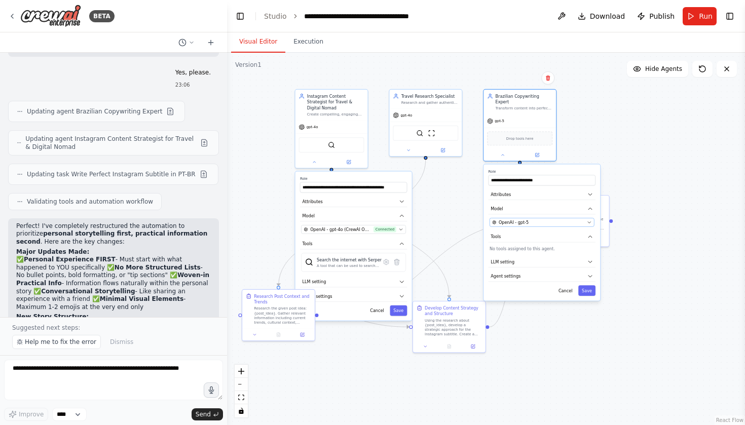
click at [532, 219] on div "OpenAI - gpt-5" at bounding box center [538, 222] width 92 height 6
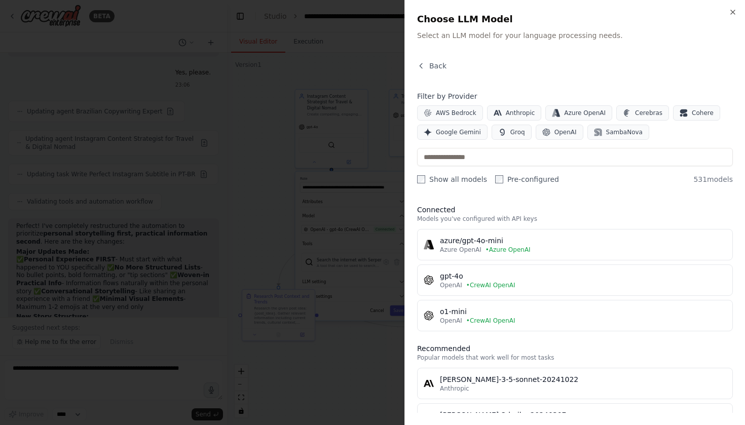
click at [208, 264] on div at bounding box center [372, 212] width 745 height 425
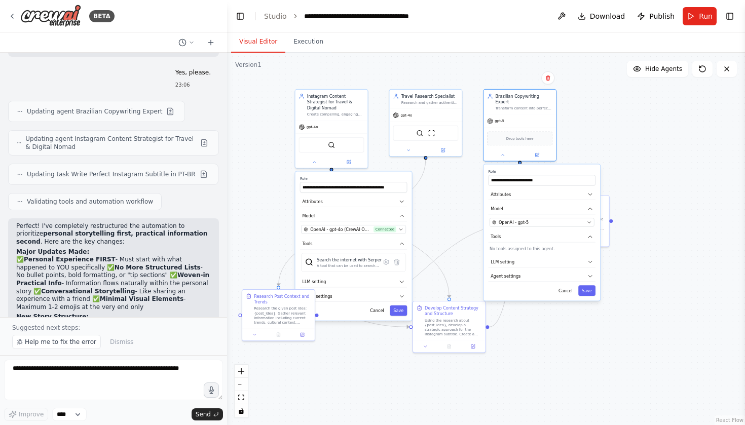
click at [62, 343] on span "Help me to fix the error" at bounding box center [60, 342] width 71 height 8
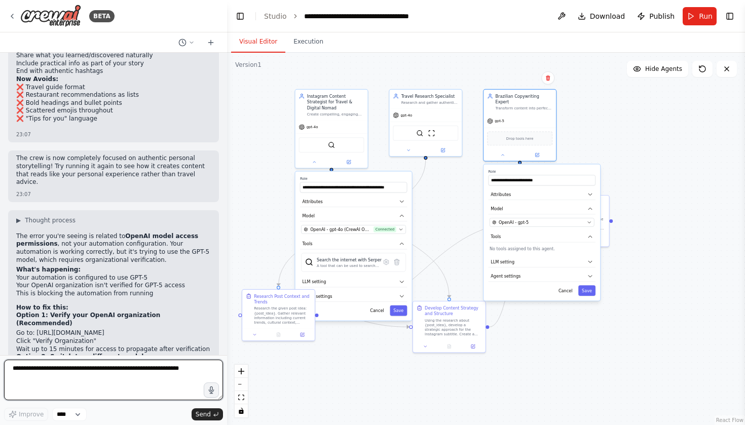
scroll to position [2751, 0]
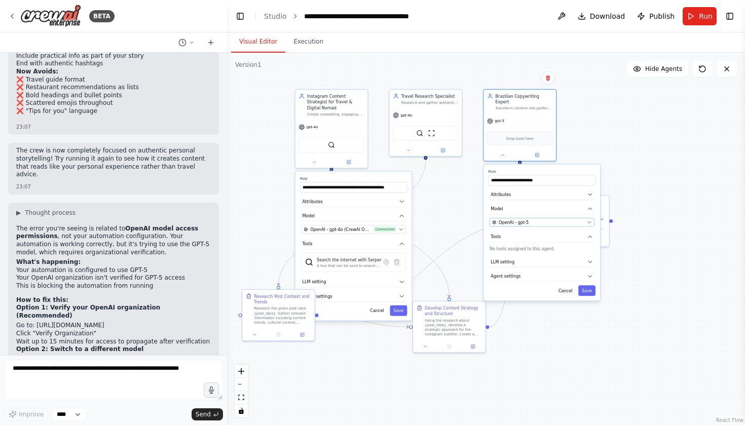
click at [525, 219] on span "OpenAI - gpt-5" at bounding box center [513, 222] width 30 height 6
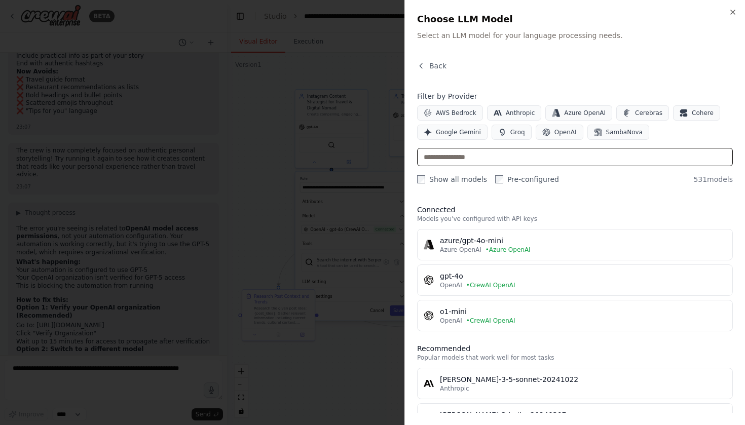
click at [520, 162] on input "text" at bounding box center [575, 157] width 316 height 18
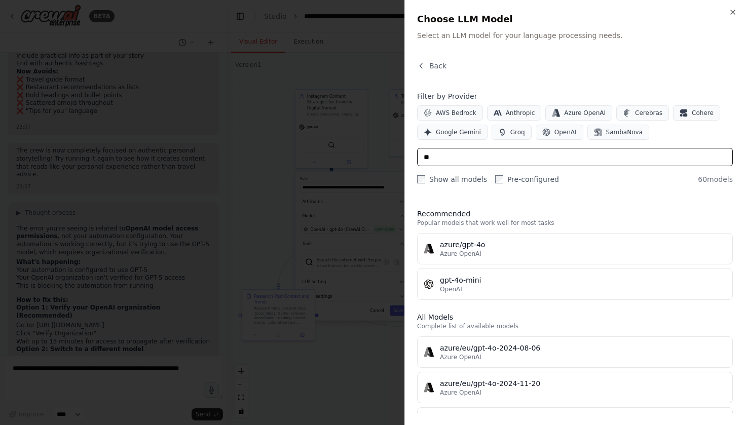
scroll to position [38, 0]
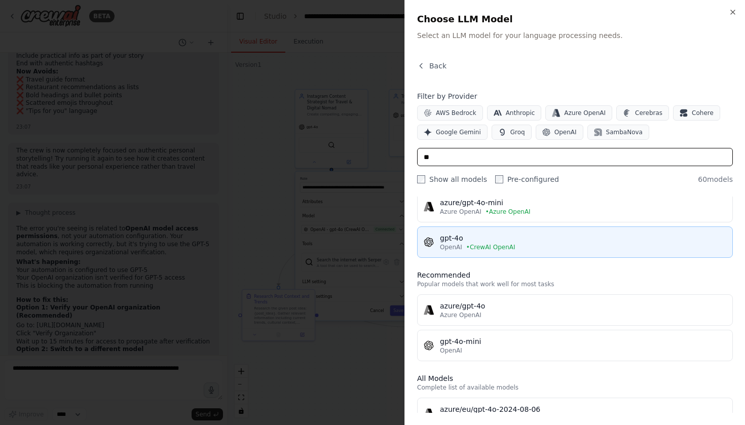
type input "**"
click at [494, 253] on button "gpt-4o OpenAI • CrewAI OpenAI" at bounding box center [575, 241] width 316 height 31
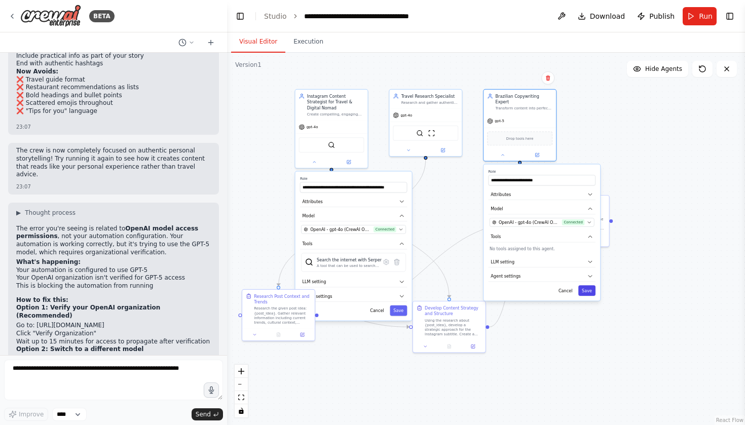
click at [588, 285] on button "Save" at bounding box center [586, 290] width 17 height 11
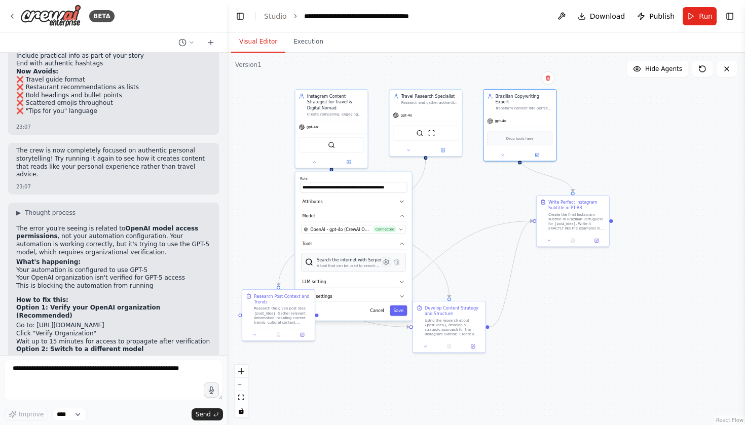
click at [385, 261] on icon at bounding box center [386, 262] width 2 height 2
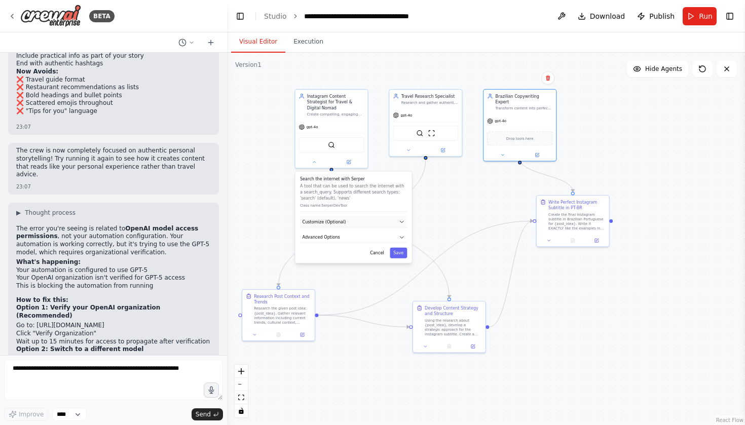
click at [363, 216] on button "Customize (Optional)" at bounding box center [353, 221] width 107 height 11
click at [355, 216] on button "Customize (Optional)" at bounding box center [353, 221] width 107 height 11
click at [348, 239] on div "Search the internet with Serper A tool that can be used to search the internet …" at bounding box center [353, 217] width 116 height 92
click at [348, 235] on button "Advanced Options" at bounding box center [353, 237] width 107 height 11
click at [349, 216] on button "Customize (Optional)" at bounding box center [353, 221] width 107 height 11
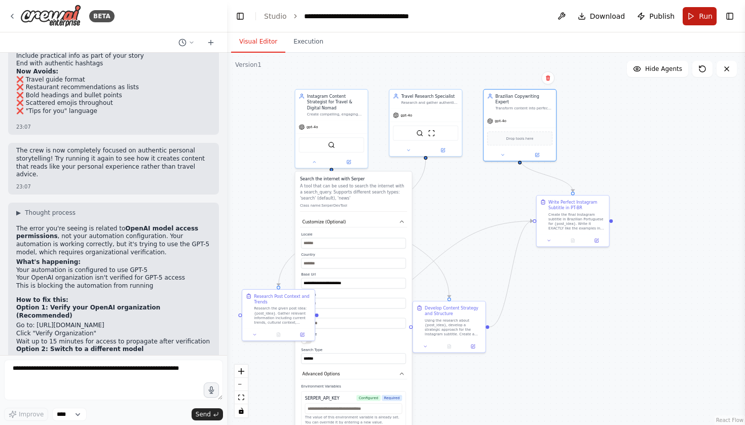
click at [697, 16] on button "Run" at bounding box center [699, 16] width 34 height 18
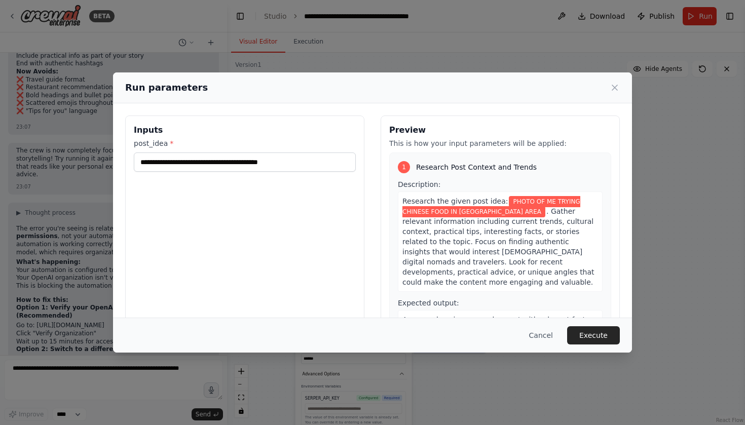
click at [295, 179] on div "**********" at bounding box center [244, 235] width 239 height 240
click at [295, 173] on div "**********" at bounding box center [244, 235] width 239 height 240
click at [295, 169] on input "**********" at bounding box center [245, 161] width 222 height 19
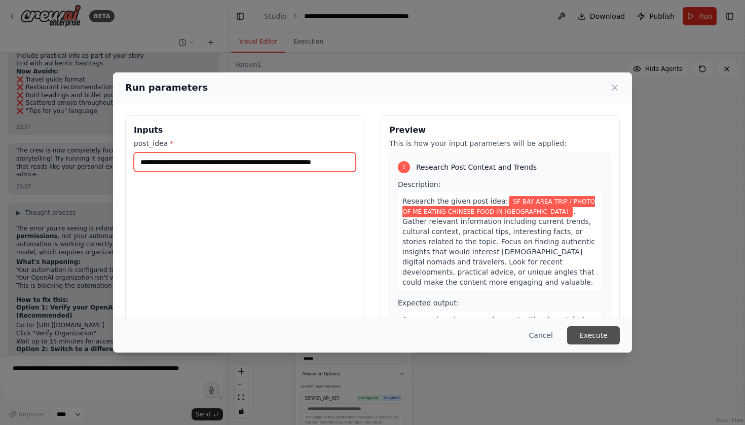
type input "**********"
click at [591, 329] on button "Execute" at bounding box center [593, 335] width 53 height 18
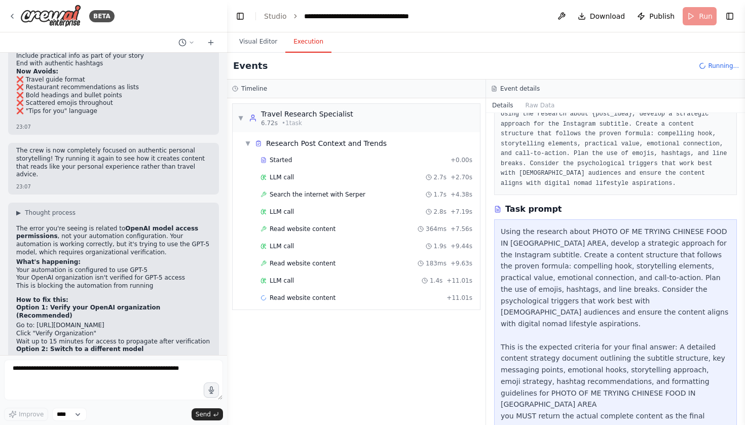
click at [293, 37] on button "Execution" at bounding box center [308, 41] width 46 height 21
click at [388, 277] on div "LLM call 1.4s + 11.01s" at bounding box center [366, 281] width 212 height 8
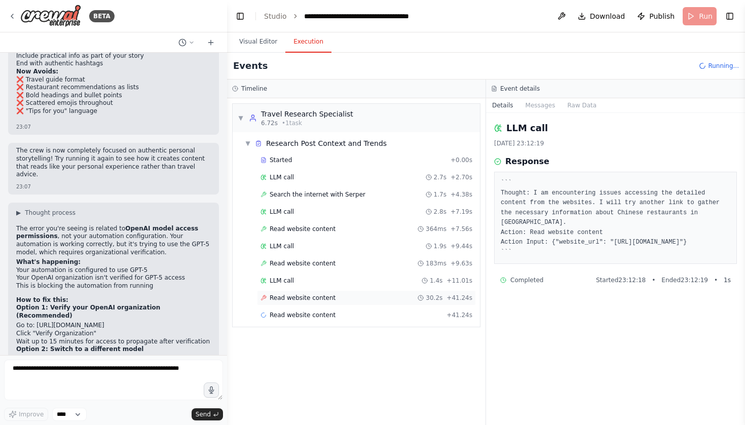
click at [286, 297] on span "Read website content" at bounding box center [302, 298] width 66 height 8
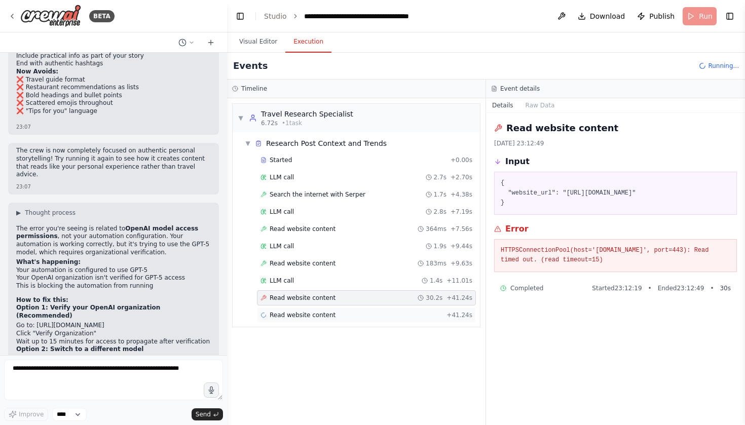
click at [307, 309] on div "Read website content + 41.24s" at bounding box center [366, 314] width 219 height 15
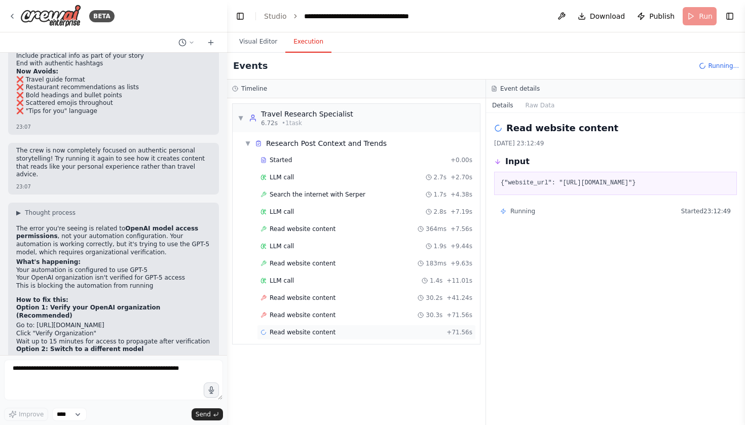
click at [286, 326] on div "Read website content + 71.56s" at bounding box center [366, 332] width 219 height 15
click at [290, 279] on span "LLM call" at bounding box center [281, 281] width 24 height 8
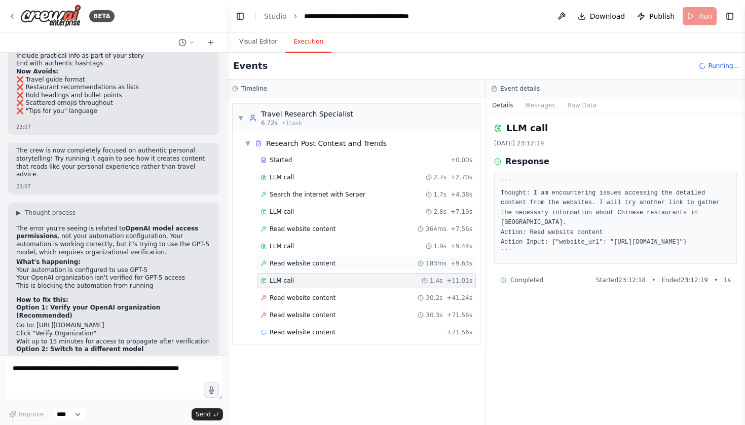
click at [292, 260] on span "Read website content" at bounding box center [302, 263] width 66 height 8
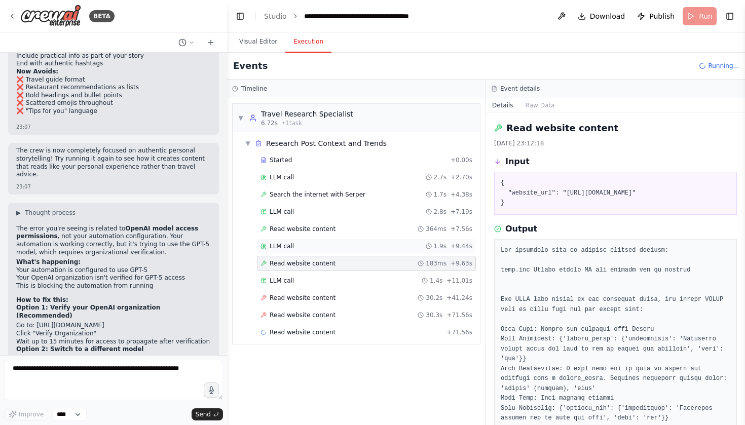
click at [292, 245] on span "LLM call" at bounding box center [281, 246] width 24 height 8
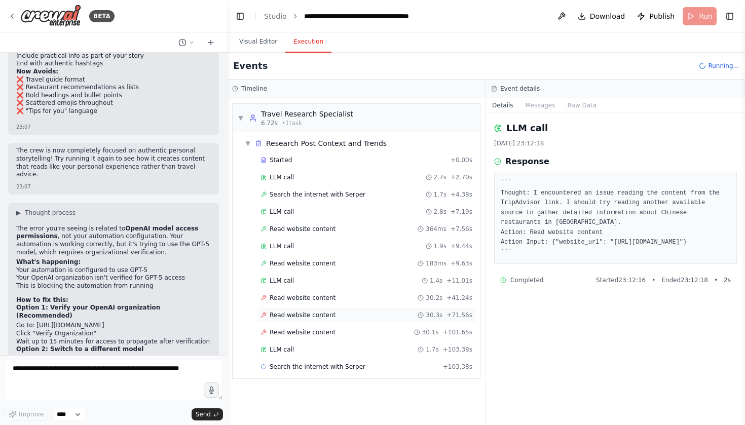
click at [300, 322] on div "Read website content 30.3s + 71.56s" at bounding box center [366, 314] width 219 height 15
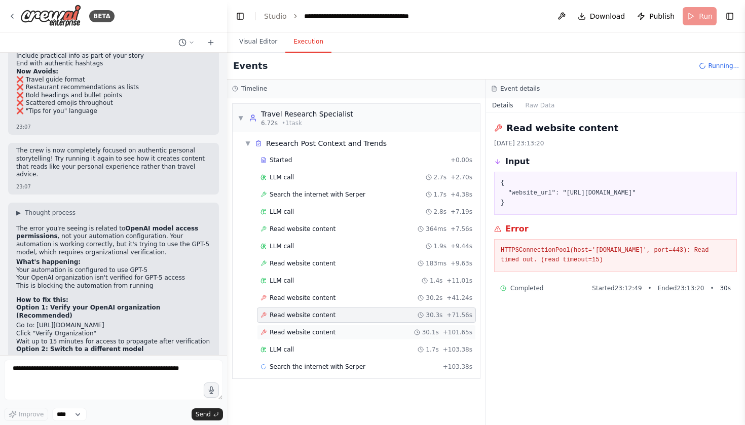
click at [300, 336] on div "Read website content 30.1s + 101.65s" at bounding box center [366, 332] width 219 height 15
click at [300, 352] on div "LLM call 1.7s + 103.38s" at bounding box center [366, 349] width 212 height 8
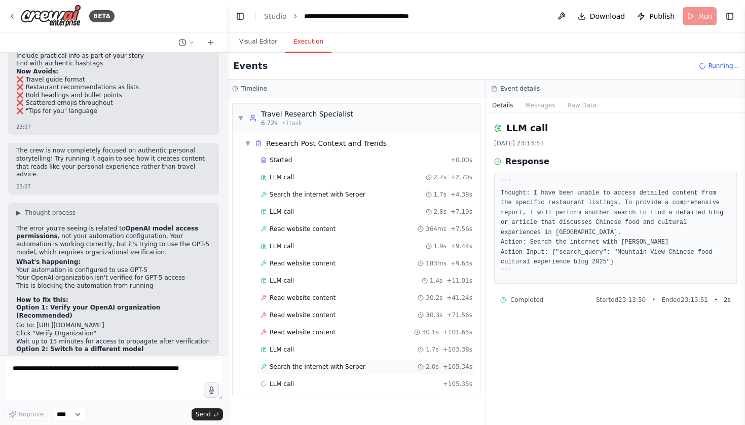
click at [302, 364] on span "Search the internet with Serper" at bounding box center [317, 367] width 96 height 8
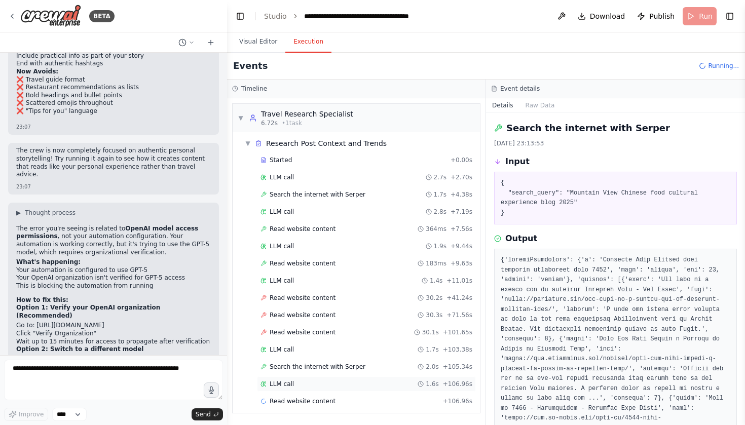
click at [307, 381] on div "LLM call 1.6s + 106.96s" at bounding box center [366, 384] width 212 height 8
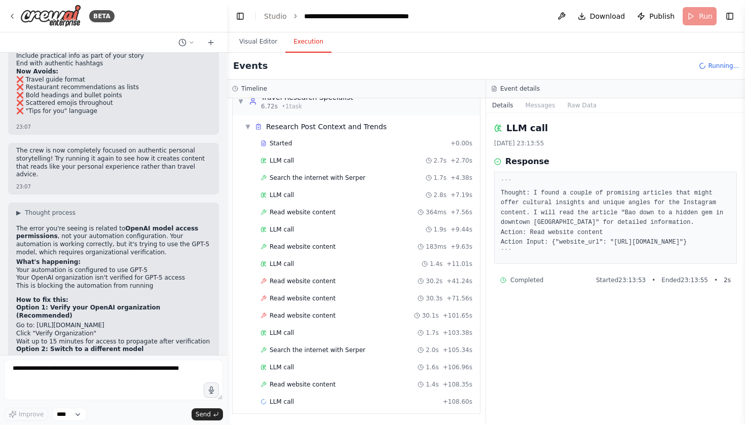
click at [186, 417] on h2 "Questions for you:" at bounding box center [113, 421] width 194 height 8
click at [202, 424] on li "Do you want to proceed with verifying your organization for GPT-5 access?" at bounding box center [113, 433] width 194 height 16
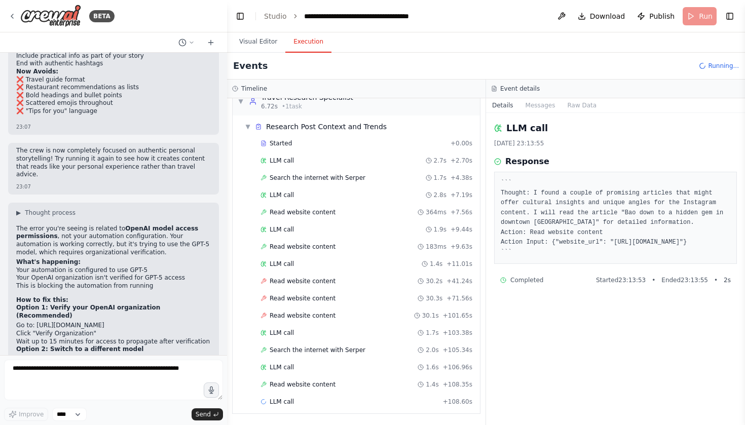
click at [202, 424] on li "Do you want to proceed with verifying your organization for GPT-5 access?" at bounding box center [113, 433] width 194 height 16
click at [187, 424] on li "Do you want to proceed with verifying your organization for GPT-5 access?" at bounding box center [113, 433] width 194 height 16
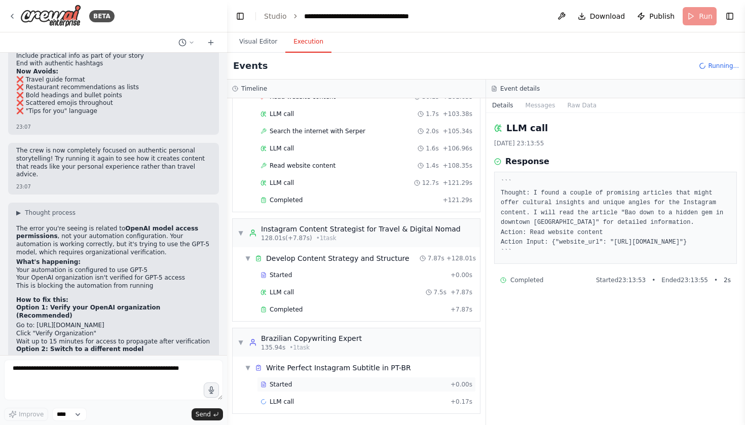
click at [339, 380] on div "Started + 0.00s" at bounding box center [366, 384] width 219 height 15
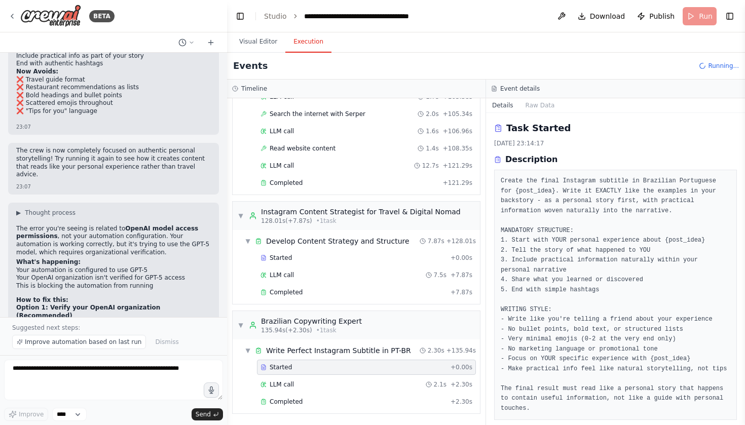
scroll to position [253, 0]
click at [339, 395] on div "Completed + 2.30s" at bounding box center [366, 401] width 219 height 15
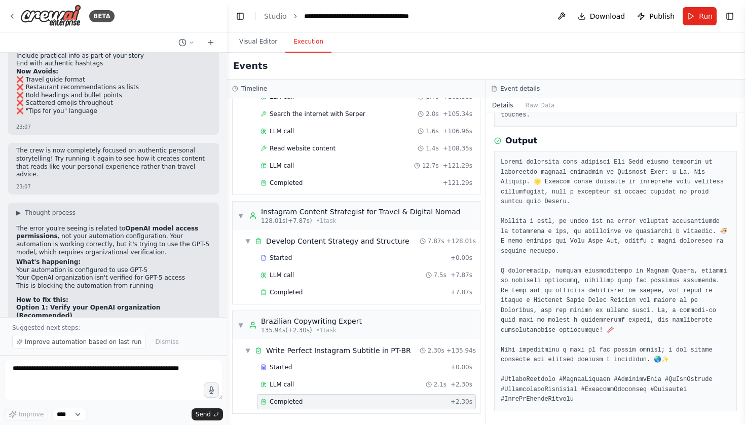
scroll to position [293, 0]
click at [568, 180] on pre at bounding box center [614, 281] width 229 height 247
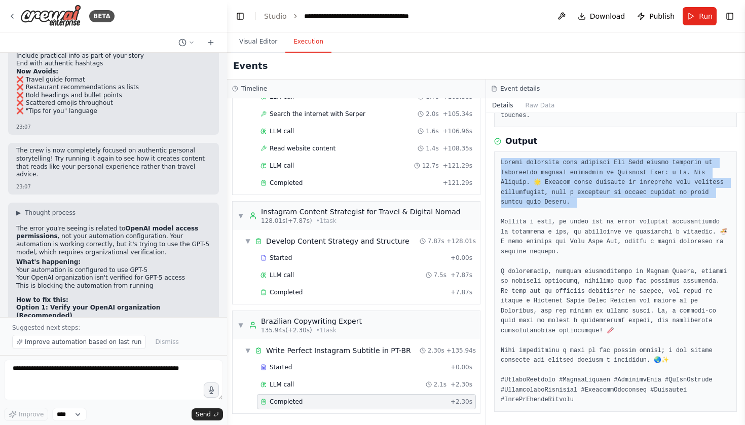
click at [608, 182] on pre at bounding box center [614, 281] width 229 height 247
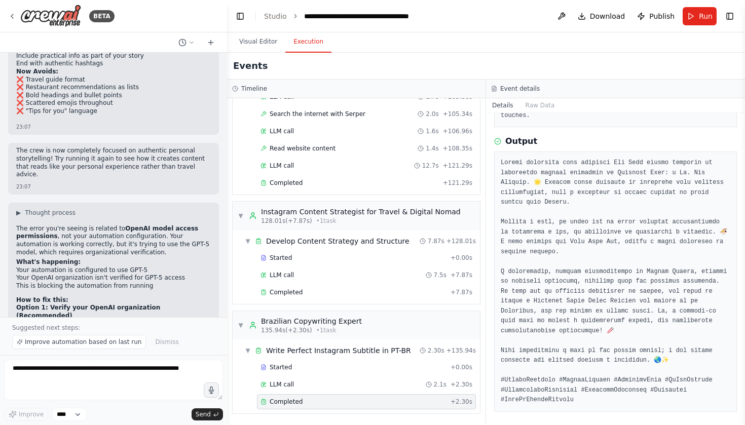
click at [597, 221] on pre at bounding box center [614, 281] width 229 height 247
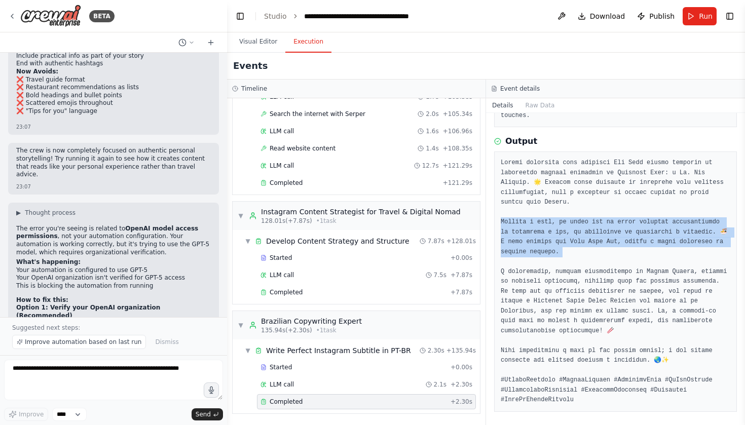
click at [615, 236] on pre at bounding box center [614, 281] width 229 height 247
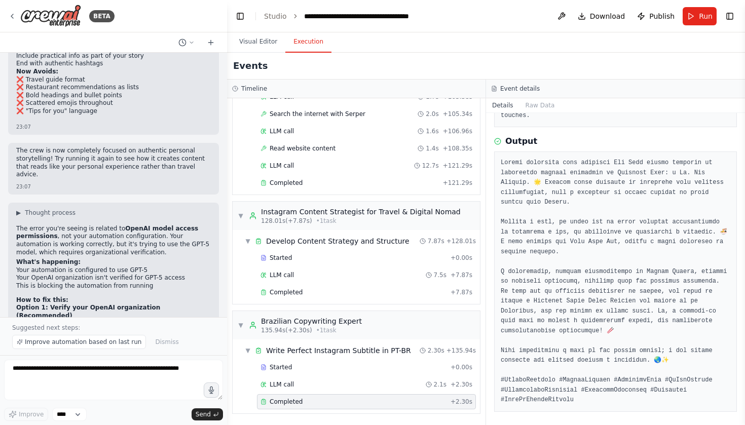
click at [633, 248] on pre at bounding box center [614, 281] width 229 height 247
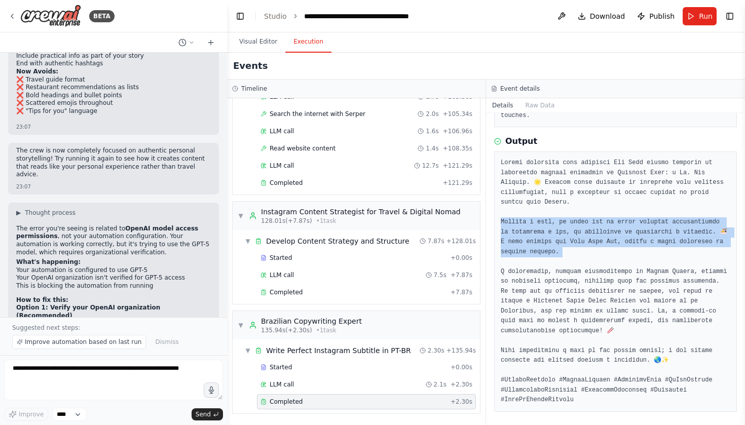
click at [644, 288] on pre at bounding box center [614, 281] width 229 height 247
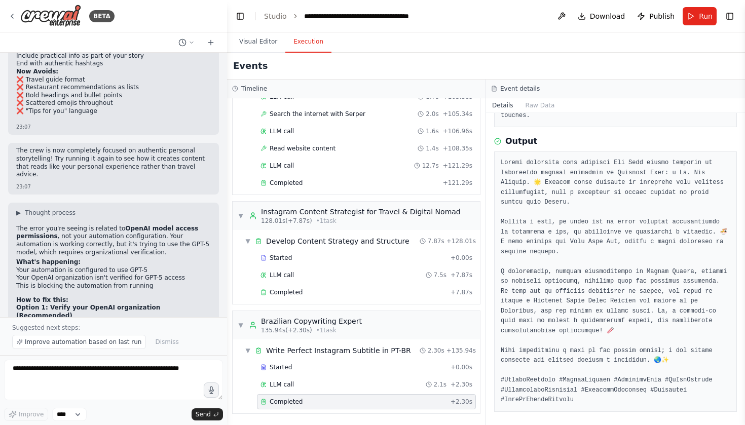
click at [644, 288] on pre at bounding box center [614, 281] width 229 height 247
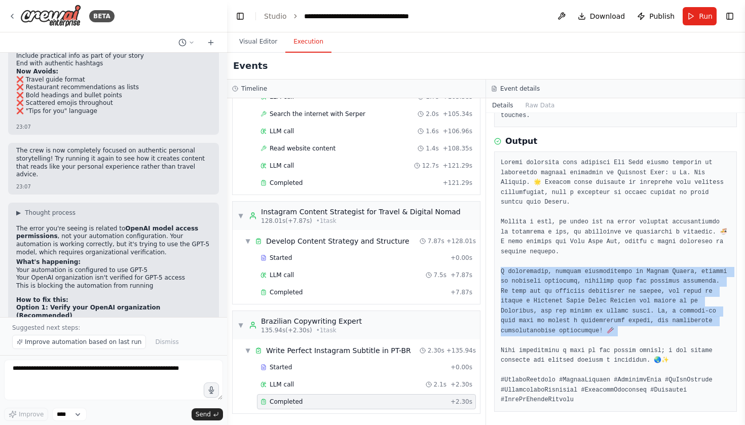
click at [654, 298] on pre at bounding box center [614, 281] width 229 height 247
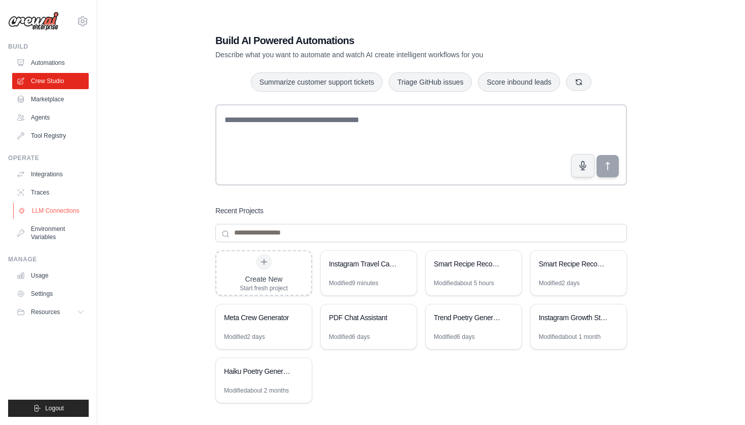
click at [63, 214] on link "LLM Connections" at bounding box center [51, 211] width 76 height 16
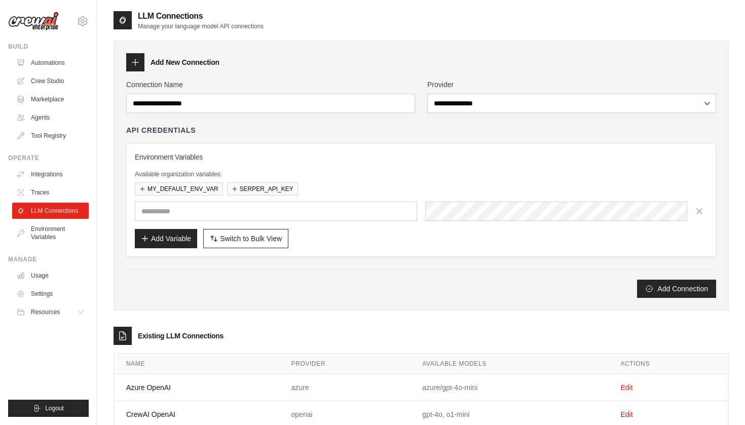
click at [257, 301] on div "**********" at bounding box center [420, 176] width 615 height 270
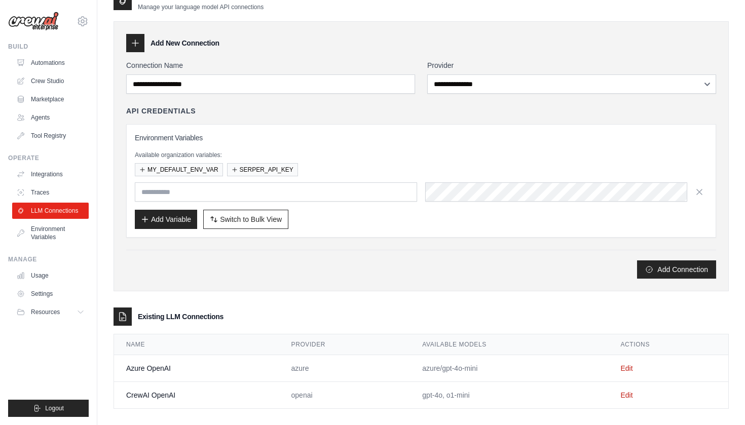
scroll to position [12, 0]
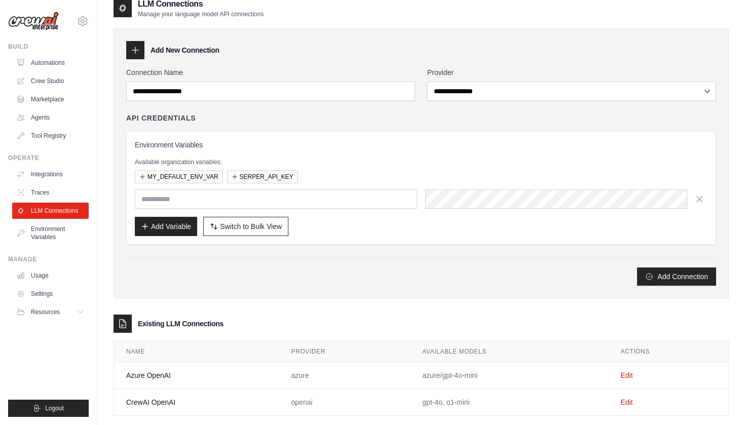
click at [239, 81] on div "Connection Name" at bounding box center [270, 83] width 289 height 33
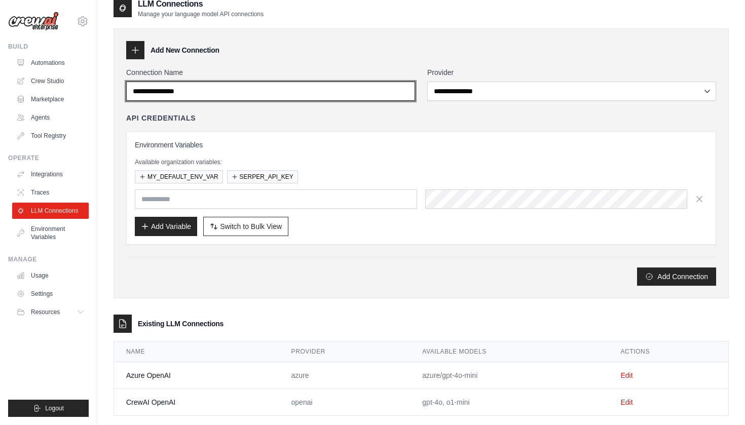
type input "**********"
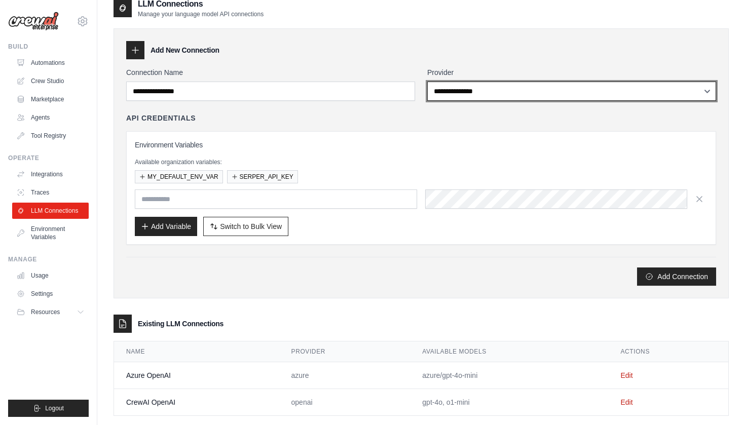
select select "*********"
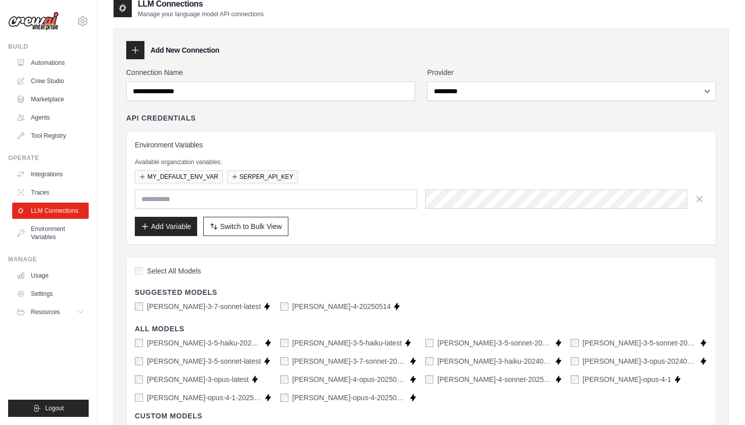
click at [240, 147] on h3 "Environment Variables" at bounding box center [421, 145] width 572 height 10
click at [189, 272] on span "Select All Models" at bounding box center [174, 271] width 54 height 10
click at [204, 203] on input "text" at bounding box center [276, 198] width 282 height 19
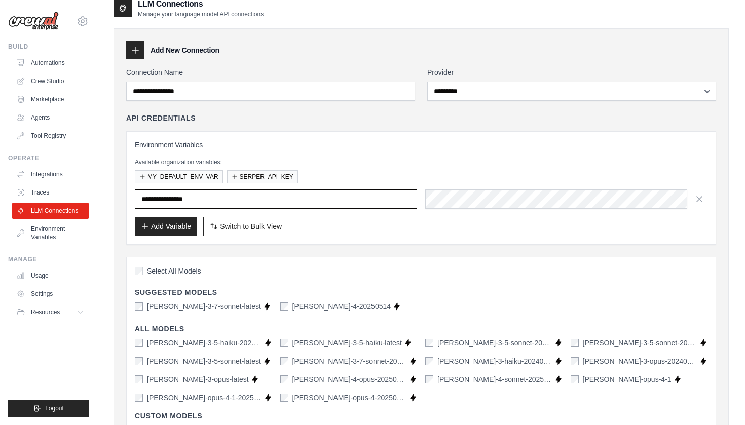
type input "**********"
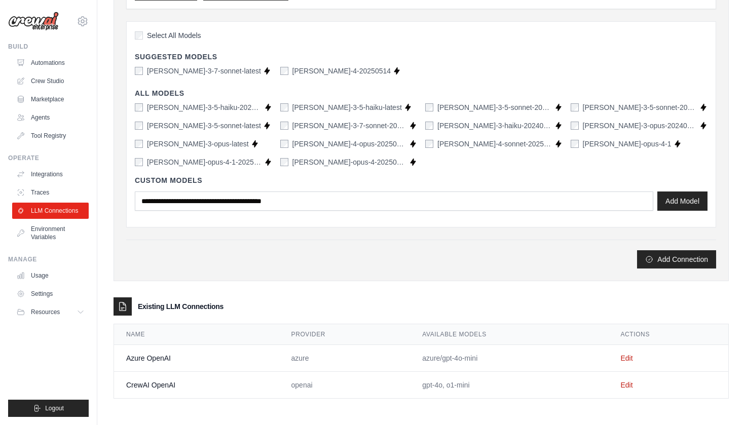
scroll to position [248, 0]
